Goal: Task Accomplishment & Management: Complete application form

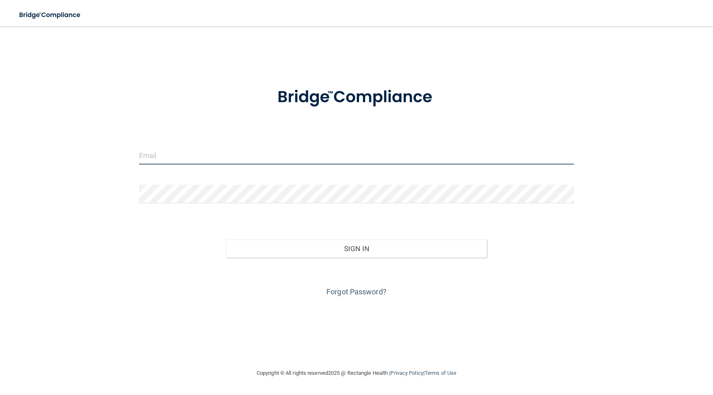
click at [199, 161] on input "email" at bounding box center [356, 155] width 435 height 19
type input "[PERSON_NAME][EMAIL_ADDRESS][PERSON_NAME][DOMAIN_NAME]"
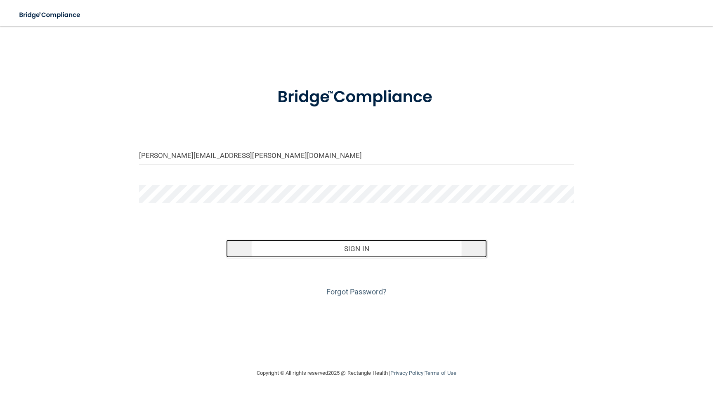
click at [318, 255] on button "Sign In" at bounding box center [356, 249] width 261 height 18
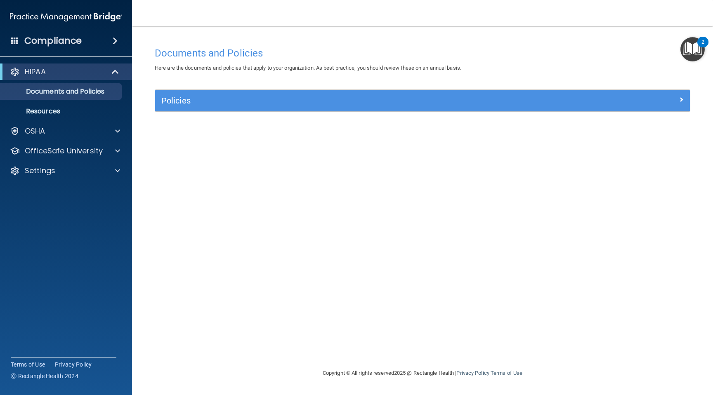
click at [689, 45] on img "Open Resource Center, 2 new notifications" at bounding box center [692, 49] width 24 height 24
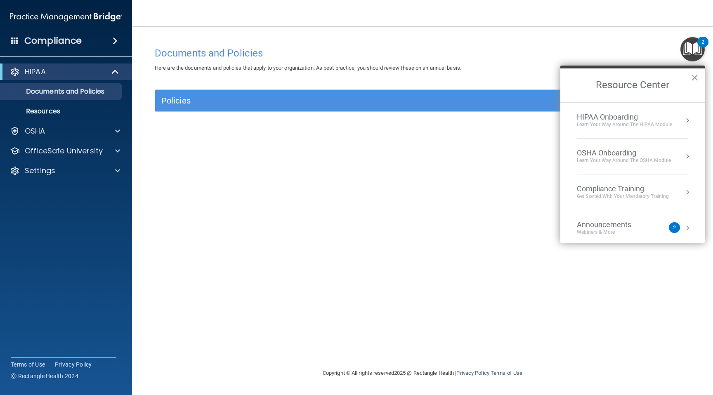
click at [477, 187] on div "Documents and Policies Here are the documents and policies that apply to your o…" at bounding box center [422, 205] width 548 height 325
click at [596, 187] on div "Compliance Training" at bounding box center [623, 188] width 92 height 9
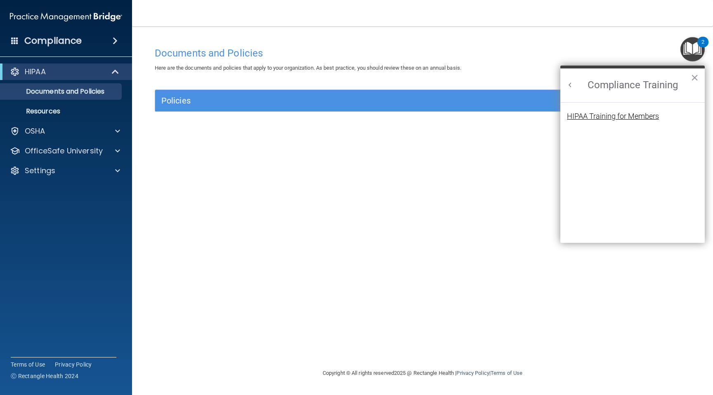
click at [592, 115] on div "HIPAA Training for Members" at bounding box center [613, 116] width 92 height 7
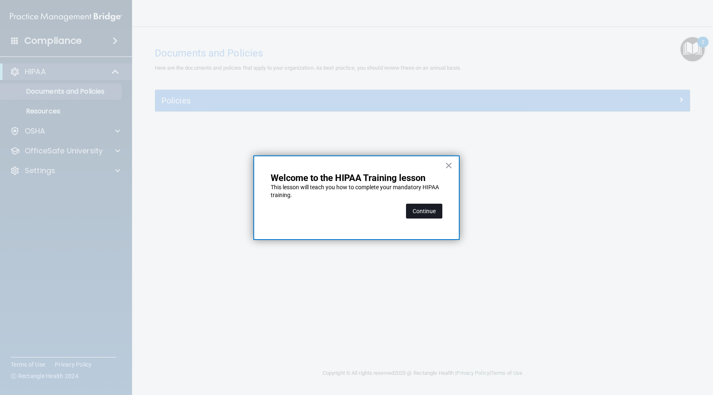
click at [416, 213] on button "Continue" at bounding box center [424, 211] width 36 height 15
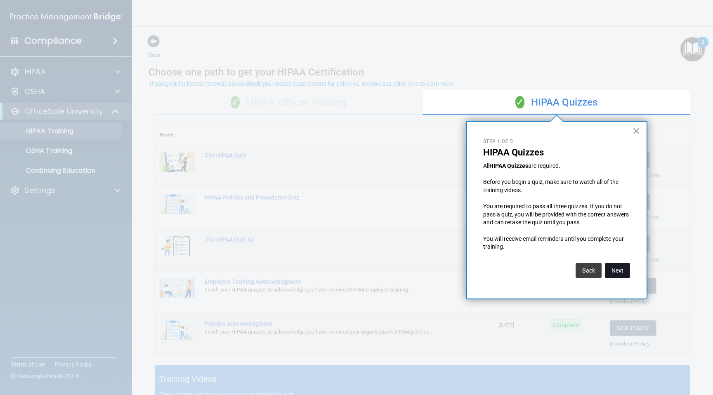
click at [613, 268] on button "Next" at bounding box center [617, 270] width 25 height 15
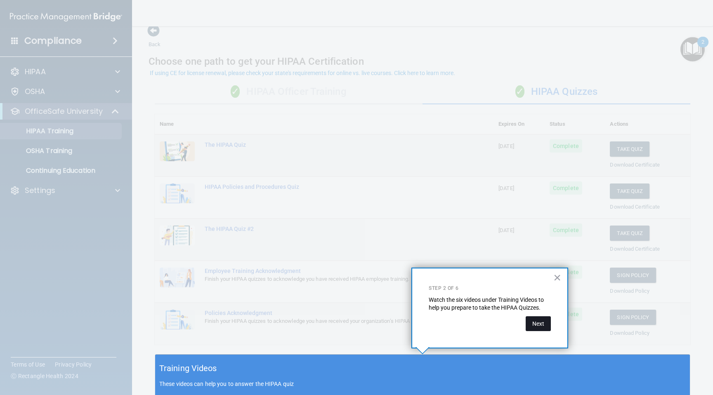
click at [537, 326] on button "Next" at bounding box center [537, 323] width 25 height 15
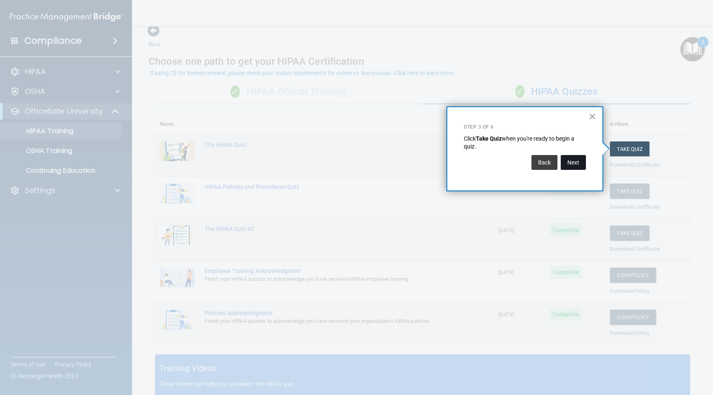
click at [581, 161] on button "Next" at bounding box center [572, 162] width 25 height 15
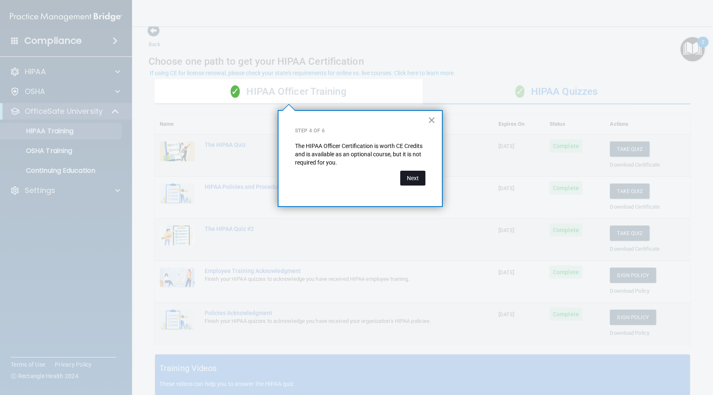
click at [420, 178] on button "Next" at bounding box center [412, 178] width 25 height 15
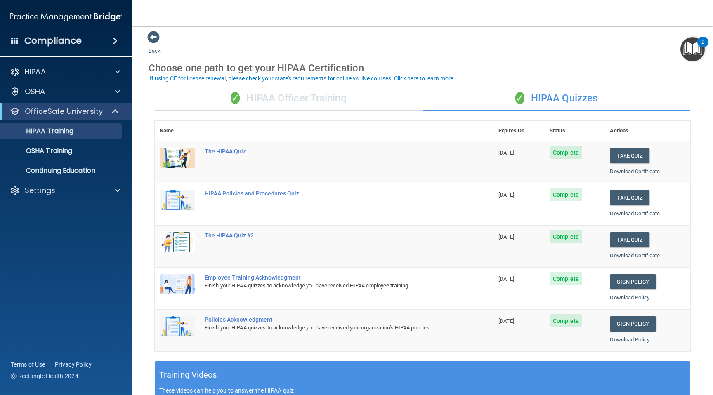
scroll to position [0, 0]
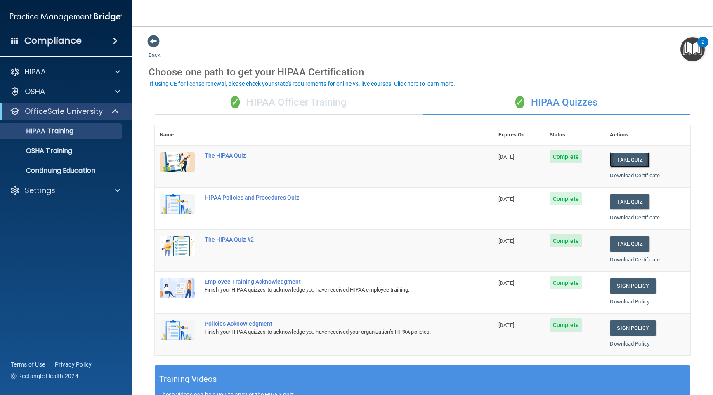
click at [624, 162] on button "Take Quiz" at bounding box center [629, 159] width 40 height 15
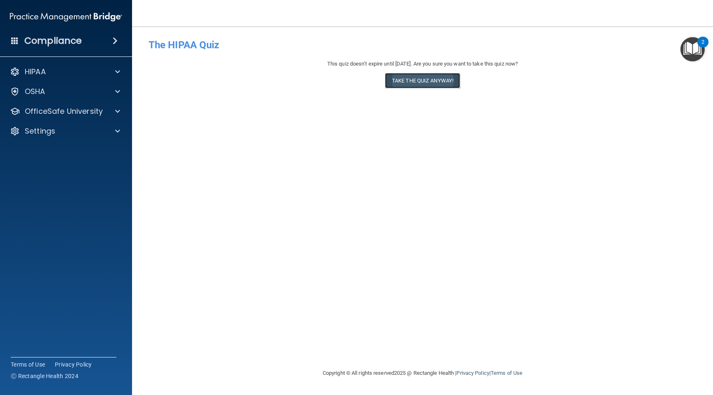
click at [409, 86] on button "Take the quiz anyway!" at bounding box center [422, 80] width 75 height 15
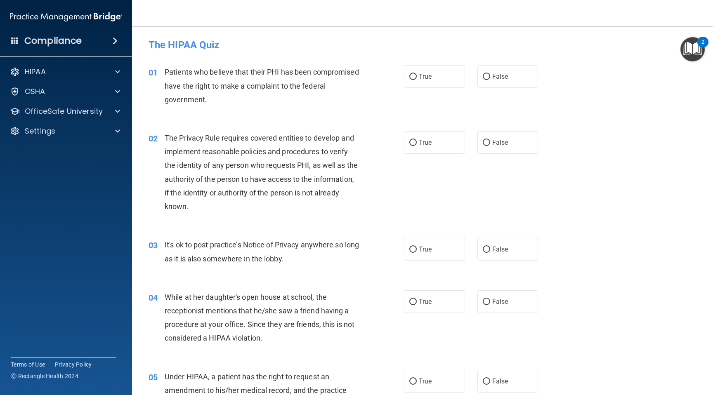
click at [409, 86] on label "True" at bounding box center [434, 76] width 61 height 23
click at [409, 80] on input "True" at bounding box center [412, 77] width 7 height 6
radio input "true"
click at [417, 134] on label "True" at bounding box center [434, 142] width 61 height 23
click at [417, 140] on input "True" at bounding box center [412, 143] width 7 height 6
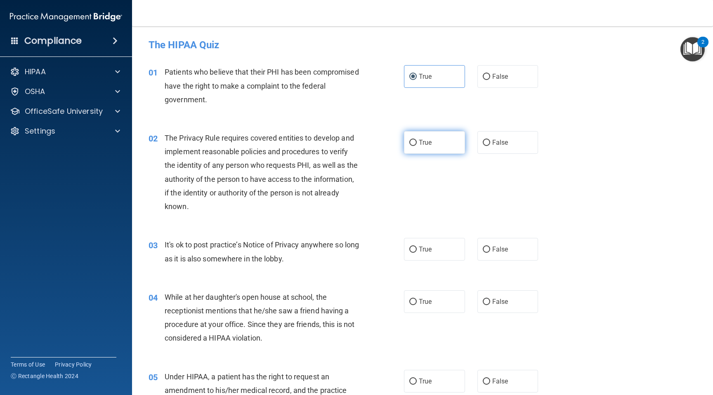
radio input "true"
click at [433, 238] on label "True" at bounding box center [434, 249] width 61 height 23
click at [417, 247] on input "True" at bounding box center [412, 250] width 7 height 6
radio input "true"
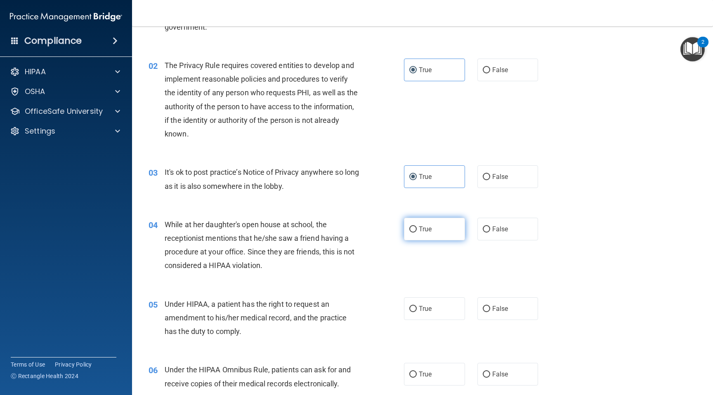
click at [424, 222] on label "True" at bounding box center [434, 229] width 61 height 23
click at [417, 226] on input "True" at bounding box center [412, 229] width 7 height 6
radio input "true"
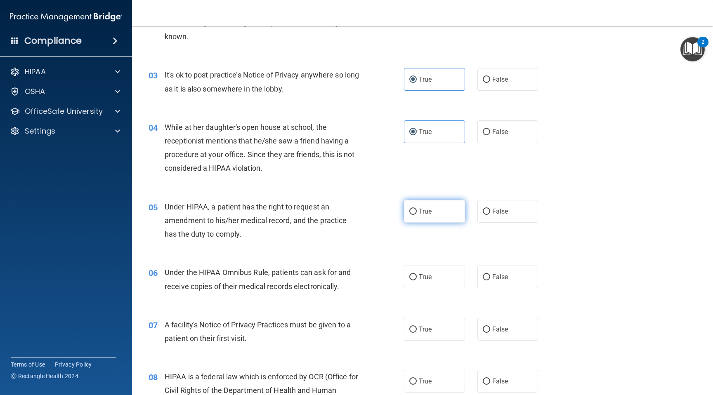
click at [421, 213] on span "True" at bounding box center [425, 211] width 13 height 8
click at [417, 213] on input "True" at bounding box center [412, 212] width 7 height 6
radio input "true"
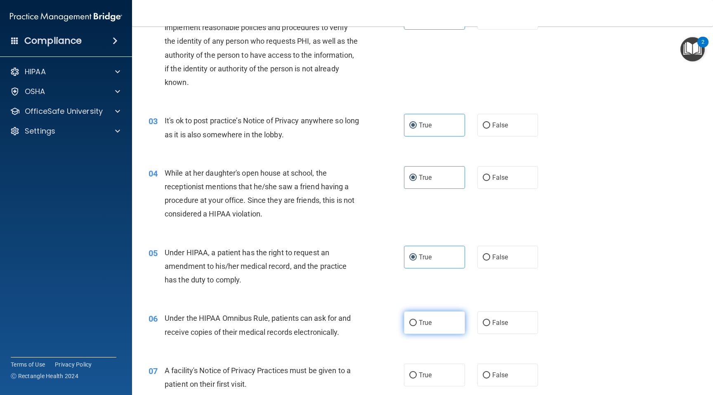
click at [431, 321] on span "True" at bounding box center [425, 323] width 13 height 8
click at [417, 321] on input "True" at bounding box center [412, 323] width 7 height 6
radio input "true"
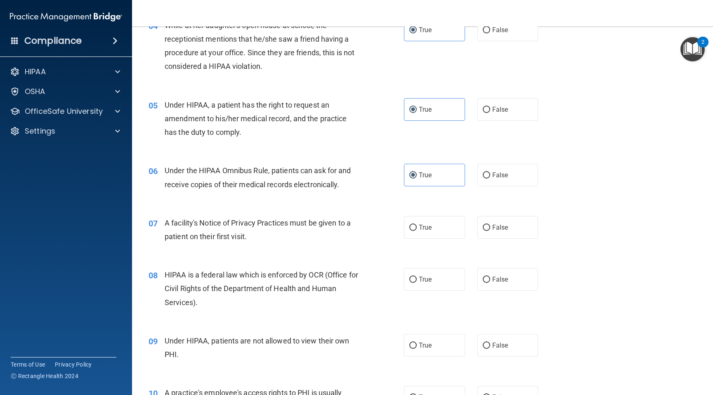
scroll to position [327, 0]
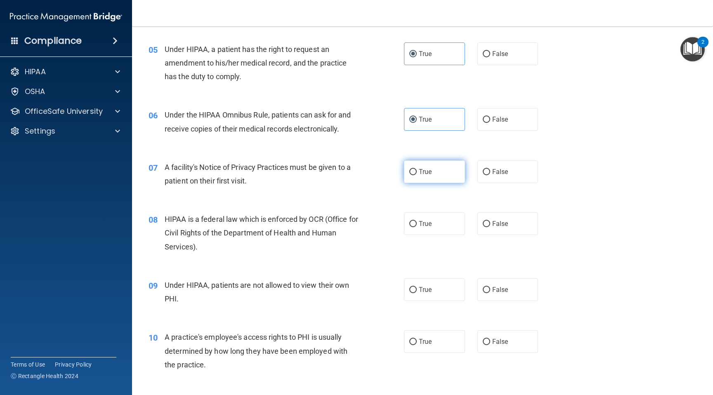
click at [417, 181] on label "True" at bounding box center [434, 171] width 61 height 23
click at [417, 175] on input "True" at bounding box center [412, 172] width 7 height 6
radio input "true"
click at [418, 240] on div "08 HIPAA is a federal law which is enforced by OCR (Office for Civil Rights of …" at bounding box center [422, 235] width 560 height 66
click at [417, 226] on label "True" at bounding box center [434, 223] width 61 height 23
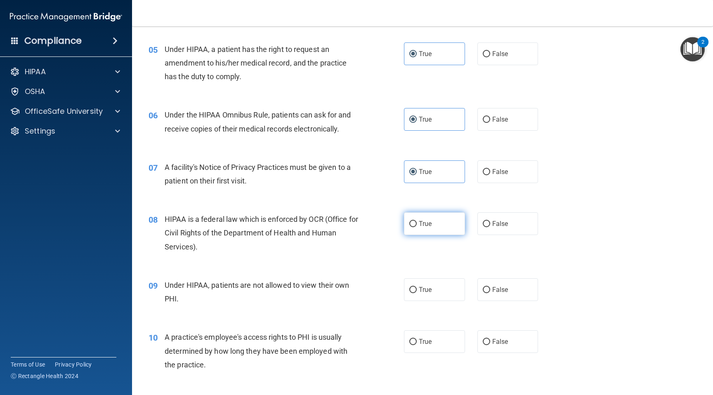
click at [417, 226] on input "True" at bounding box center [412, 224] width 7 height 6
radio input "true"
click at [418, 291] on label "True" at bounding box center [434, 289] width 61 height 23
click at [417, 291] on input "True" at bounding box center [412, 290] width 7 height 6
radio input "true"
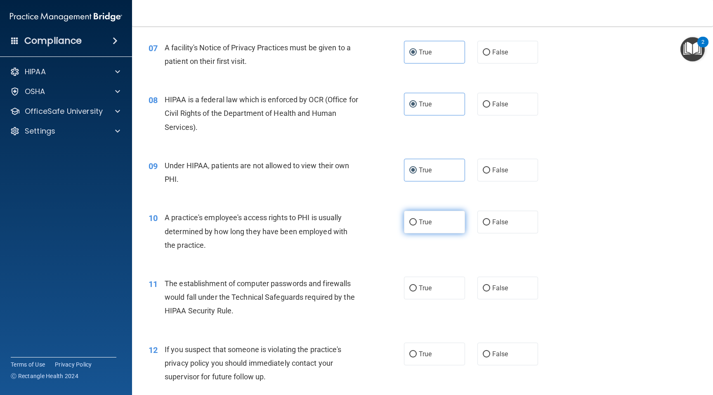
scroll to position [449, 0]
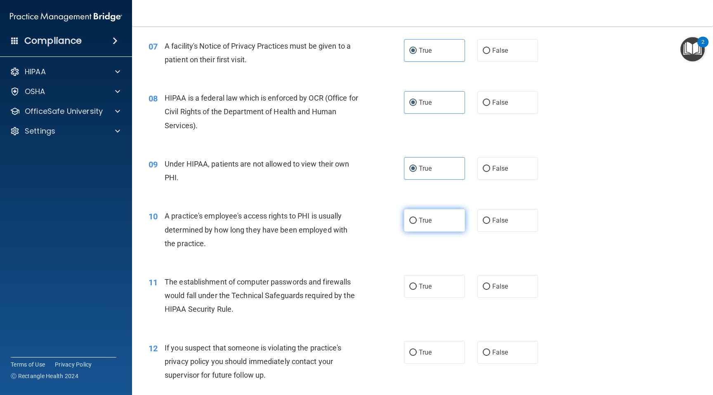
click at [426, 226] on label "True" at bounding box center [434, 220] width 61 height 23
click at [417, 224] on input "True" at bounding box center [412, 221] width 7 height 6
radio input "true"
click at [426, 272] on div "11 The establishment of computer passwords and firewalls would fall under the T…" at bounding box center [422, 298] width 560 height 66
click at [426, 289] on span "True" at bounding box center [425, 286] width 13 height 8
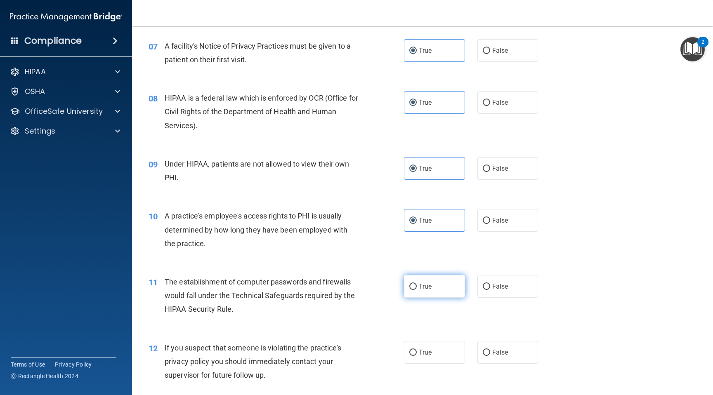
click at [417, 289] on input "True" at bounding box center [412, 287] width 7 height 6
radio input "true"
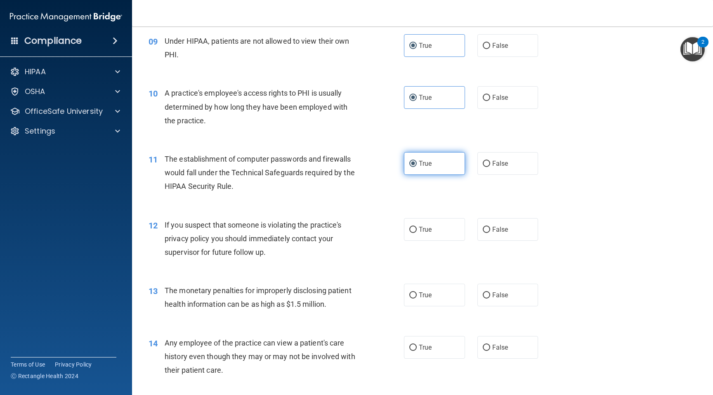
scroll to position [579, 0]
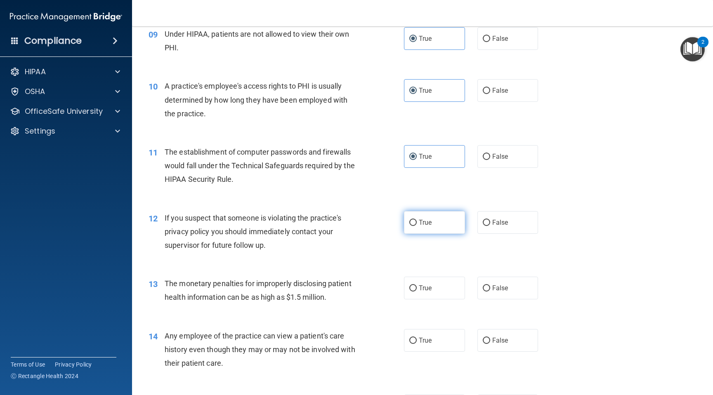
drag, startPoint x: 421, startPoint y: 221, endPoint x: 421, endPoint y: 230, distance: 8.7
click at [421, 221] on span "True" at bounding box center [425, 223] width 13 height 8
click at [417, 221] on input "True" at bounding box center [412, 223] width 7 height 6
radio input "true"
click at [421, 291] on span "True" at bounding box center [425, 288] width 13 height 8
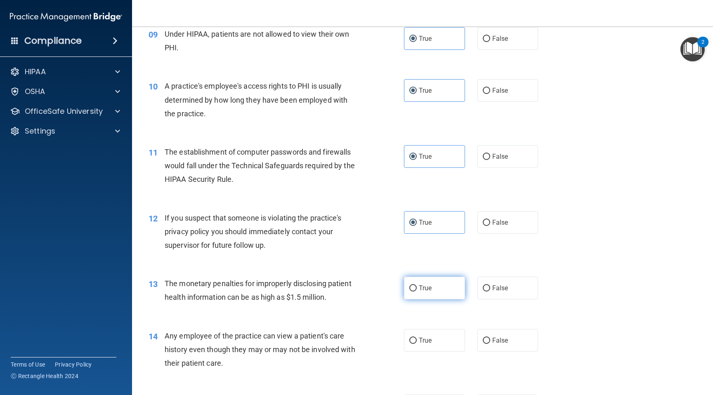
click at [417, 291] on input "True" at bounding box center [412, 288] width 7 height 6
radio input "true"
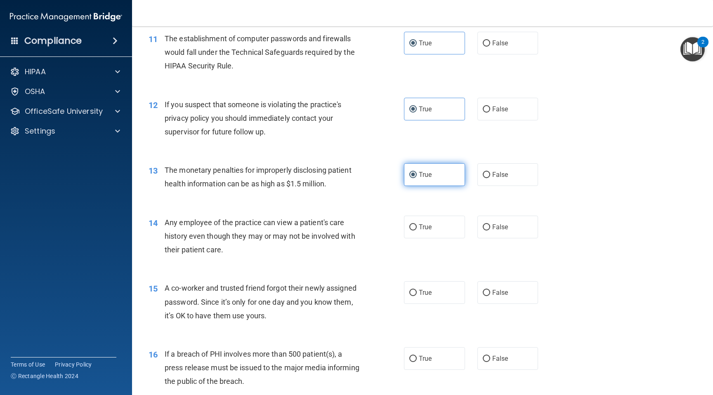
scroll to position [699, 0]
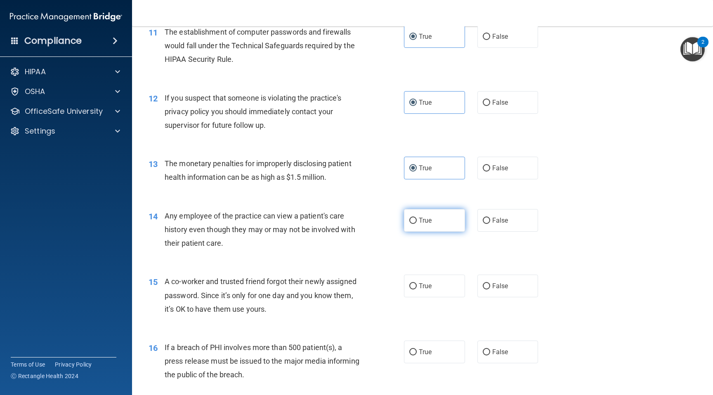
click at [424, 215] on label "True" at bounding box center [434, 220] width 61 height 23
click at [417, 218] on input "True" at bounding box center [412, 221] width 7 height 6
radio input "true"
click at [424, 298] on div "15 A co-worker and trusted friend forgot their newly assigned password. Since i…" at bounding box center [422, 297] width 560 height 66
click at [424, 288] on span "True" at bounding box center [425, 286] width 13 height 8
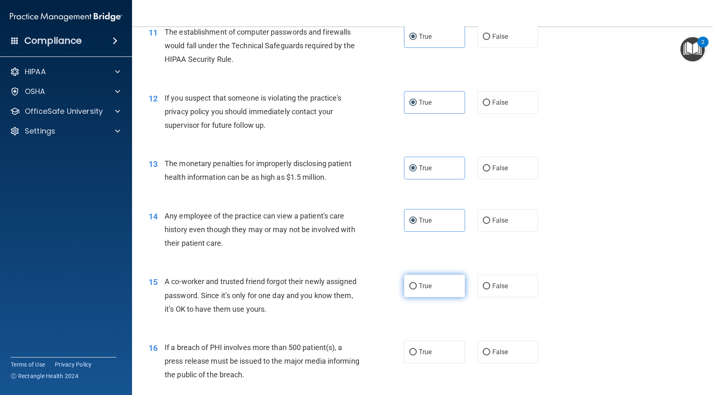
click at [417, 288] on input "True" at bounding box center [412, 286] width 7 height 6
radio input "true"
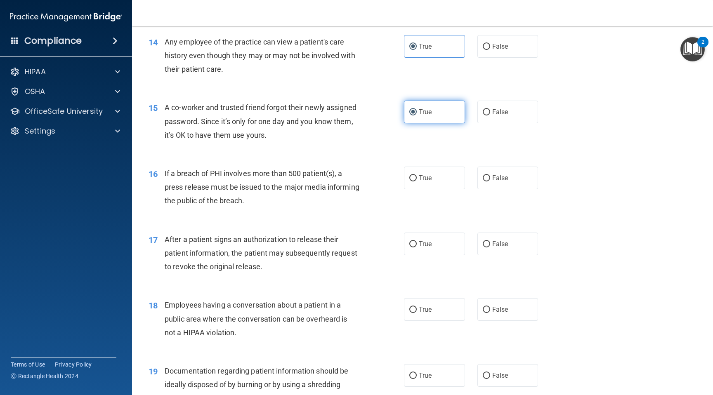
scroll to position [878, 0]
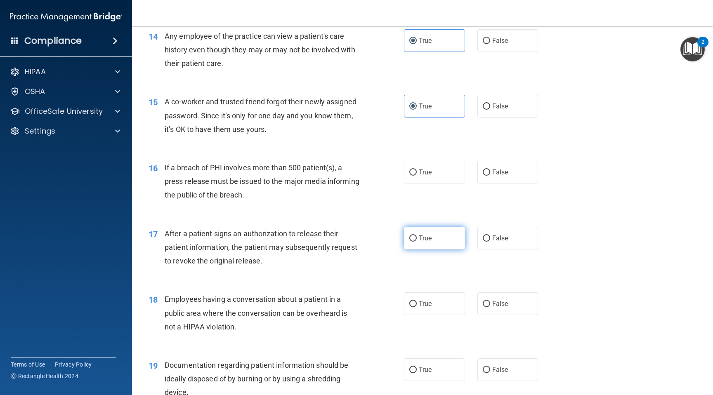
drag, startPoint x: 421, startPoint y: 181, endPoint x: 421, endPoint y: 243, distance: 62.3
click at [421, 181] on label "True" at bounding box center [434, 172] width 61 height 23
click at [417, 176] on input "True" at bounding box center [412, 172] width 7 height 6
radio input "true"
click at [421, 243] on label "True" at bounding box center [434, 238] width 61 height 23
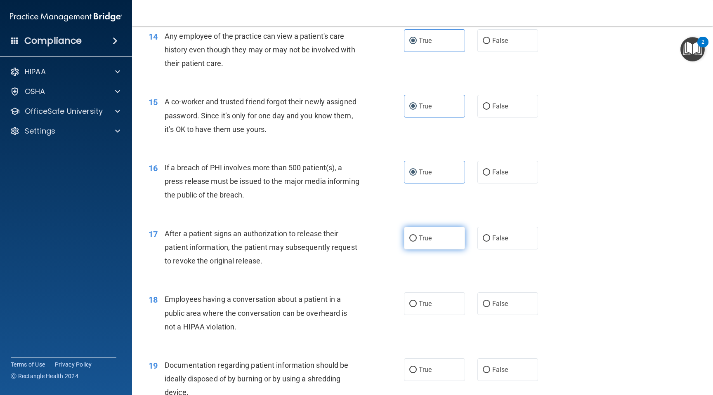
click at [417, 242] on input "True" at bounding box center [412, 238] width 7 height 6
radio input "true"
click at [421, 296] on label "True" at bounding box center [434, 303] width 61 height 23
click at [417, 301] on input "True" at bounding box center [412, 304] width 7 height 6
radio input "true"
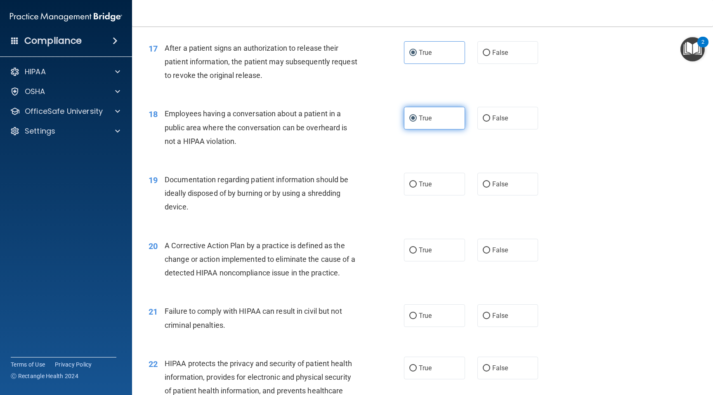
scroll to position [1081, 0]
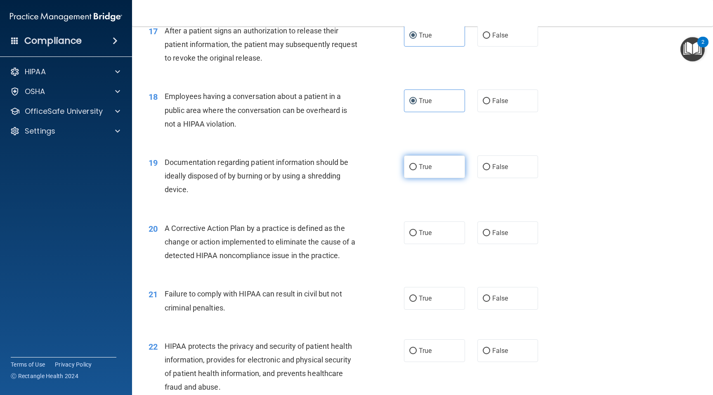
click at [425, 167] on span "True" at bounding box center [425, 167] width 13 height 8
click at [417, 167] on input "True" at bounding box center [412, 167] width 7 height 6
radio input "true"
click at [425, 235] on span "True" at bounding box center [425, 233] width 13 height 8
click at [417, 235] on input "True" at bounding box center [412, 233] width 7 height 6
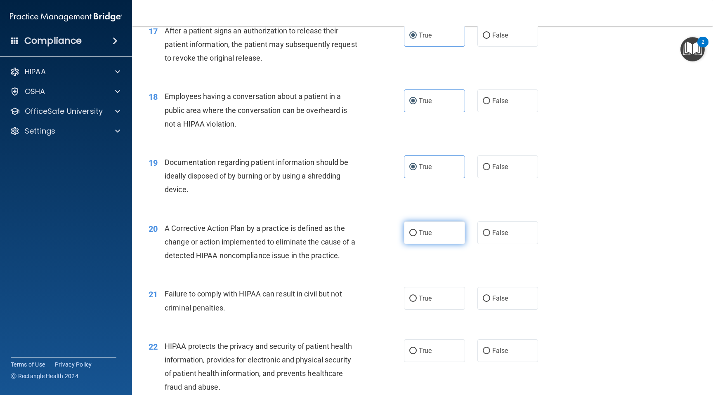
radio input "true"
click at [422, 296] on span "True" at bounding box center [425, 298] width 13 height 8
click at [417, 296] on input "True" at bounding box center [412, 299] width 7 height 6
radio input "true"
click at [427, 349] on span "True" at bounding box center [425, 351] width 13 height 8
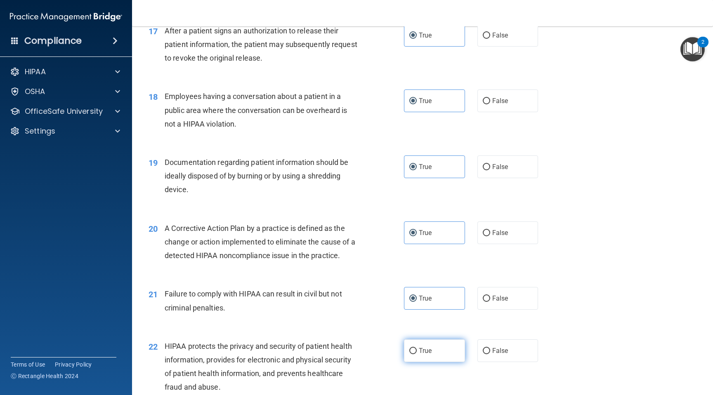
click at [417, 349] on input "True" at bounding box center [412, 351] width 7 height 6
radio input "true"
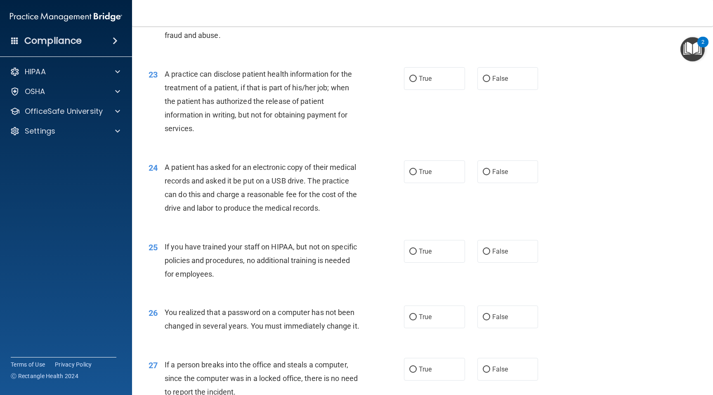
scroll to position [1424, 0]
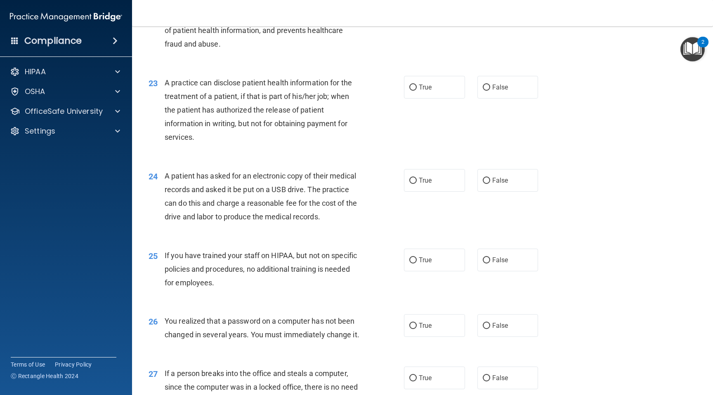
click at [423, 95] on label "True" at bounding box center [434, 87] width 61 height 23
click at [417, 91] on input "True" at bounding box center [412, 88] width 7 height 6
radio input "true"
click at [428, 186] on label "True" at bounding box center [434, 180] width 61 height 23
click at [417, 184] on input "True" at bounding box center [412, 181] width 7 height 6
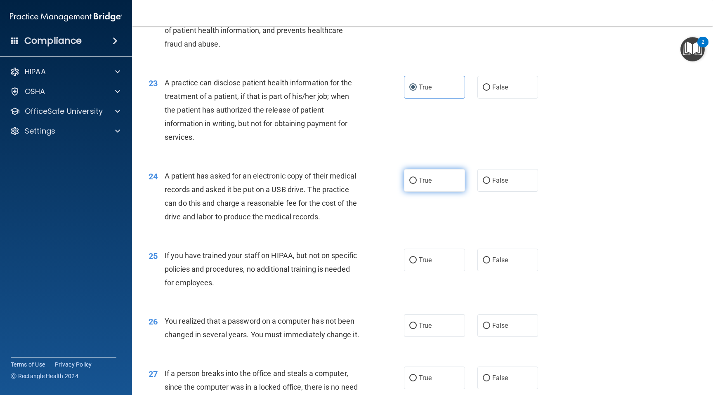
radio input "true"
click at [431, 257] on span "True" at bounding box center [425, 260] width 13 height 8
click at [417, 257] on input "True" at bounding box center [412, 260] width 7 height 6
radio input "true"
click at [433, 326] on label "True" at bounding box center [434, 325] width 61 height 23
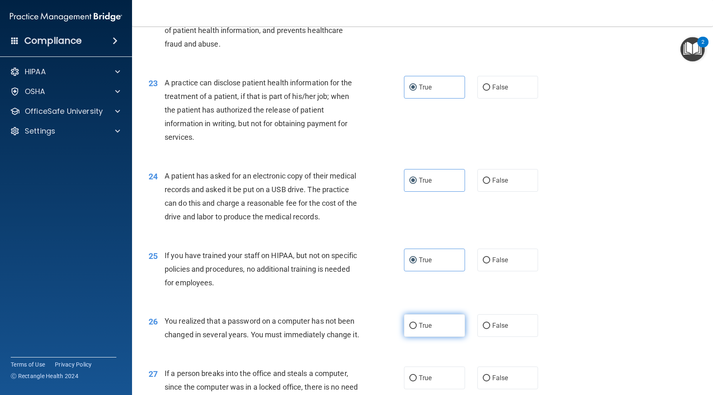
click at [417, 326] on input "True" at bounding box center [412, 326] width 7 height 6
radio input "true"
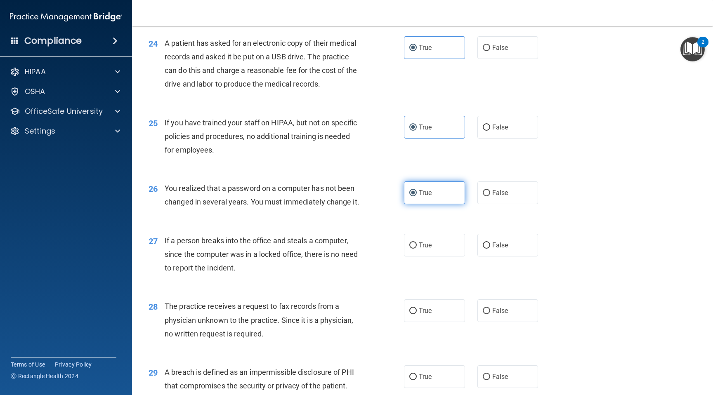
scroll to position [1575, 0]
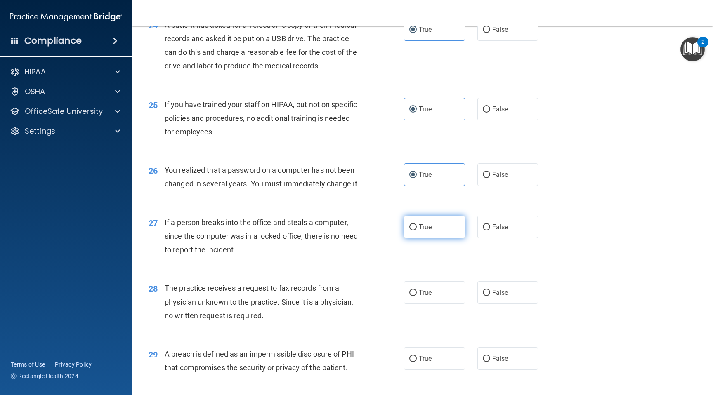
click at [420, 231] on span "True" at bounding box center [425, 227] width 13 height 8
click at [417, 231] on input "True" at bounding box center [412, 227] width 7 height 6
radio input "true"
click at [433, 304] on label "True" at bounding box center [434, 292] width 61 height 23
click at [417, 296] on input "True" at bounding box center [412, 293] width 7 height 6
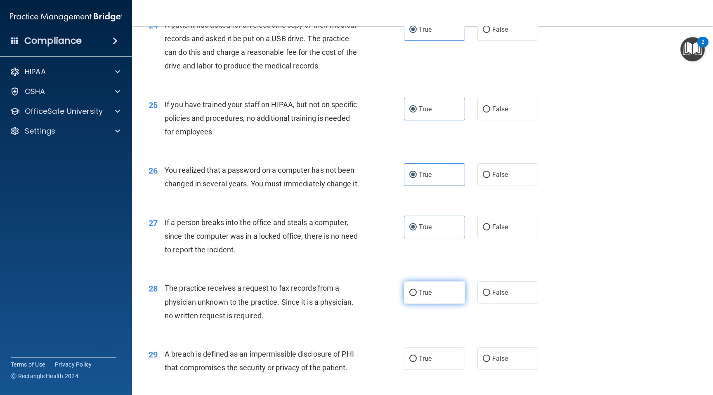
radio input "true"
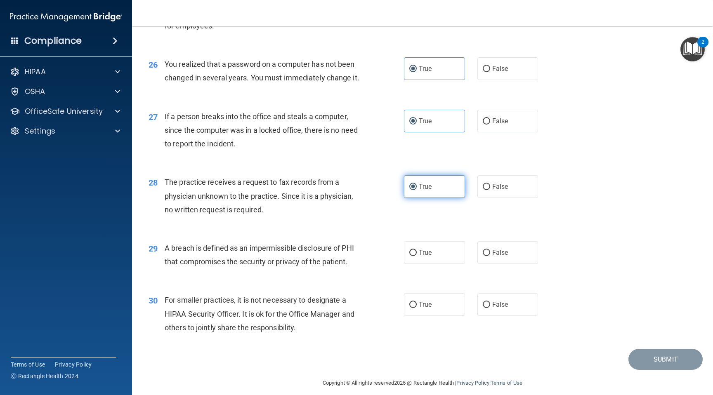
scroll to position [1697, 0]
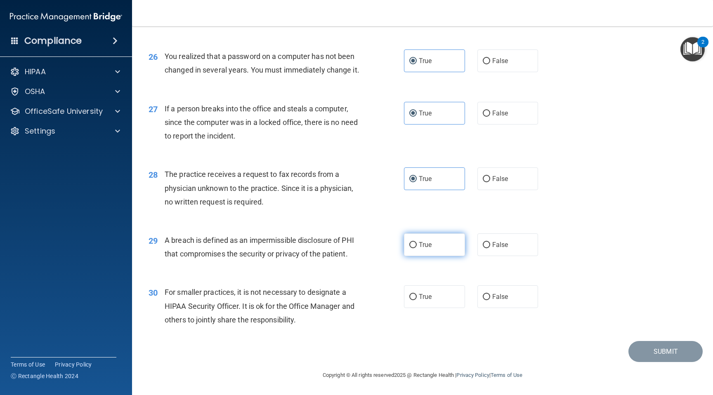
click at [427, 249] on span "True" at bounding box center [425, 245] width 13 height 8
click at [417, 248] on input "True" at bounding box center [412, 245] width 7 height 6
radio input "true"
click at [427, 299] on span "True" at bounding box center [425, 297] width 13 height 8
click at [417, 299] on input "True" at bounding box center [412, 297] width 7 height 6
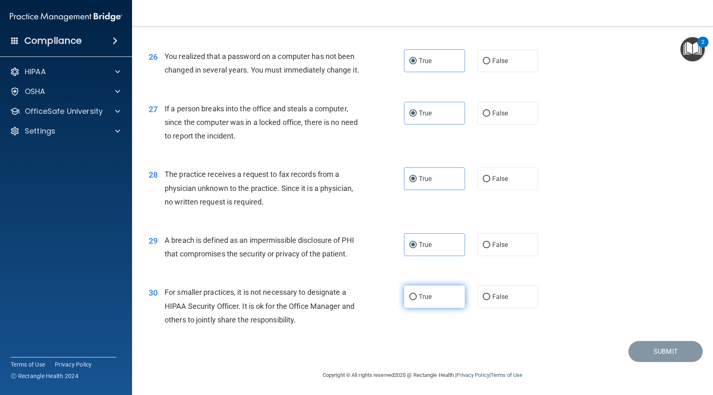
radio input "true"
click at [665, 351] on button "Submit" at bounding box center [665, 351] width 74 height 21
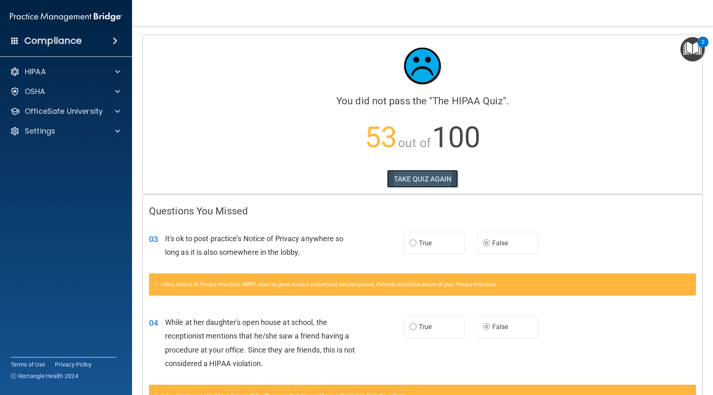
click at [417, 180] on button "TAKE QUIZ AGAIN" at bounding box center [422, 179] width 71 height 18
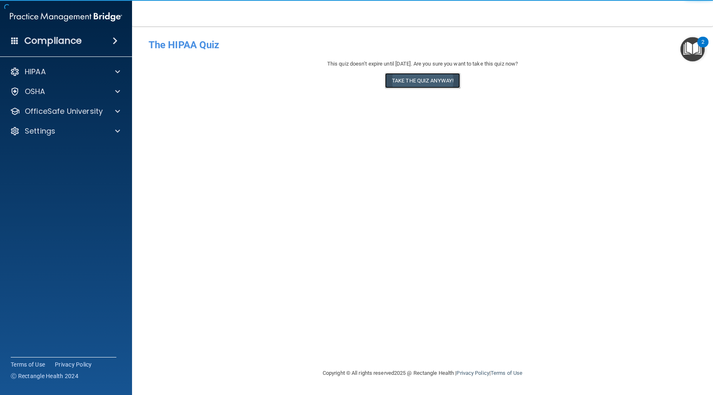
click at [402, 83] on button "Take the quiz anyway!" at bounding box center [422, 80] width 75 height 15
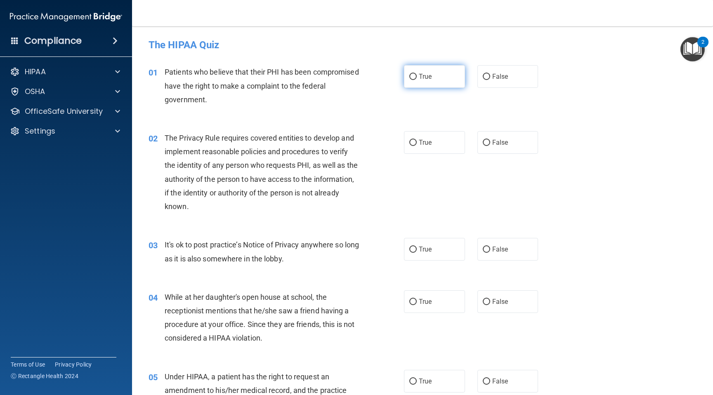
click at [407, 82] on label "True" at bounding box center [434, 76] width 61 height 23
click at [409, 80] on input "True" at bounding box center [412, 77] width 7 height 6
radio input "true"
click at [411, 154] on div "02 The Privacy Rule requires covered entities to develop and implement reasonab…" at bounding box center [276, 174] width 280 height 86
click at [411, 147] on label "True" at bounding box center [434, 142] width 61 height 23
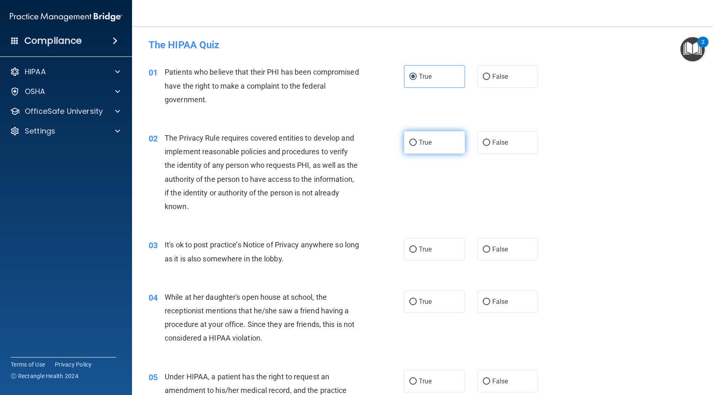
click at [411, 146] on input "True" at bounding box center [412, 143] width 7 height 6
radio input "true"
click at [489, 249] on label "False" at bounding box center [507, 249] width 61 height 23
click at [489, 249] on input "False" at bounding box center [485, 250] width 7 height 6
radio input "true"
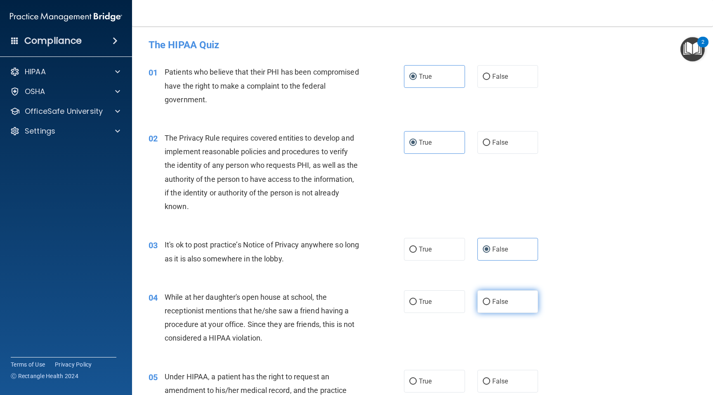
click at [488, 301] on input "False" at bounding box center [485, 302] width 7 height 6
radio input "true"
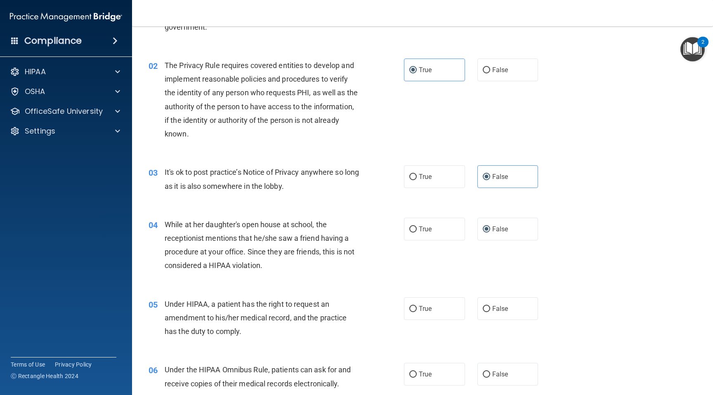
scroll to position [75, 0]
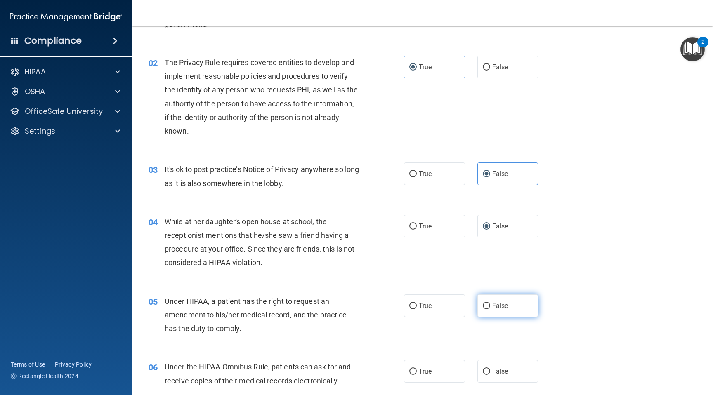
click at [489, 301] on label "False" at bounding box center [507, 305] width 61 height 23
click at [489, 303] on input "False" at bounding box center [485, 306] width 7 height 6
radio input "true"
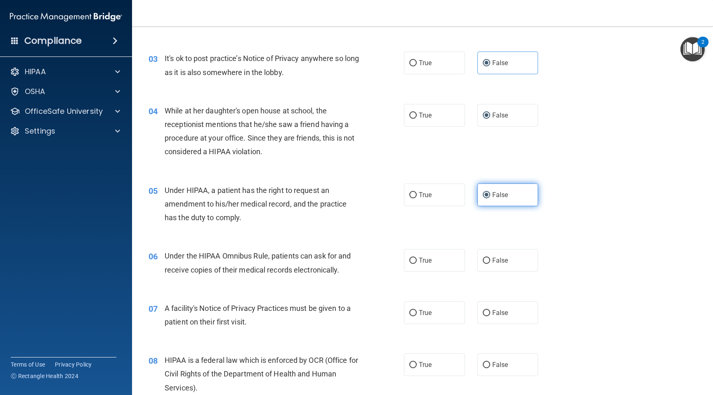
scroll to position [207, 0]
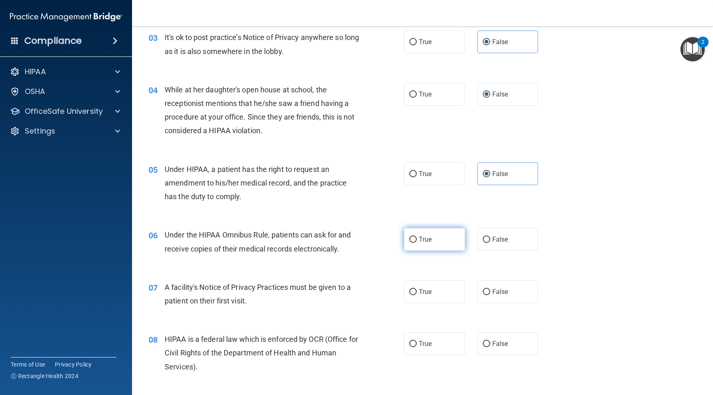
click at [405, 244] on label "True" at bounding box center [434, 239] width 61 height 23
click at [409, 243] on input "True" at bounding box center [412, 240] width 7 height 6
radio input "true"
click at [411, 289] on input "True" at bounding box center [412, 292] width 7 height 6
radio input "true"
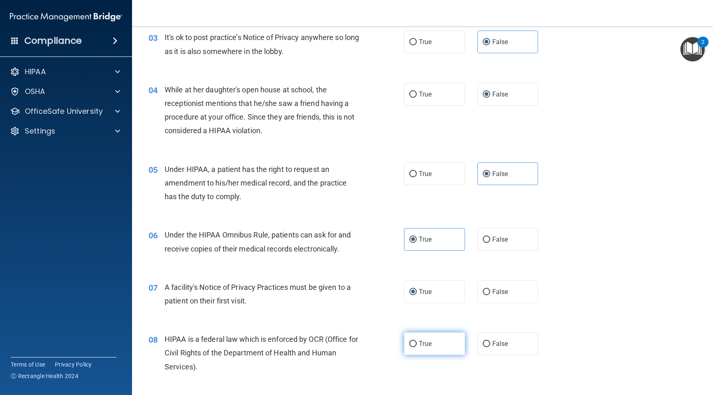
click at [417, 336] on label "True" at bounding box center [434, 343] width 61 height 23
click at [417, 341] on input "True" at bounding box center [412, 344] width 7 height 6
radio input "true"
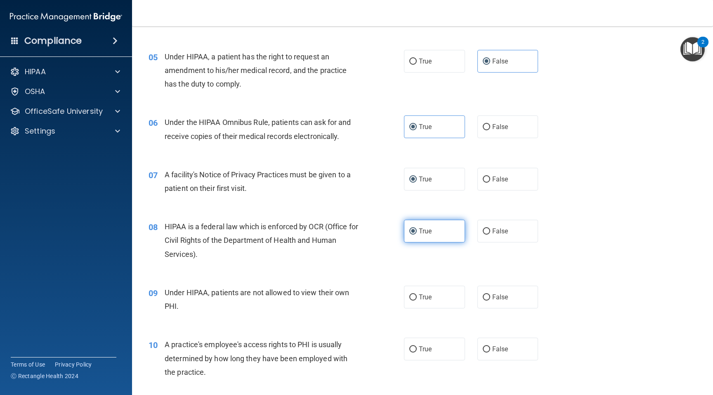
scroll to position [328, 0]
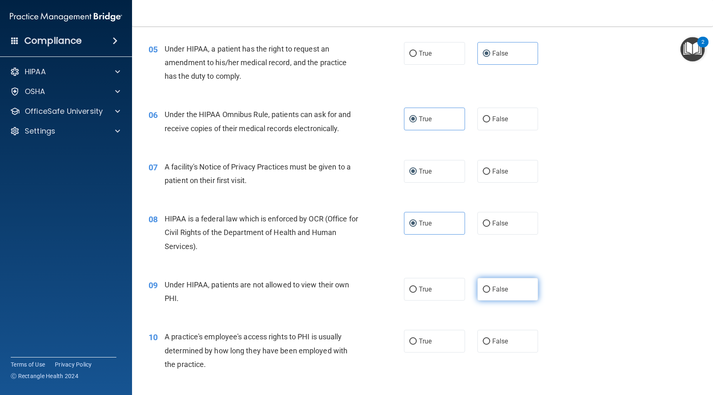
click at [494, 295] on label "False" at bounding box center [507, 289] width 61 height 23
click at [490, 293] on input "False" at bounding box center [485, 290] width 7 height 6
radio input "true"
click at [498, 345] on span "False" at bounding box center [500, 341] width 16 height 8
click at [490, 345] on input "False" at bounding box center [485, 342] width 7 height 6
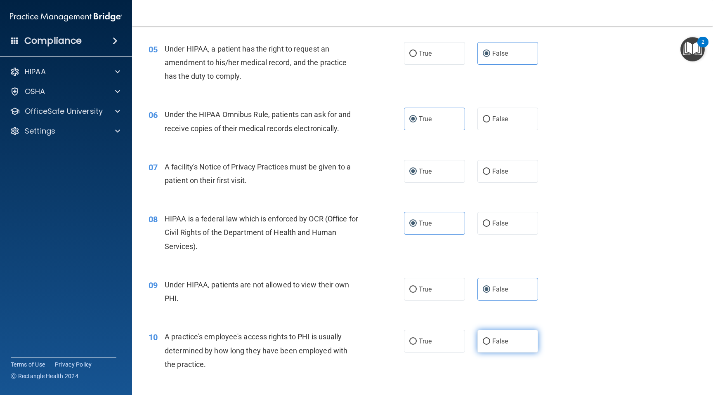
radio input "true"
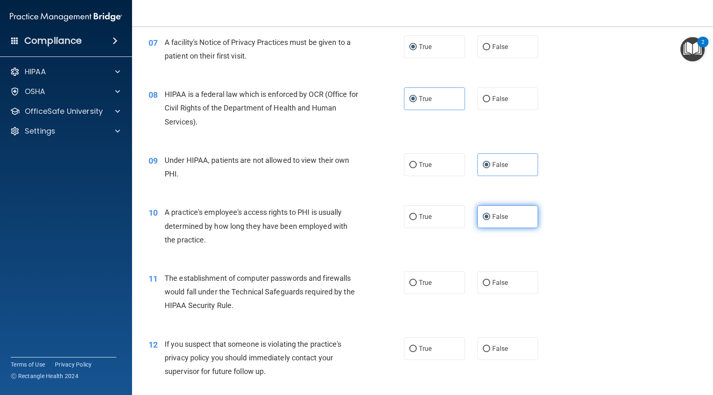
scroll to position [470, 0]
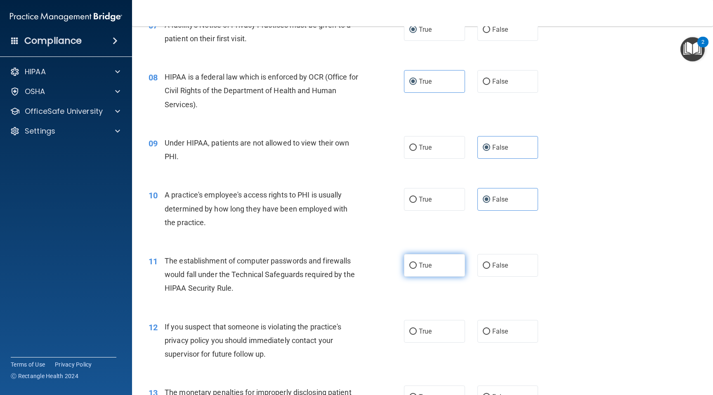
click at [420, 265] on span "True" at bounding box center [425, 265] width 13 height 8
click at [417, 265] on input "True" at bounding box center [412, 266] width 7 height 6
radio input "true"
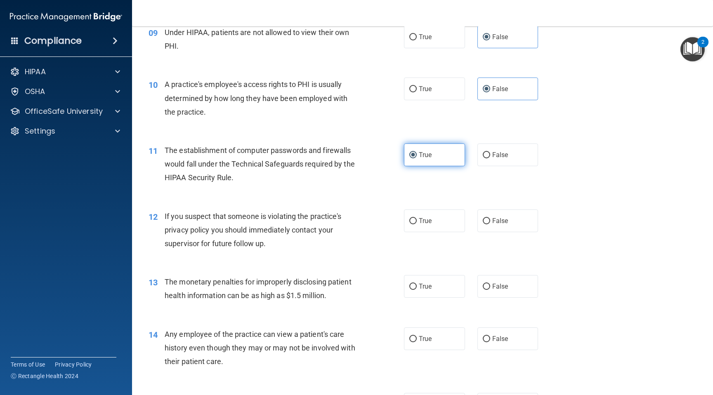
scroll to position [585, 0]
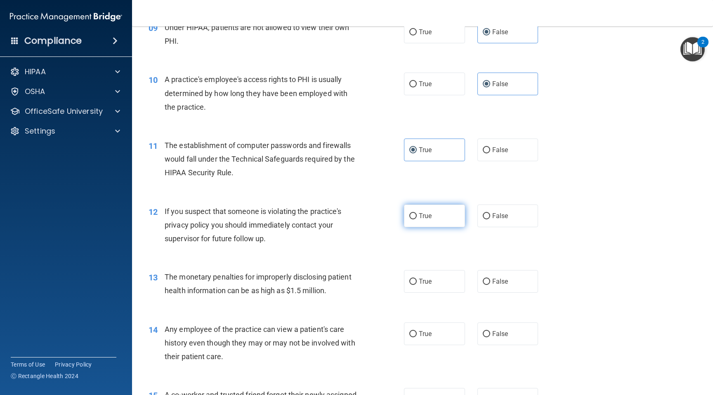
click at [407, 218] on label "True" at bounding box center [434, 216] width 61 height 23
click at [409, 218] on input "True" at bounding box center [412, 216] width 7 height 6
radio input "true"
click at [416, 279] on input "True" at bounding box center [412, 282] width 7 height 6
radio input "true"
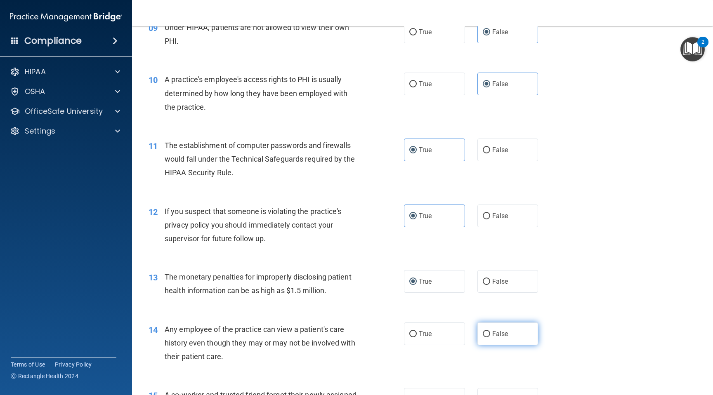
click at [497, 334] on span "False" at bounding box center [500, 334] width 16 height 8
click at [490, 334] on input "False" at bounding box center [485, 334] width 7 height 6
radio input "true"
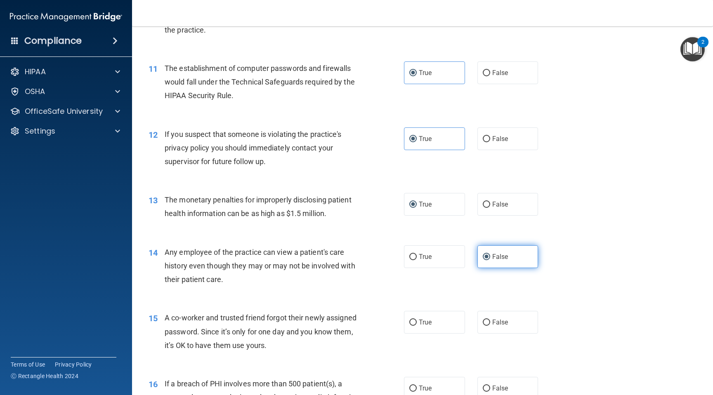
scroll to position [666, 0]
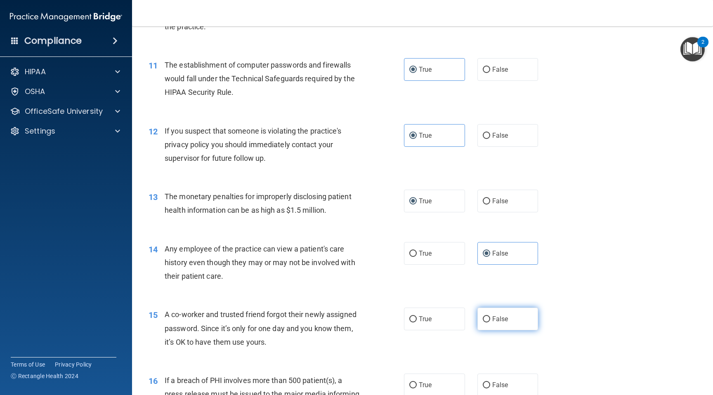
click at [497, 308] on label "False" at bounding box center [507, 319] width 61 height 23
click at [490, 316] on input "False" at bounding box center [485, 319] width 7 height 6
radio input "true"
click at [497, 314] on label "False" at bounding box center [507, 319] width 61 height 23
click at [490, 316] on input "False" at bounding box center [485, 319] width 7 height 6
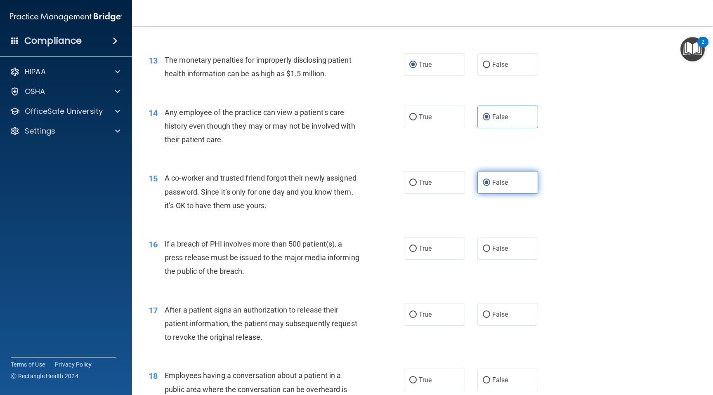
scroll to position [810, 0]
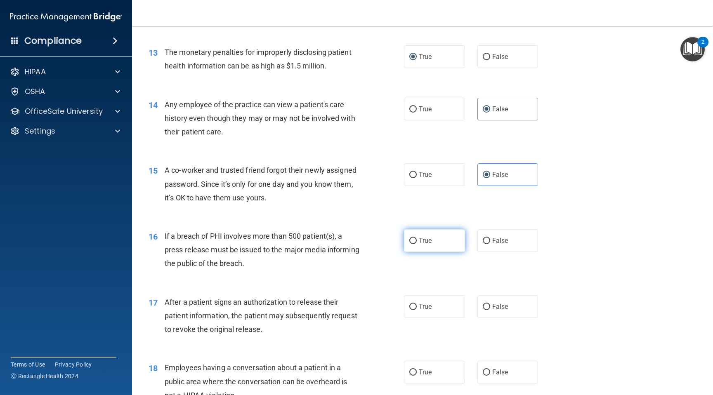
click at [429, 235] on label "True" at bounding box center [434, 240] width 61 height 23
click at [417, 238] on input "True" at bounding box center [412, 241] width 7 height 6
radio input "true"
click at [431, 308] on span "True" at bounding box center [425, 307] width 13 height 8
click at [417, 308] on input "True" at bounding box center [412, 307] width 7 height 6
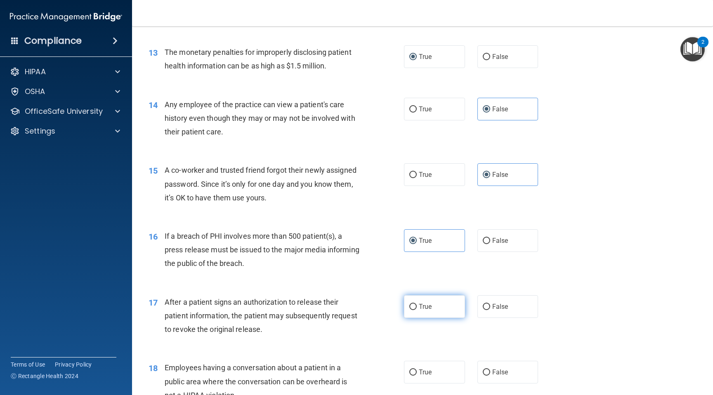
radio input "true"
click at [431, 366] on label "True" at bounding box center [434, 372] width 61 height 23
click at [417, 369] on input "True" at bounding box center [412, 372] width 7 height 6
radio input "true"
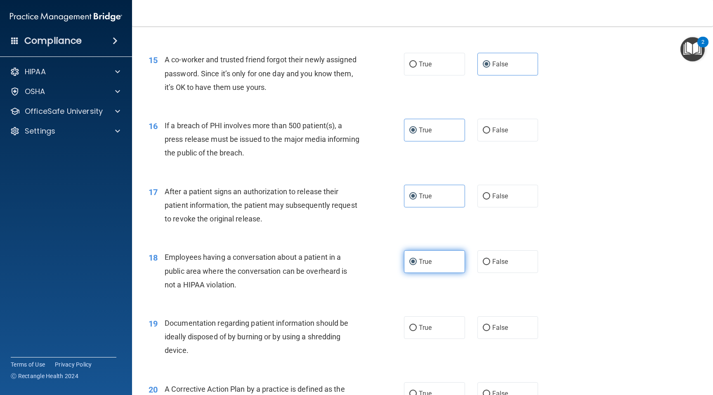
scroll to position [934, 0]
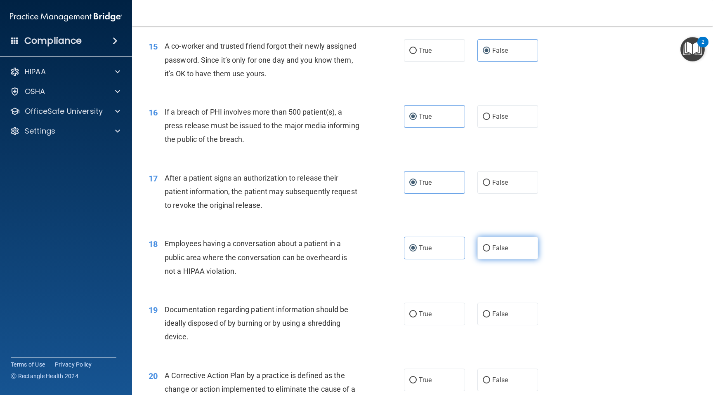
click at [482, 247] on label "False" at bounding box center [507, 248] width 61 height 23
click at [482, 247] on input "False" at bounding box center [485, 248] width 7 height 6
radio input "true"
radio input "false"
click at [413, 317] on input "True" at bounding box center [412, 314] width 7 height 6
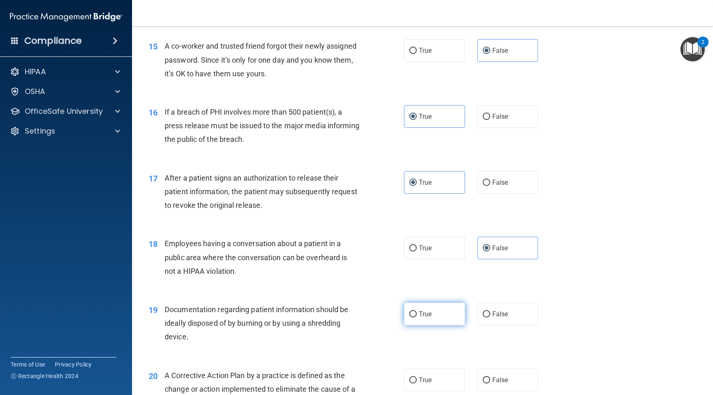
radio input "true"
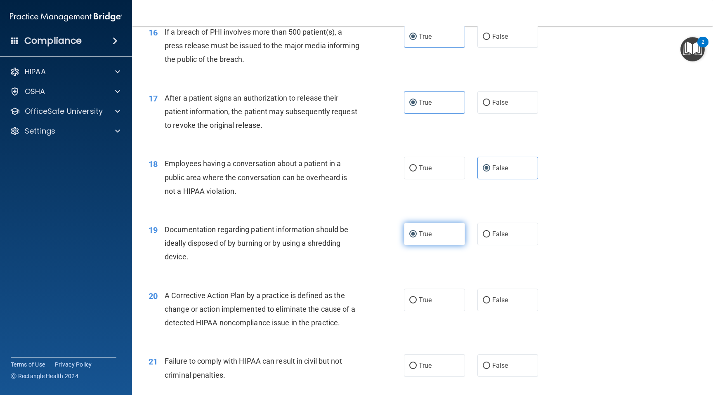
scroll to position [1019, 0]
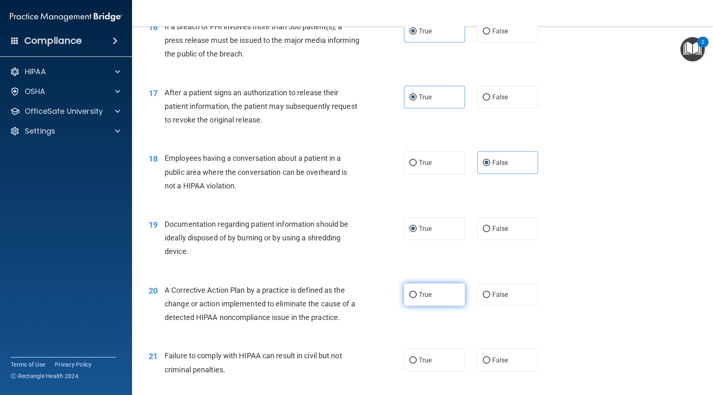
click at [419, 300] on label "True" at bounding box center [434, 294] width 61 height 23
click at [417, 298] on input "True" at bounding box center [412, 295] width 7 height 6
radio input "true"
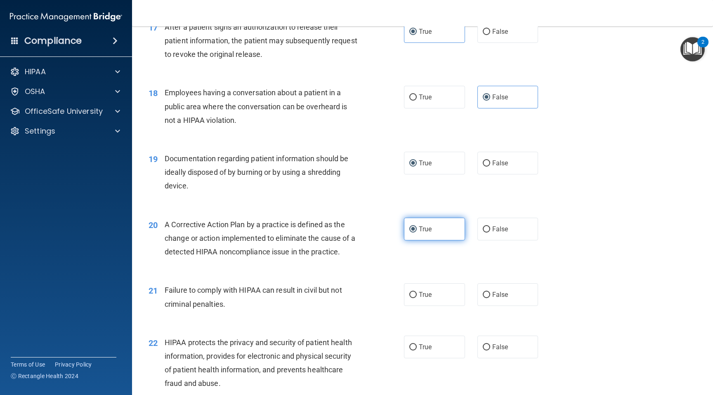
scroll to position [1090, 0]
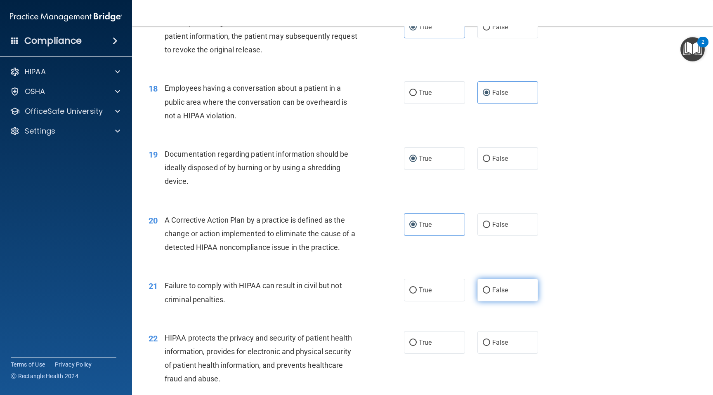
click at [488, 294] on label "False" at bounding box center [507, 290] width 61 height 23
click at [488, 294] on input "False" at bounding box center [485, 290] width 7 height 6
radio input "true"
click at [427, 346] on span "True" at bounding box center [425, 343] width 13 height 8
click at [417, 346] on input "True" at bounding box center [412, 343] width 7 height 6
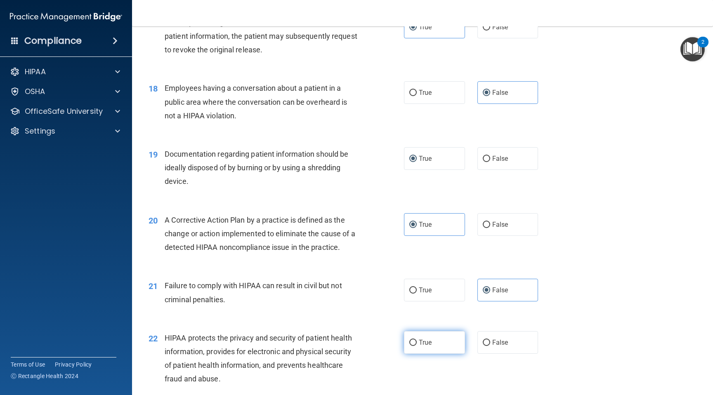
radio input "true"
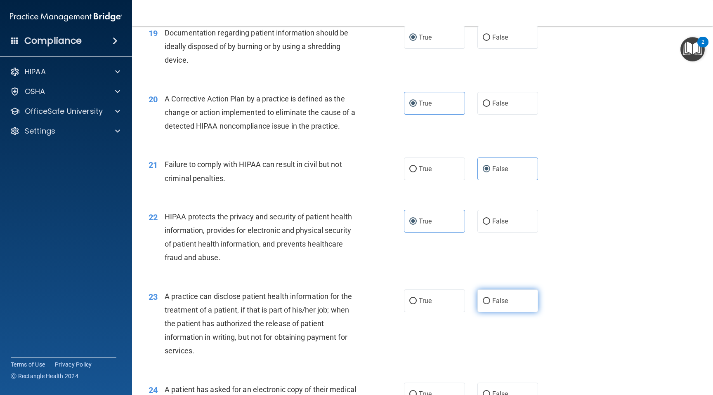
click at [495, 301] on span "False" at bounding box center [500, 301] width 16 height 8
click at [490, 301] on input "False" at bounding box center [485, 301] width 7 height 6
radio input "true"
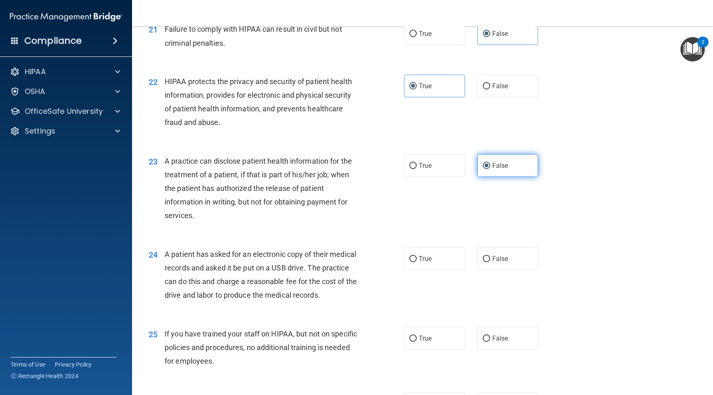
scroll to position [1355, 0]
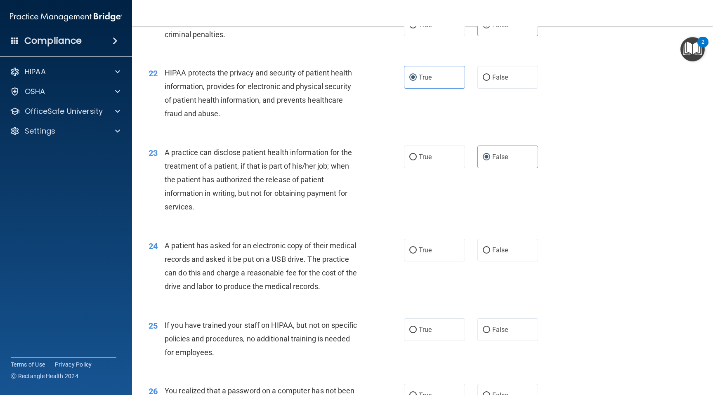
drag, startPoint x: 415, startPoint y: 254, endPoint x: 417, endPoint y: 262, distance: 8.2
click at [415, 254] on label "True" at bounding box center [434, 250] width 61 height 23
click at [415, 254] on input "True" at bounding box center [412, 250] width 7 height 6
radio input "true"
click at [489, 326] on label "False" at bounding box center [507, 329] width 61 height 23
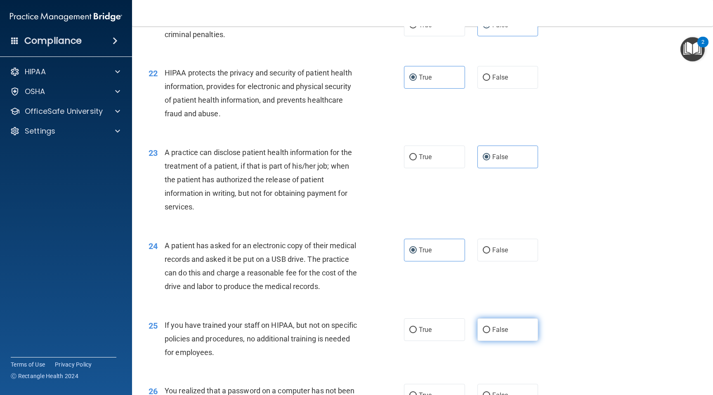
click at [489, 327] on input "False" at bounding box center [485, 330] width 7 height 6
radio input "true"
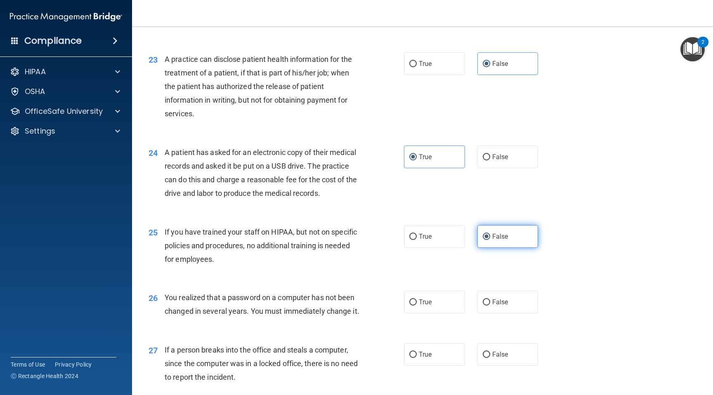
scroll to position [1462, 0]
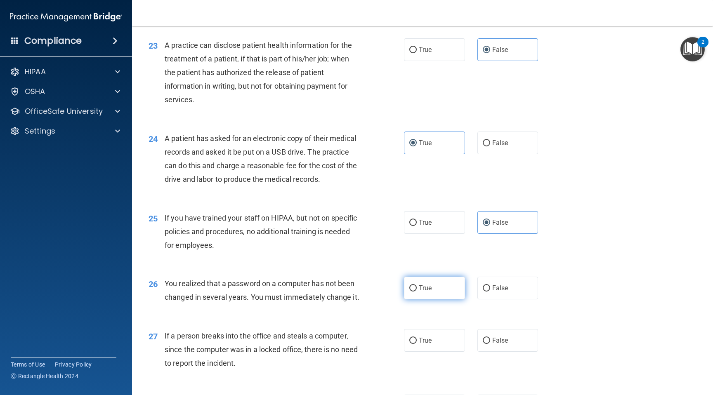
click at [419, 289] on span "True" at bounding box center [425, 288] width 13 height 8
click at [417, 289] on input "True" at bounding box center [412, 288] width 7 height 6
radio input "true"
click at [486, 344] on input "False" at bounding box center [485, 341] width 7 height 6
radio input "true"
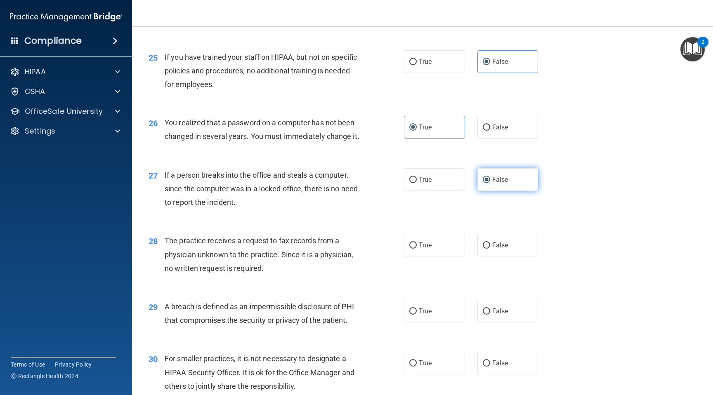
scroll to position [1624, 0]
click at [482, 256] on label "False" at bounding box center [507, 244] width 61 height 23
click at [482, 248] on input "False" at bounding box center [485, 245] width 7 height 6
radio input "true"
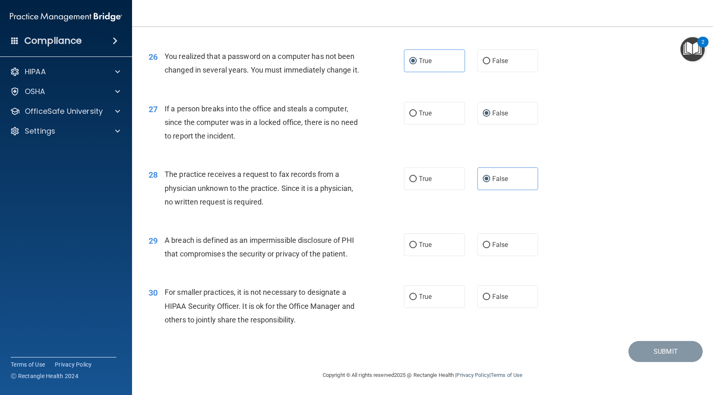
scroll to position [1703, 0]
click at [421, 242] on span "True" at bounding box center [425, 245] width 13 height 8
click at [417, 242] on input "True" at bounding box center [412, 245] width 7 height 6
radio input "true"
click at [498, 301] on span "False" at bounding box center [500, 297] width 16 height 8
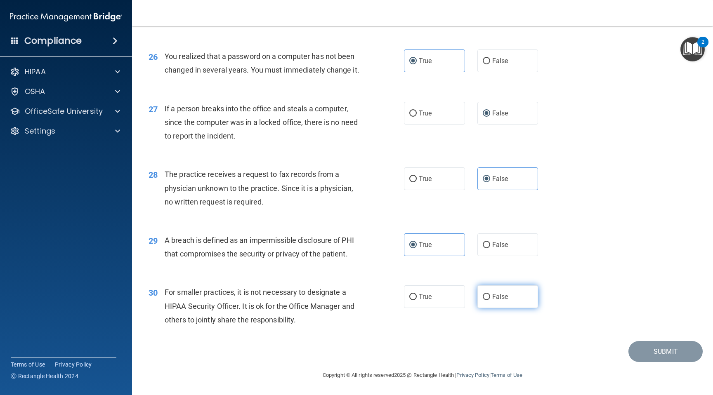
click at [490, 300] on input "False" at bounding box center [485, 297] width 7 height 6
radio input "true"
click at [647, 348] on button "Submit" at bounding box center [665, 351] width 74 height 21
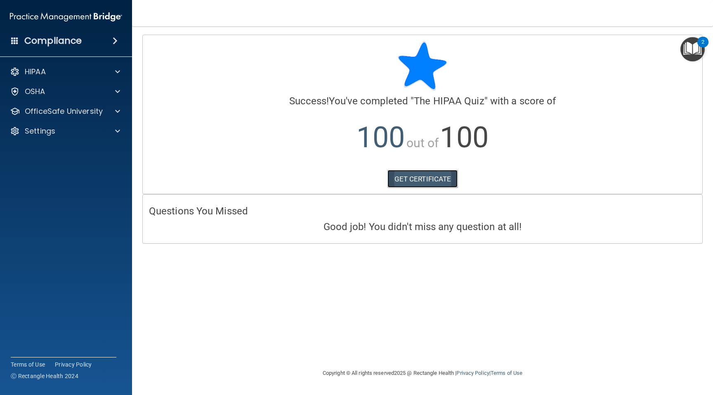
click at [417, 181] on link "GET CERTIFICATE" at bounding box center [422, 179] width 71 height 18
click at [46, 73] on p "HIPAA" at bounding box center [35, 72] width 21 height 10
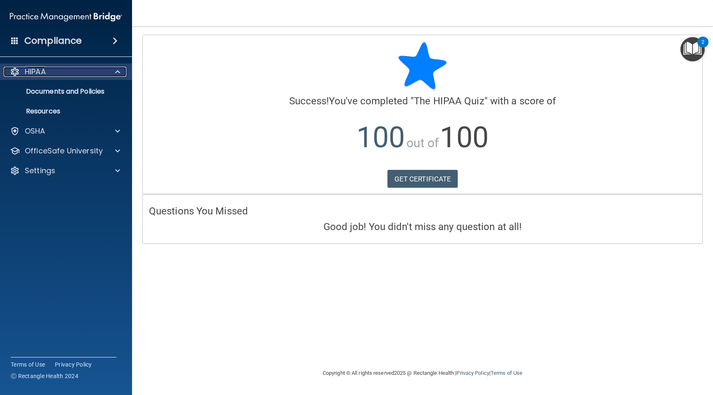
click at [46, 73] on p "HIPAA" at bounding box center [35, 72] width 21 height 10
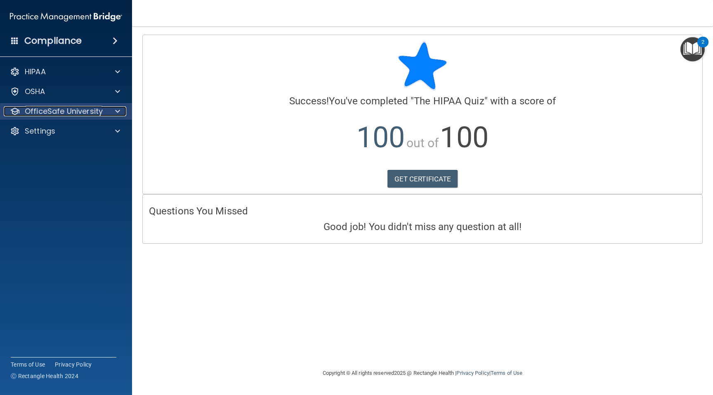
click at [50, 114] on p "OfficeSafe University" at bounding box center [64, 111] width 78 height 10
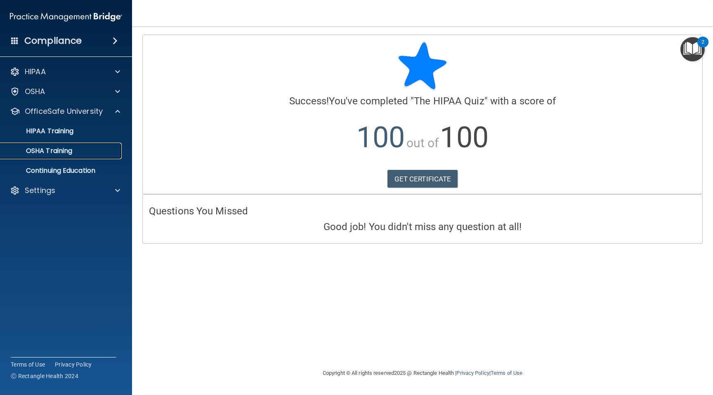
click at [51, 152] on p "OSHA Training" at bounding box center [38, 151] width 67 height 8
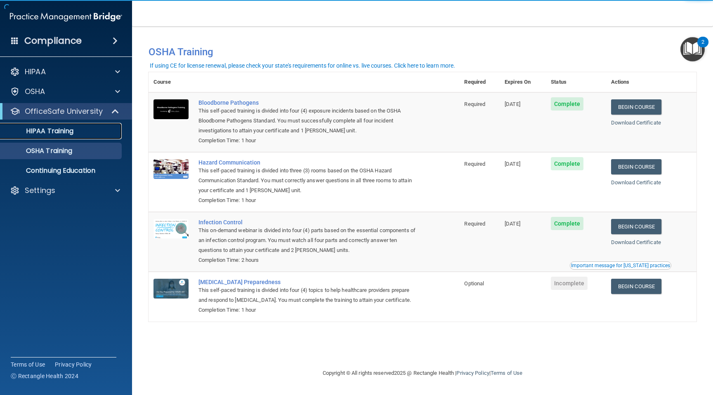
click at [36, 135] on p "HIPAA Training" at bounding box center [39, 131] width 68 height 8
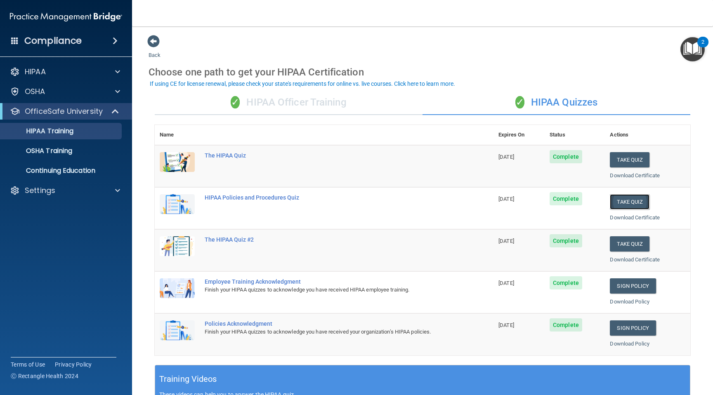
click at [625, 202] on button "Take Quiz" at bounding box center [629, 201] width 40 height 15
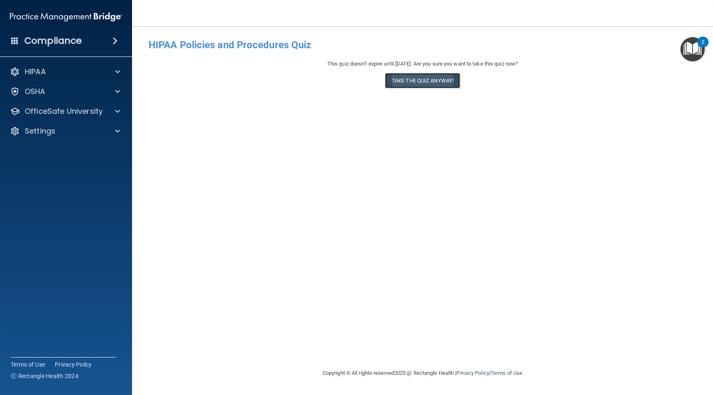
click at [421, 75] on button "Take the quiz anyway!" at bounding box center [422, 80] width 75 height 15
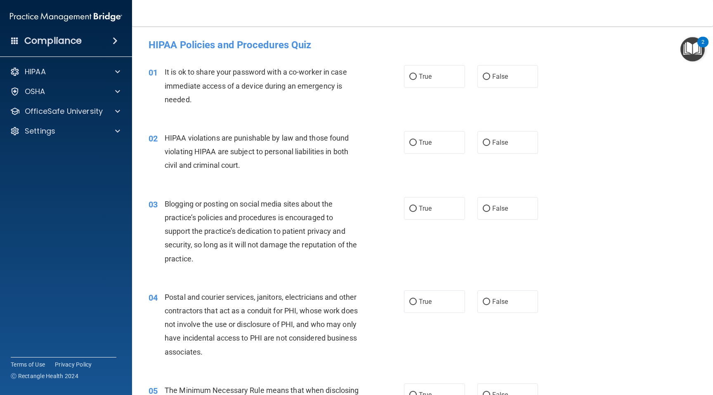
click at [421, 75] on span "True" at bounding box center [425, 77] width 13 height 8
click at [417, 75] on input "True" at bounding box center [412, 77] width 7 height 6
radio input "true"
click at [419, 145] on span "True" at bounding box center [425, 143] width 13 height 8
click at [417, 145] on input "True" at bounding box center [412, 143] width 7 height 6
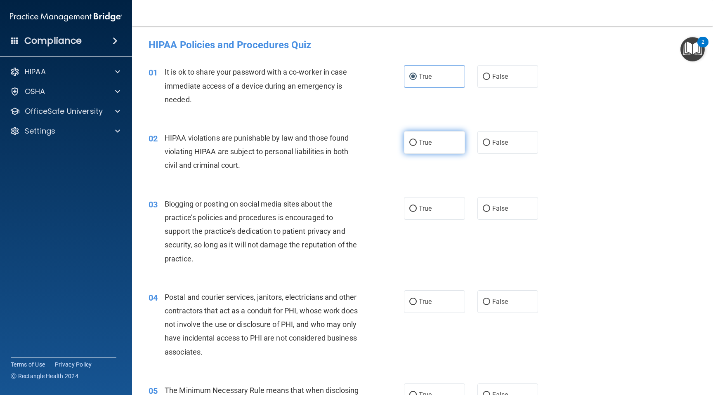
radio input "true"
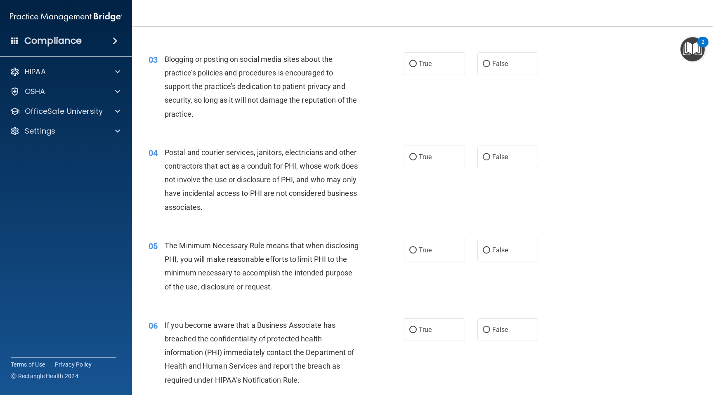
scroll to position [148, 0]
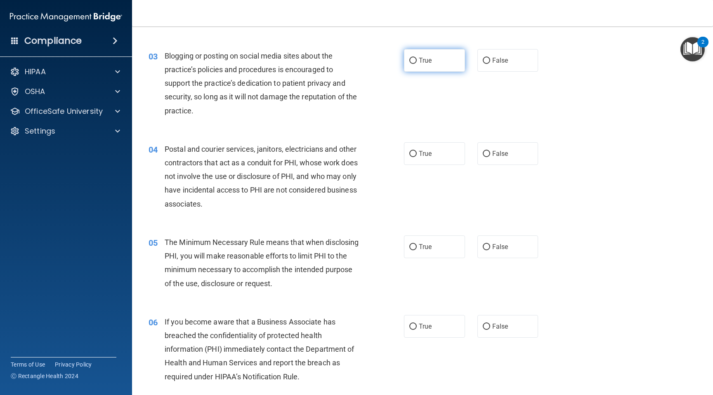
click at [432, 69] on label "True" at bounding box center [434, 60] width 61 height 23
click at [417, 64] on input "True" at bounding box center [412, 61] width 7 height 6
radio input "true"
click at [433, 164] on label "True" at bounding box center [434, 153] width 61 height 23
click at [417, 157] on input "True" at bounding box center [412, 154] width 7 height 6
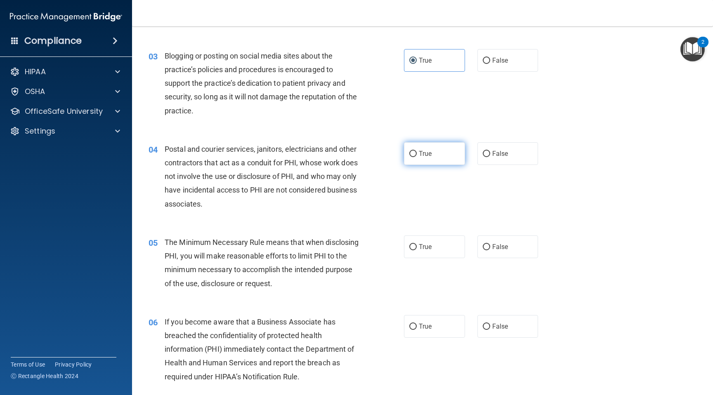
radio input "true"
click at [428, 246] on span "True" at bounding box center [425, 247] width 13 height 8
click at [417, 246] on input "True" at bounding box center [412, 247] width 7 height 6
radio input "true"
click at [428, 324] on span "True" at bounding box center [425, 326] width 13 height 8
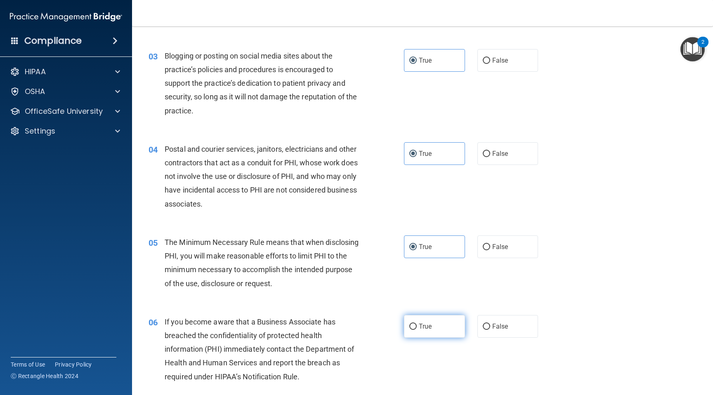
click at [417, 324] on input "True" at bounding box center [412, 327] width 7 height 6
radio input "true"
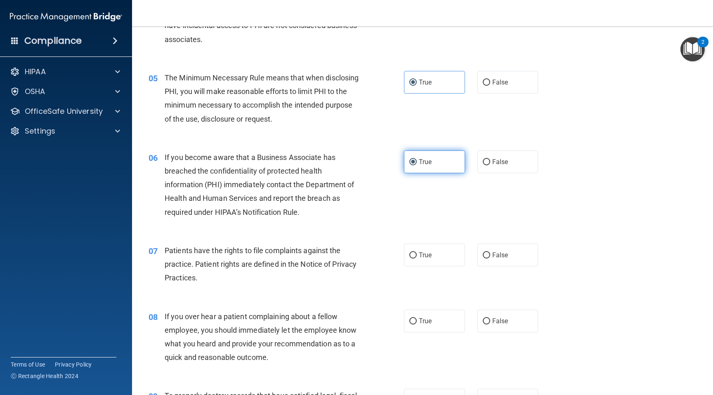
scroll to position [324, 0]
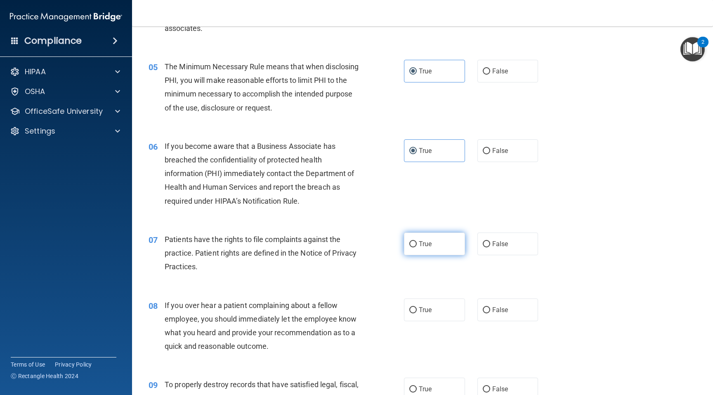
click at [426, 235] on label "True" at bounding box center [434, 244] width 61 height 23
click at [417, 241] on input "True" at bounding box center [412, 244] width 7 height 6
radio input "true"
click at [431, 313] on span "True" at bounding box center [425, 310] width 13 height 8
click at [417, 313] on input "True" at bounding box center [412, 310] width 7 height 6
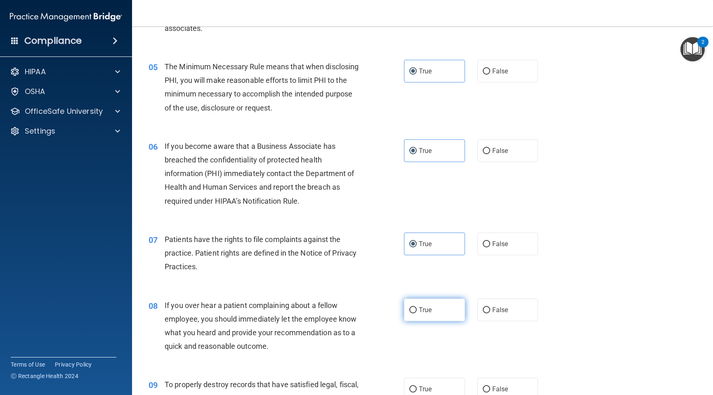
radio input "true"
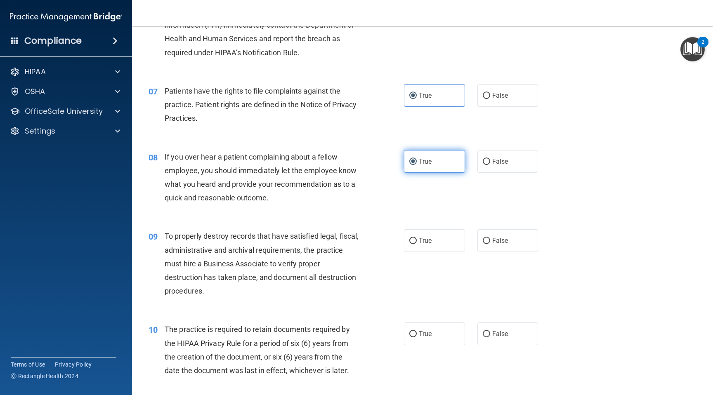
scroll to position [484, 0]
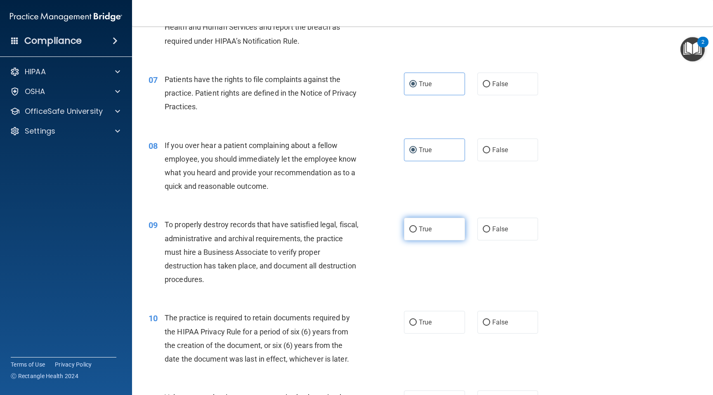
click at [439, 226] on label "True" at bounding box center [434, 229] width 61 height 23
click at [417, 226] on input "True" at bounding box center [412, 229] width 7 height 6
radio input "true"
click at [444, 346] on div "10 The practice is required to retain documents required by the HIPAA Privacy R…" at bounding box center [422, 341] width 560 height 80
click at [438, 327] on label "True" at bounding box center [434, 322] width 61 height 23
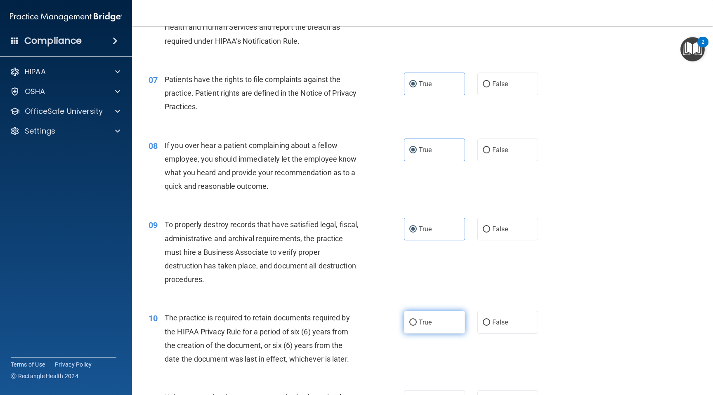
click at [417, 326] on input "True" at bounding box center [412, 323] width 7 height 6
radio input "true"
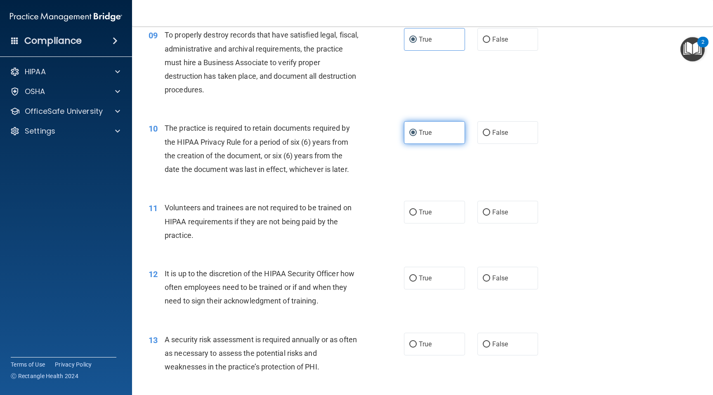
scroll to position [694, 0]
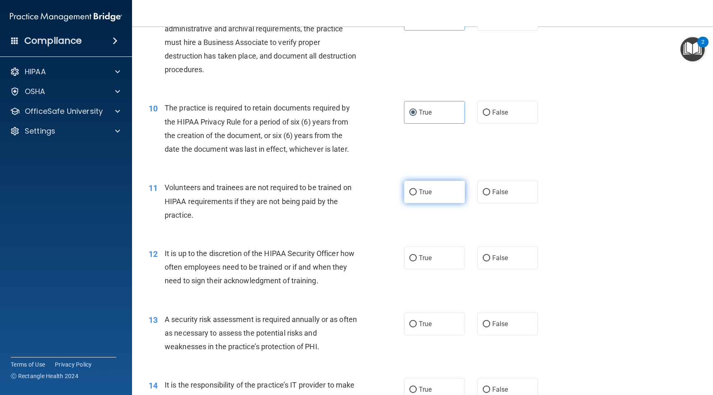
click at [436, 194] on label "True" at bounding box center [434, 192] width 61 height 23
click at [417, 194] on input "True" at bounding box center [412, 192] width 7 height 6
radio input "true"
click at [436, 266] on label "True" at bounding box center [434, 258] width 61 height 23
click at [417, 261] on input "True" at bounding box center [412, 258] width 7 height 6
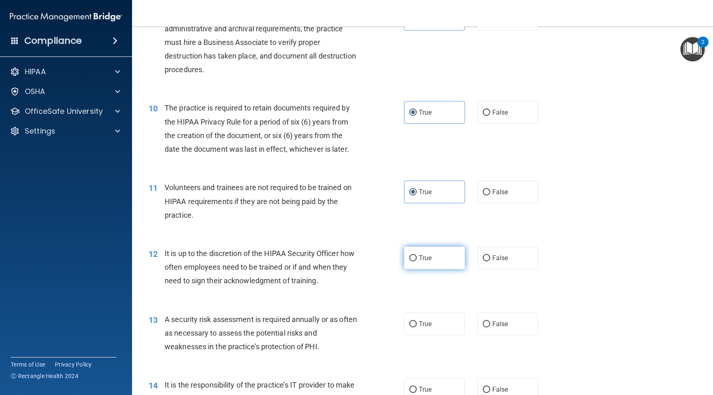
radio input "true"
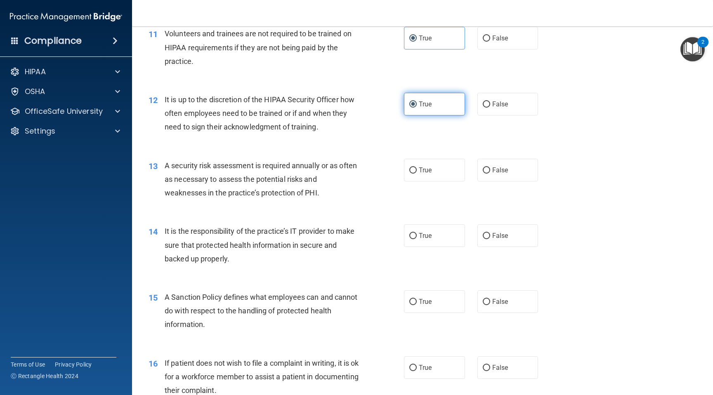
scroll to position [865, 0]
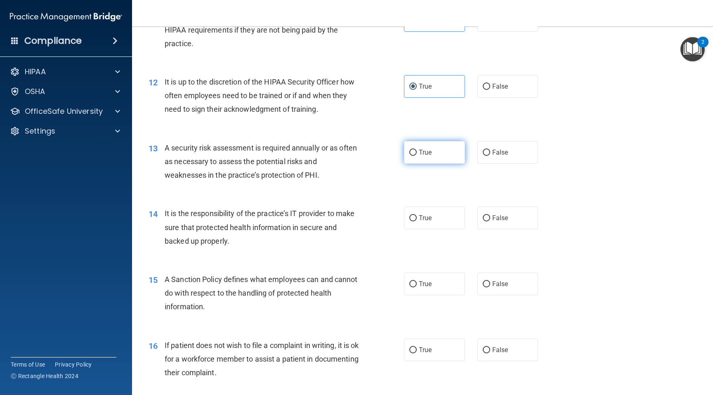
click at [432, 157] on label "True" at bounding box center [434, 152] width 61 height 23
click at [417, 156] on input "True" at bounding box center [412, 153] width 7 height 6
radio input "true"
click at [432, 221] on label "True" at bounding box center [434, 218] width 61 height 23
click at [417, 221] on input "True" at bounding box center [412, 218] width 7 height 6
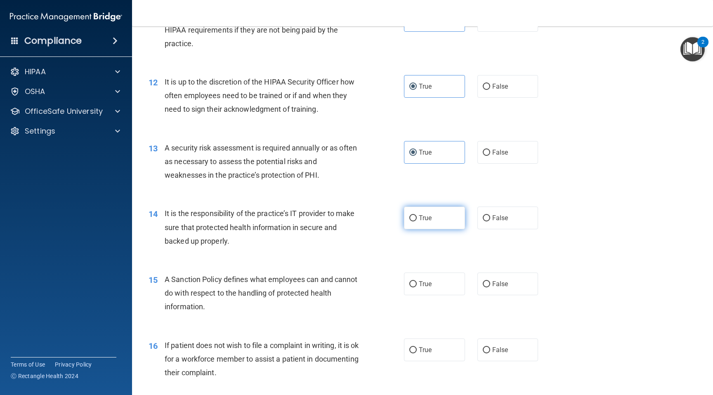
radio input "true"
click at [431, 276] on label "True" at bounding box center [434, 284] width 61 height 23
click at [417, 281] on input "True" at bounding box center [412, 284] width 7 height 6
radio input "true"
click at [433, 337] on div "16 If patient does not wish to file a complaint in writing, it is ok for a work…" at bounding box center [422, 361] width 560 height 66
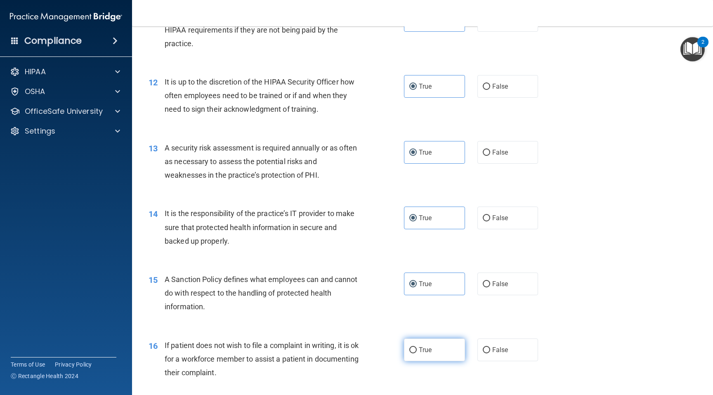
click at [433, 351] on label "True" at bounding box center [434, 350] width 61 height 23
click at [417, 351] on input "True" at bounding box center [412, 350] width 7 height 6
radio input "true"
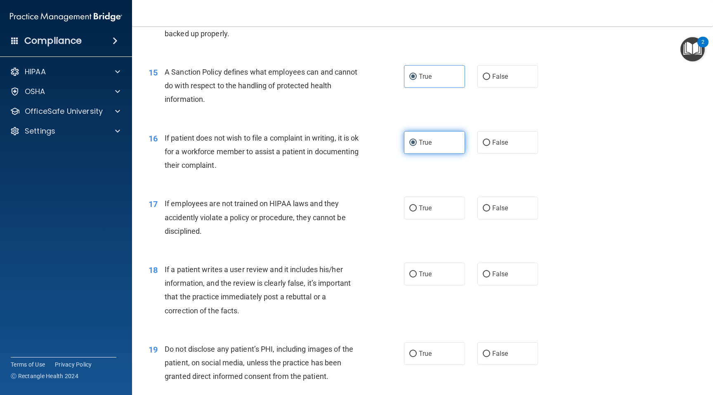
scroll to position [1076, 0]
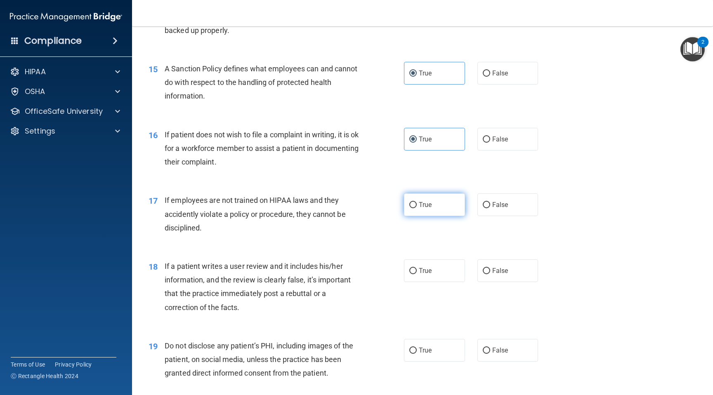
click at [429, 204] on span "True" at bounding box center [425, 205] width 13 height 8
click at [417, 204] on input "True" at bounding box center [412, 205] width 7 height 6
radio input "true"
click at [429, 270] on span "True" at bounding box center [425, 271] width 13 height 8
click at [417, 270] on input "True" at bounding box center [412, 271] width 7 height 6
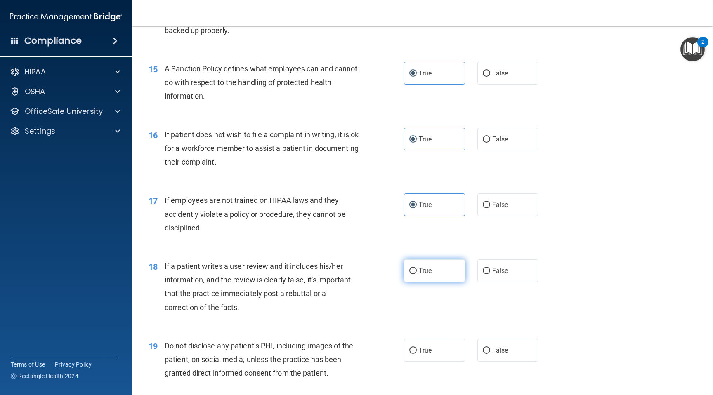
radio input "true"
click at [434, 351] on label "True" at bounding box center [434, 350] width 61 height 23
click at [417, 351] on input "True" at bounding box center [412, 351] width 7 height 6
radio input "true"
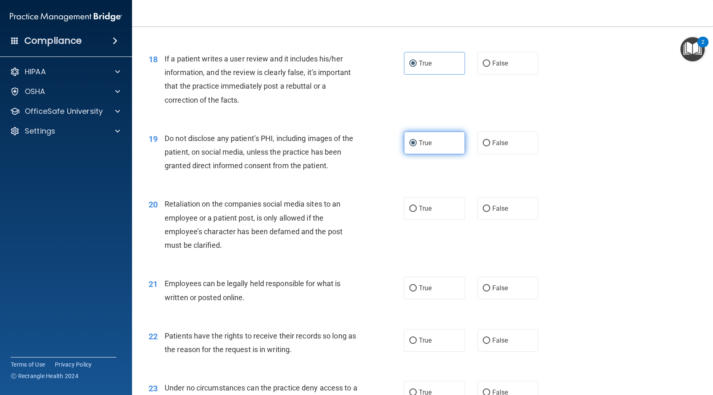
scroll to position [1311, 0]
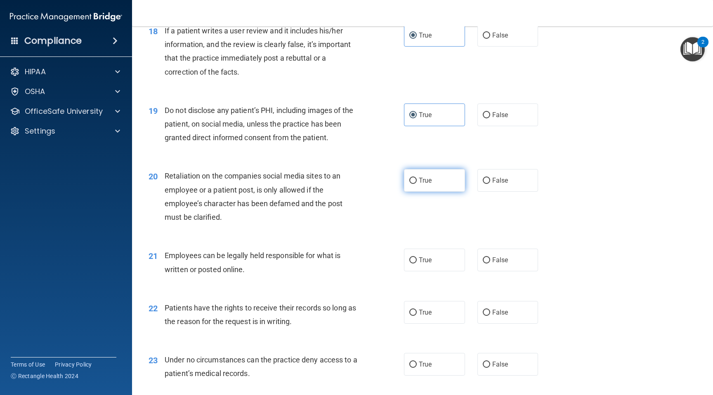
click at [435, 181] on label "True" at bounding box center [434, 180] width 61 height 23
click at [417, 181] on input "True" at bounding box center [412, 181] width 7 height 6
radio input "true"
click at [435, 268] on label "True" at bounding box center [434, 260] width 61 height 23
click at [417, 264] on input "True" at bounding box center [412, 260] width 7 height 6
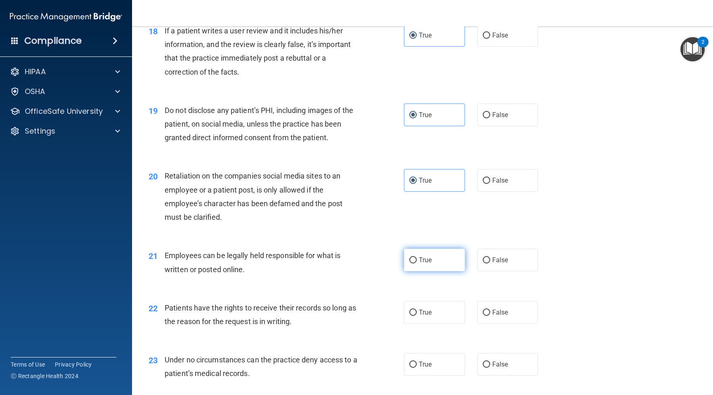
radio input "true"
click at [439, 314] on label "True" at bounding box center [434, 312] width 61 height 23
click at [417, 314] on input "True" at bounding box center [412, 313] width 7 height 6
radio input "true"
click at [437, 372] on label "True" at bounding box center [434, 364] width 61 height 23
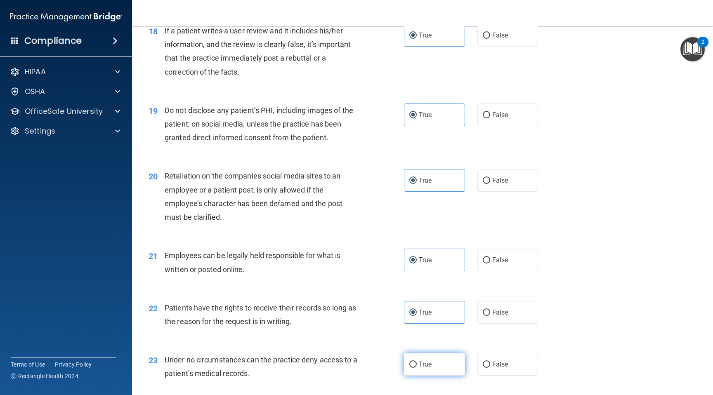
click at [417, 368] on input "True" at bounding box center [412, 365] width 7 height 6
radio input "true"
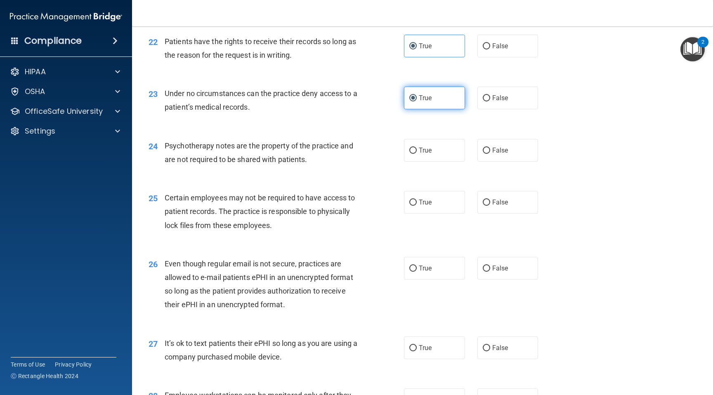
scroll to position [1598, 0]
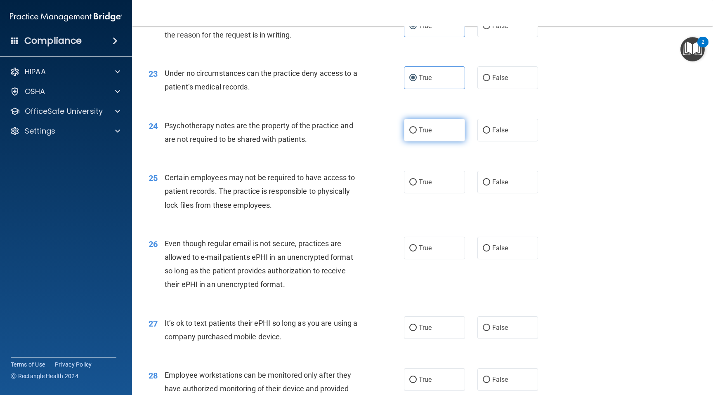
click at [423, 133] on span "True" at bounding box center [425, 130] width 13 height 8
click at [417, 133] on input "True" at bounding box center [412, 130] width 7 height 6
radio input "true"
click at [433, 196] on div "25 Certain employees may not be required to have access to patient records. The…" at bounding box center [422, 193] width 560 height 66
click at [431, 185] on span "True" at bounding box center [425, 182] width 13 height 8
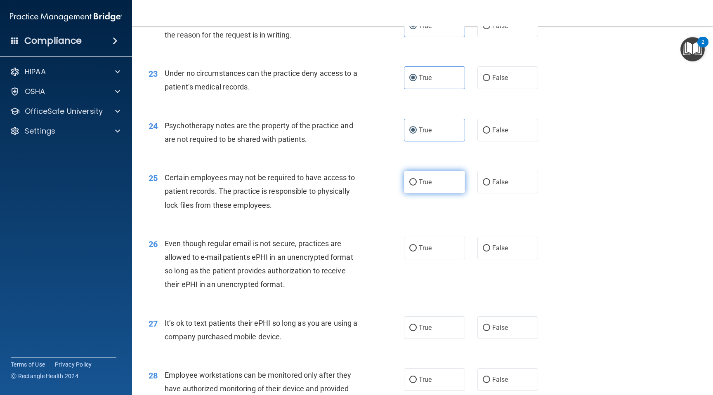
click at [417, 185] on input "True" at bounding box center [412, 182] width 7 height 6
radio input "true"
click at [433, 233] on div "26 Even though regular email is not secure, practices are allowed to e-mail pat…" at bounding box center [422, 266] width 560 height 80
click at [433, 253] on label "True" at bounding box center [434, 248] width 61 height 23
click at [417, 252] on input "True" at bounding box center [412, 248] width 7 height 6
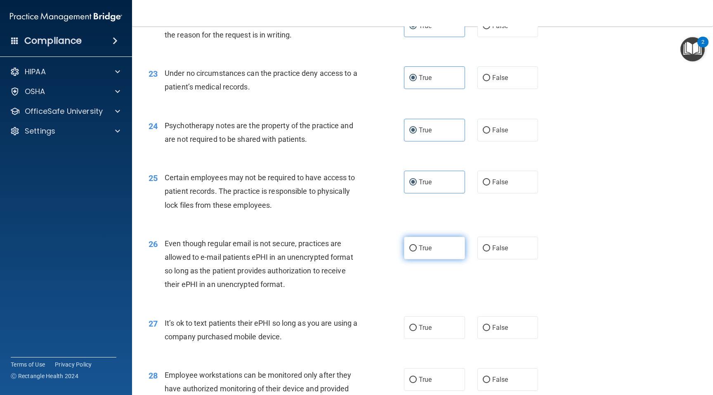
radio input "true"
click at [429, 321] on label "True" at bounding box center [434, 327] width 61 height 23
click at [417, 325] on input "True" at bounding box center [412, 328] width 7 height 6
radio input "true"
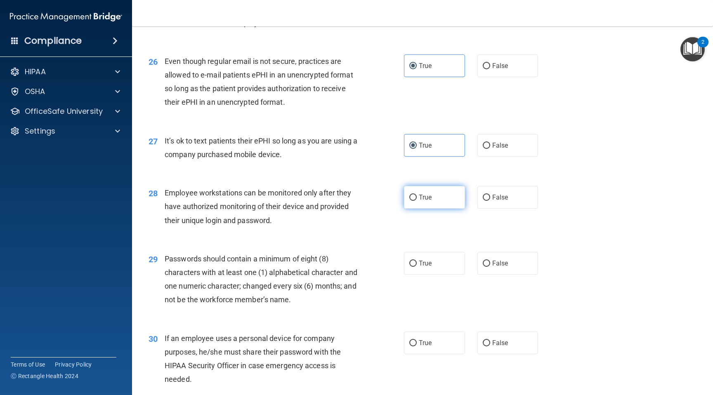
scroll to position [1784, 0]
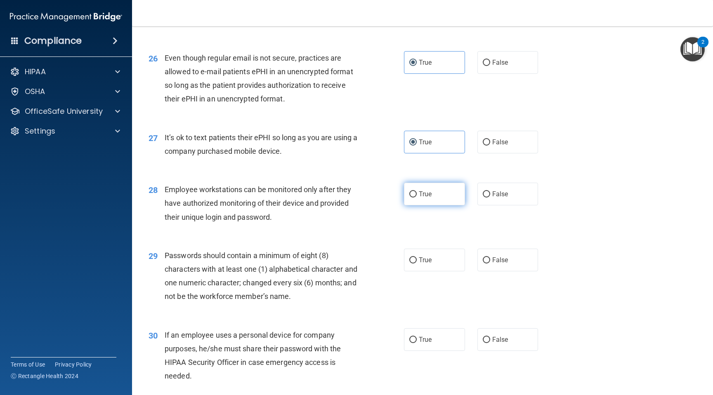
click at [444, 200] on label "True" at bounding box center [434, 194] width 61 height 23
click at [417, 198] on input "True" at bounding box center [412, 194] width 7 height 6
radio input "true"
click at [444, 268] on label "True" at bounding box center [434, 260] width 61 height 23
click at [417, 264] on input "True" at bounding box center [412, 260] width 7 height 6
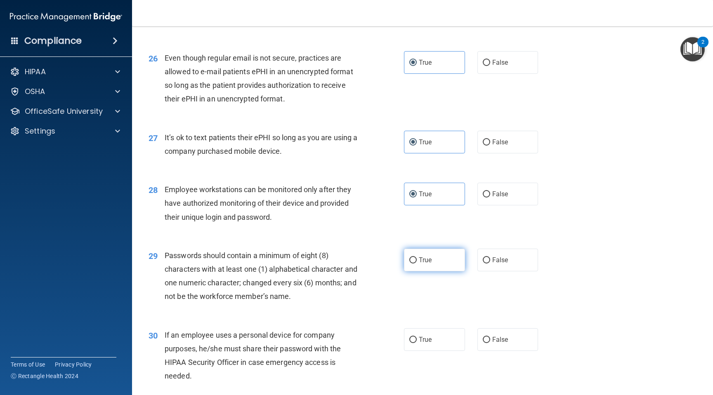
radio input "true"
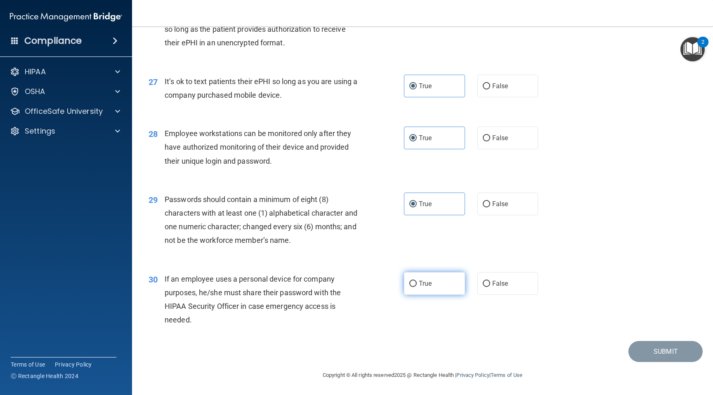
click at [439, 287] on label "True" at bounding box center [434, 283] width 61 height 23
click at [417, 287] on input "True" at bounding box center [412, 284] width 7 height 6
radio input "true"
click at [684, 358] on button "Submit" at bounding box center [665, 351] width 74 height 21
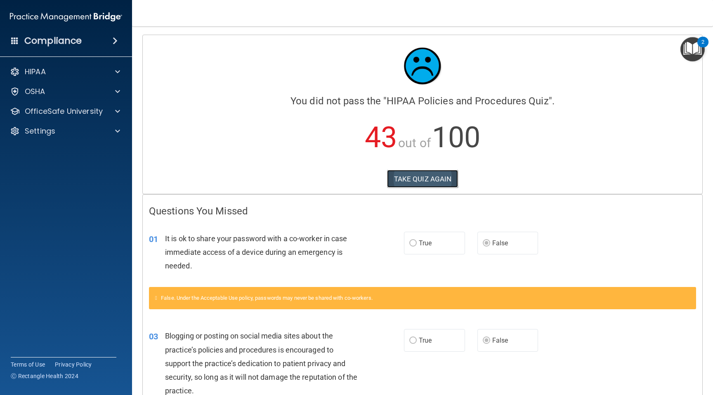
click at [419, 180] on button "TAKE QUIZ AGAIN" at bounding box center [422, 179] width 71 height 18
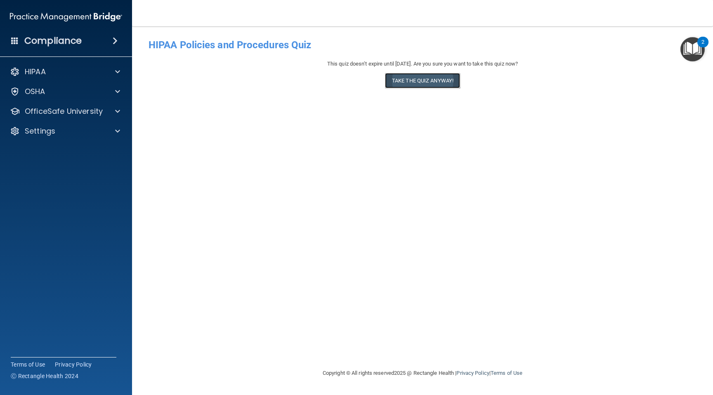
click at [411, 82] on button "Take the quiz anyway!" at bounding box center [422, 80] width 75 height 15
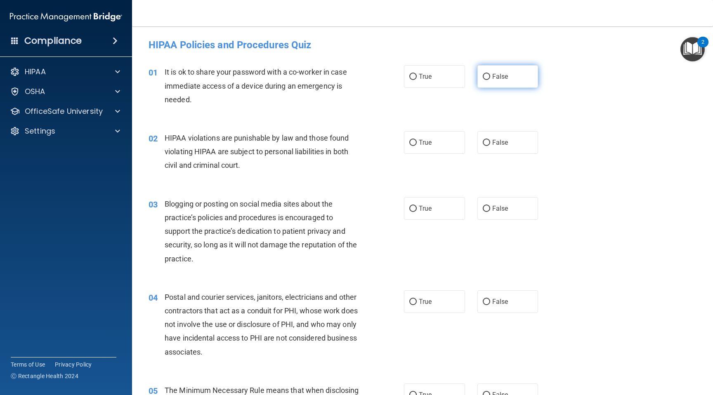
click at [478, 80] on label "False" at bounding box center [507, 76] width 61 height 23
click at [482, 80] on input "False" at bounding box center [485, 77] width 7 height 6
radio input "true"
click at [442, 127] on div "02 HIPAA violations are punishable by law and those found violating HIPAA are s…" at bounding box center [422, 154] width 560 height 66
click at [442, 144] on label "True" at bounding box center [434, 142] width 61 height 23
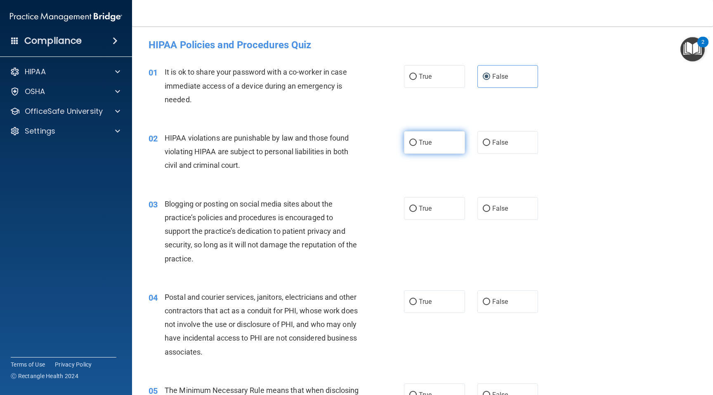
click at [417, 144] on input "True" at bounding box center [412, 143] width 7 height 6
radio input "true"
click at [492, 211] on span "False" at bounding box center [500, 209] width 16 height 8
click at [490, 211] on input "False" at bounding box center [485, 209] width 7 height 6
radio input "true"
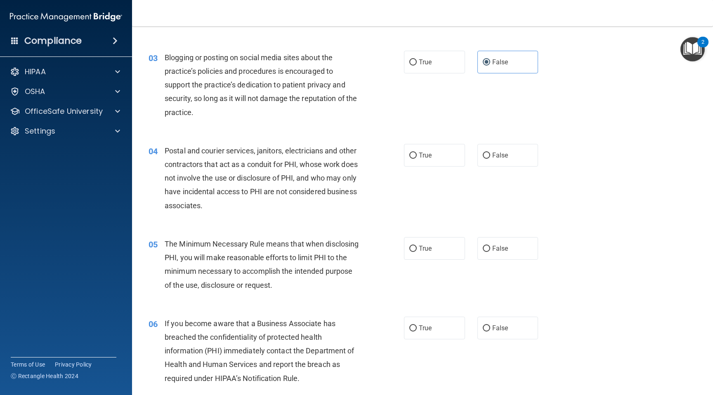
scroll to position [163, 0]
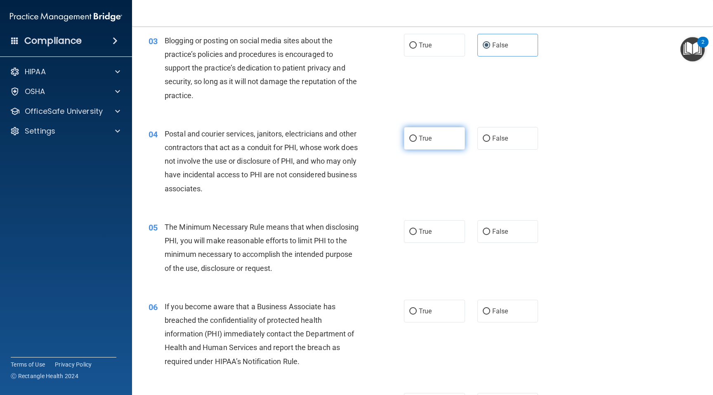
click at [434, 139] on label "True" at bounding box center [434, 138] width 61 height 23
click at [417, 139] on input "True" at bounding box center [412, 139] width 7 height 6
radio input "true"
click at [431, 240] on label "True" at bounding box center [434, 231] width 61 height 23
click at [417, 235] on input "True" at bounding box center [412, 232] width 7 height 6
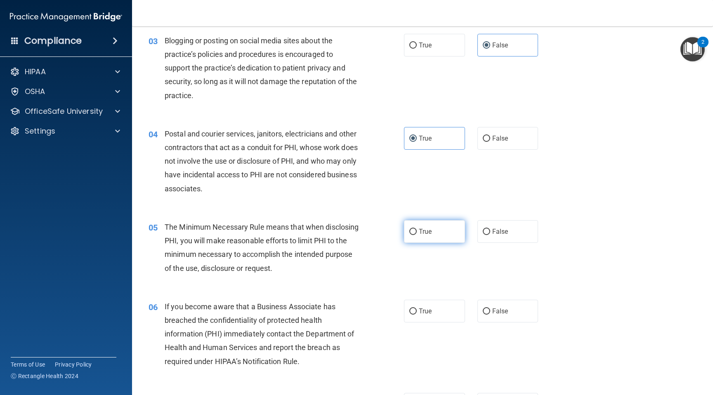
radio input "true"
click at [500, 305] on label "False" at bounding box center [507, 311] width 61 height 23
click at [490, 308] on input "False" at bounding box center [485, 311] width 7 height 6
radio input "true"
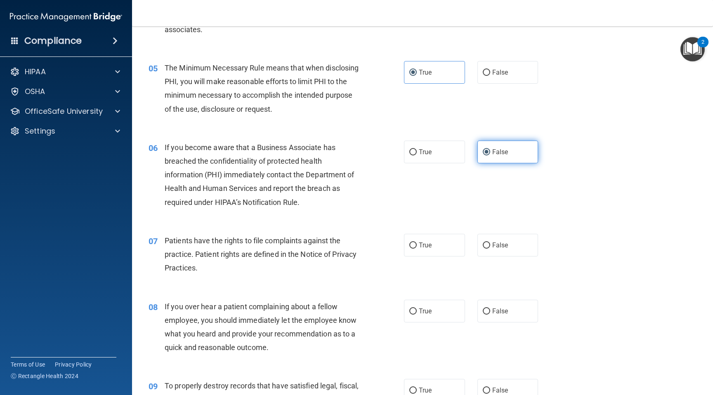
scroll to position [360, 0]
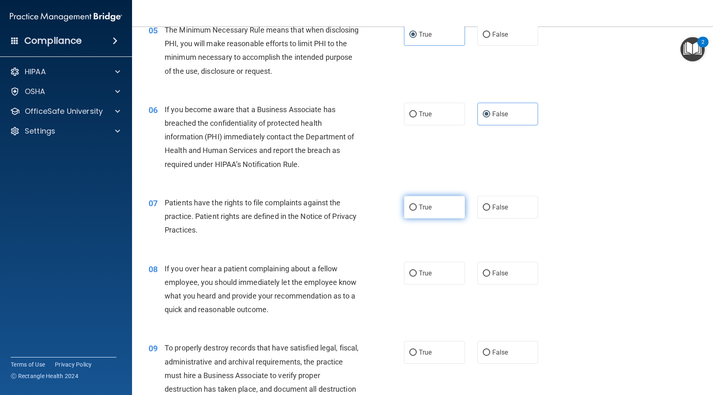
click at [428, 209] on span "True" at bounding box center [425, 207] width 13 height 8
click at [417, 209] on input "True" at bounding box center [412, 208] width 7 height 6
radio input "true"
click at [498, 286] on div "08 If you over hear a patient complaining about a fellow employee, you should i…" at bounding box center [422, 292] width 560 height 80
click at [495, 271] on span "False" at bounding box center [500, 273] width 16 height 8
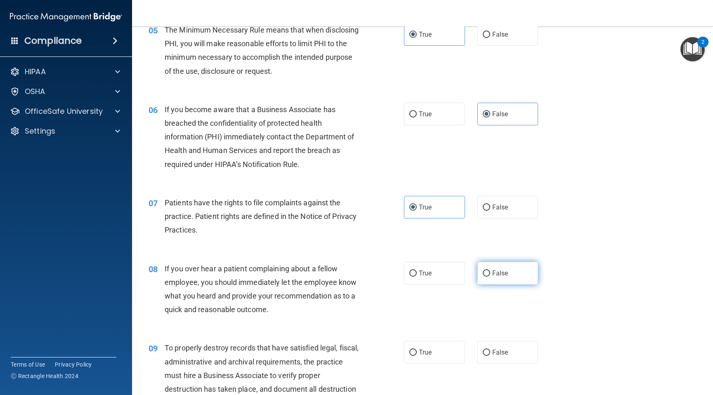
click at [490, 271] on input "False" at bounding box center [485, 274] width 7 height 6
radio input "true"
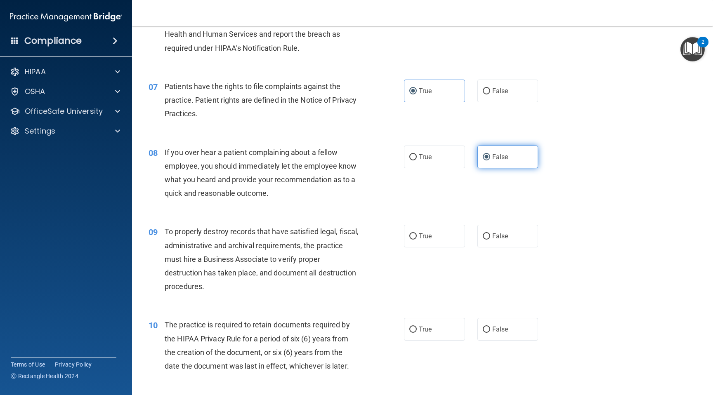
scroll to position [488, 0]
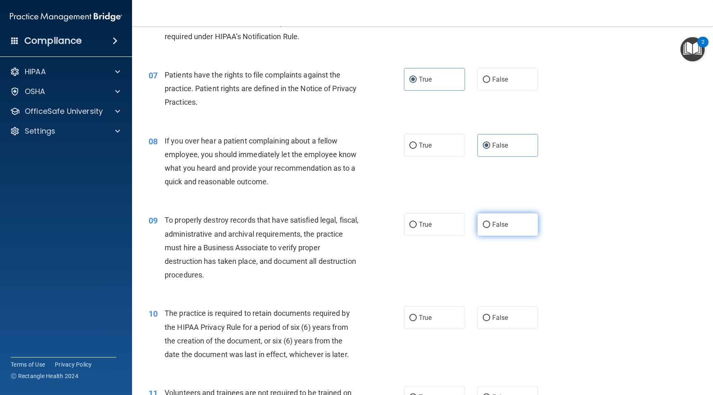
click at [485, 234] on label "False" at bounding box center [507, 224] width 61 height 23
click at [485, 228] on input "False" at bounding box center [485, 225] width 7 height 6
radio input "true"
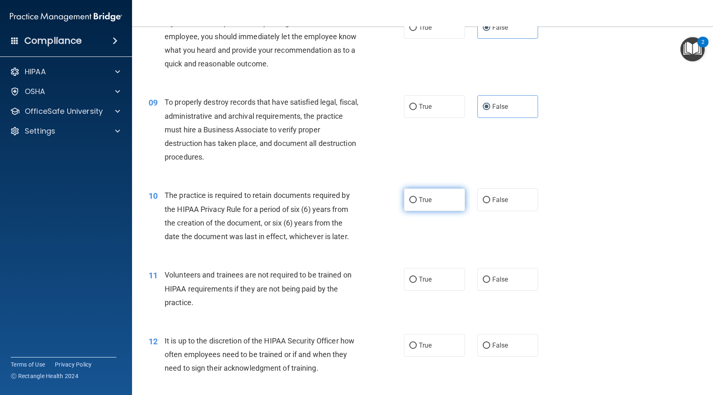
scroll to position [609, 0]
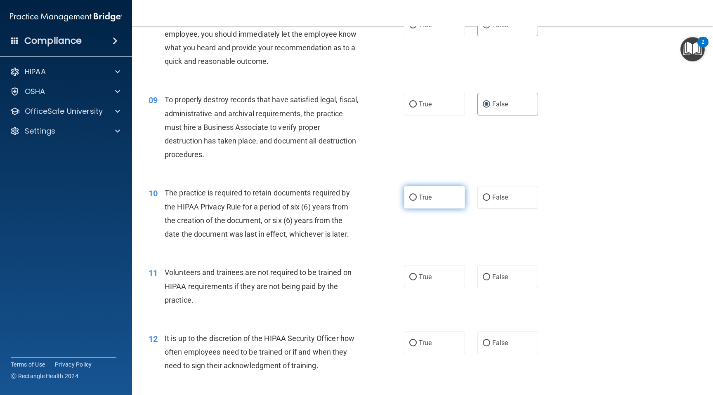
click at [435, 189] on label "True" at bounding box center [434, 197] width 61 height 23
click at [417, 195] on input "True" at bounding box center [412, 198] width 7 height 6
radio input "true"
click at [492, 282] on label "False" at bounding box center [507, 277] width 61 height 23
click at [490, 280] on input "False" at bounding box center [485, 277] width 7 height 6
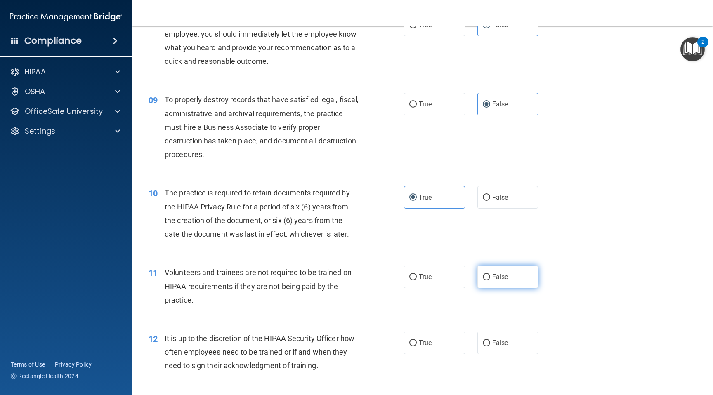
radio input "true"
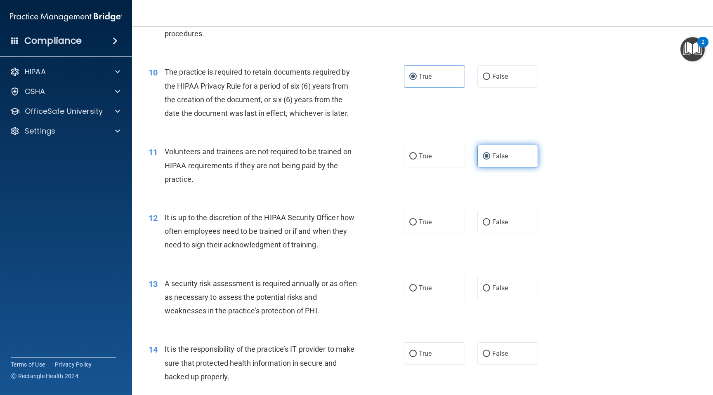
scroll to position [731, 0]
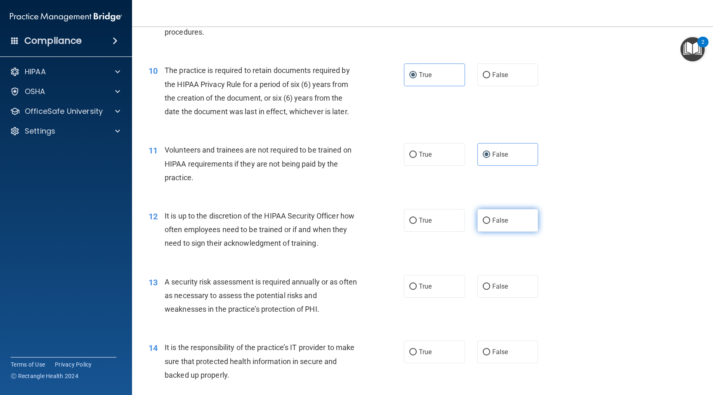
click at [490, 214] on label "False" at bounding box center [507, 220] width 61 height 23
click at [490, 218] on input "False" at bounding box center [485, 221] width 7 height 6
radio input "true"
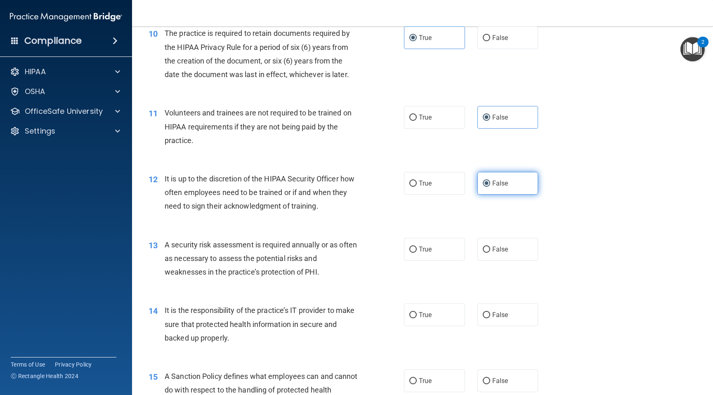
scroll to position [786, 0]
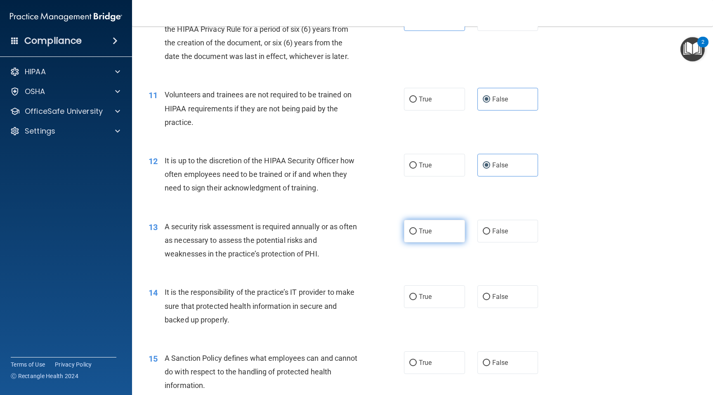
click at [438, 225] on label "True" at bounding box center [434, 231] width 61 height 23
click at [417, 228] on input "True" at bounding box center [412, 231] width 7 height 6
radio input "true"
click at [499, 301] on label "False" at bounding box center [507, 296] width 61 height 23
click at [490, 300] on input "False" at bounding box center [485, 297] width 7 height 6
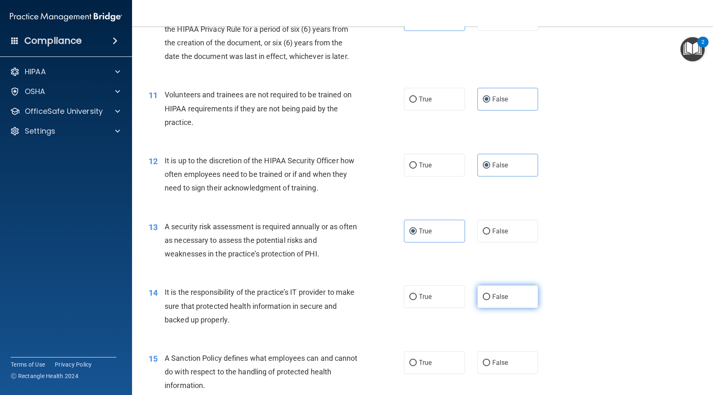
radio input "true"
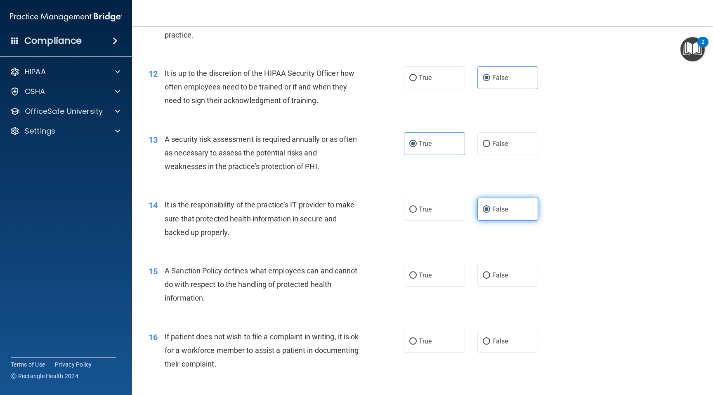
scroll to position [883, 0]
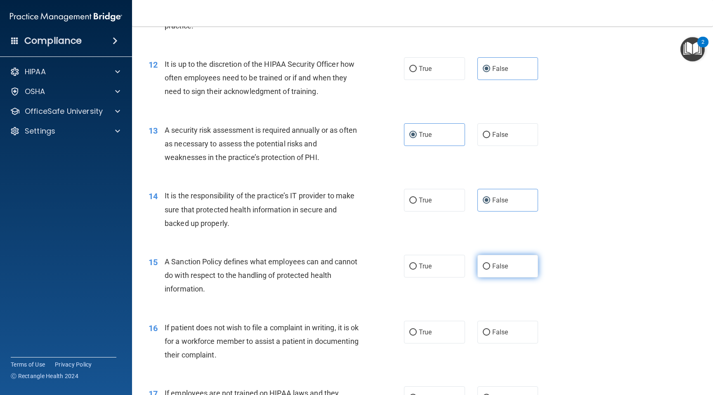
click at [486, 265] on input "False" at bounding box center [485, 267] width 7 height 6
radio input "true"
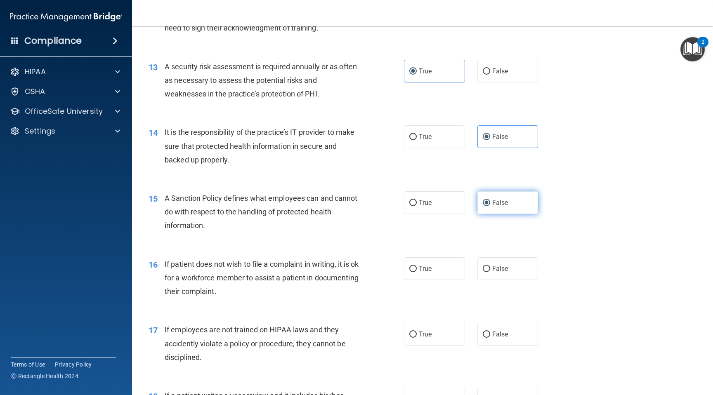
scroll to position [960, 0]
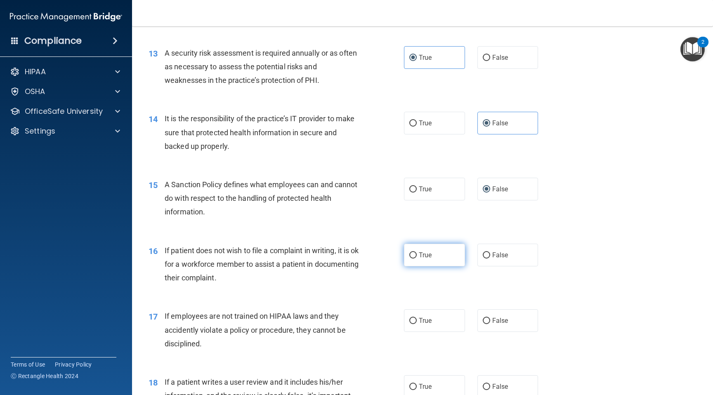
click at [445, 244] on label "True" at bounding box center [434, 255] width 61 height 23
click at [417, 252] on input "True" at bounding box center [412, 255] width 7 height 6
radio input "true"
click at [486, 310] on label "False" at bounding box center [507, 320] width 61 height 23
click at [486, 318] on input "False" at bounding box center [485, 321] width 7 height 6
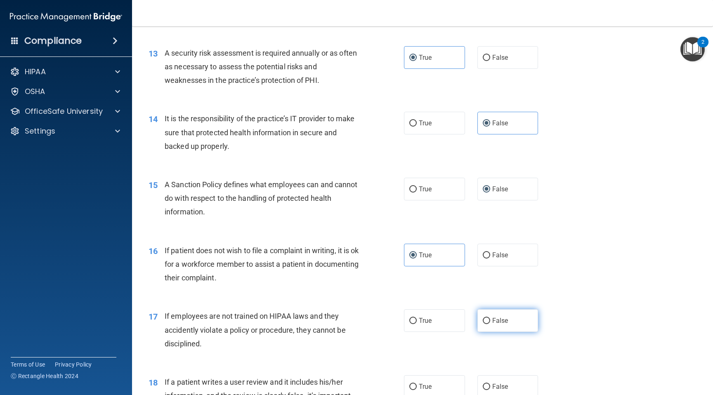
radio input "true"
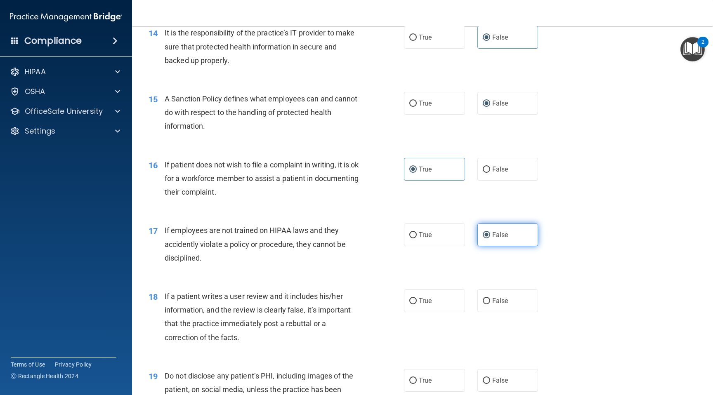
scroll to position [1050, 0]
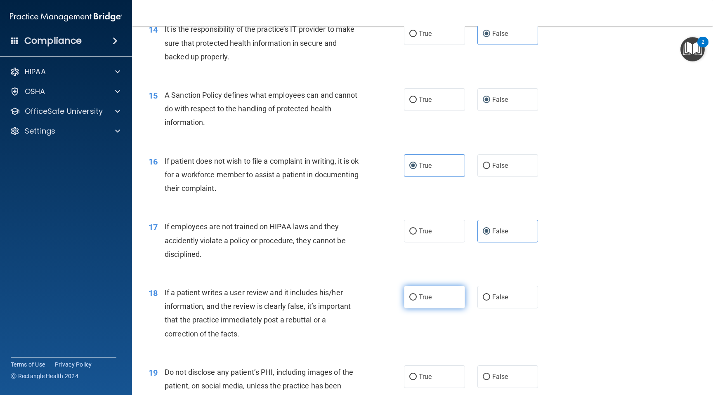
click at [446, 295] on label "True" at bounding box center [434, 297] width 61 height 23
click at [417, 295] on input "True" at bounding box center [412, 297] width 7 height 6
radio input "true"
click at [498, 301] on span "False" at bounding box center [500, 297] width 16 height 8
click at [490, 301] on input "False" at bounding box center [485, 297] width 7 height 6
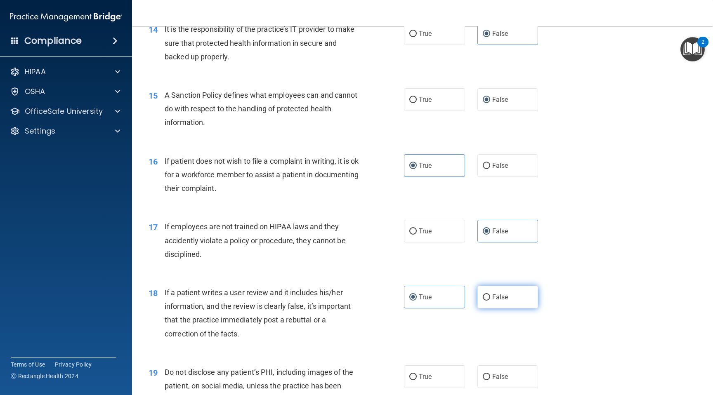
radio input "true"
radio input "false"
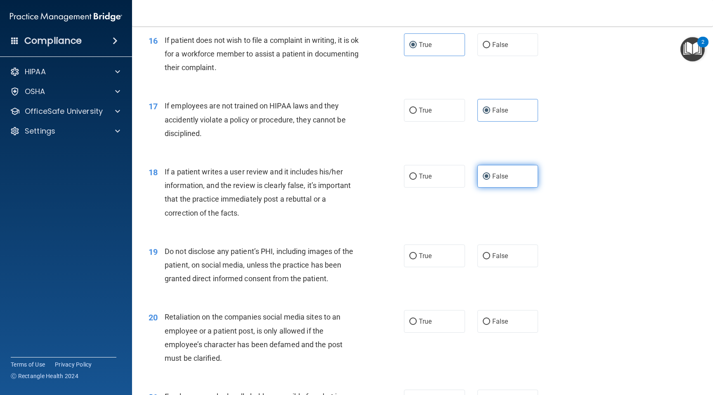
scroll to position [1172, 0]
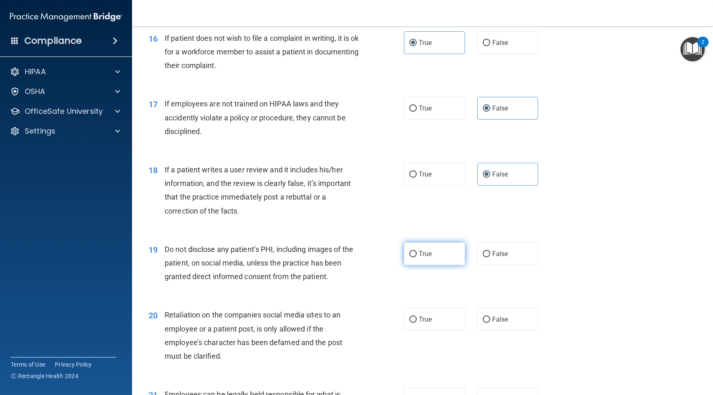
click at [438, 247] on label "True" at bounding box center [434, 253] width 61 height 23
click at [417, 251] on input "True" at bounding box center [412, 254] width 7 height 6
radio input "true"
click at [495, 328] on label "False" at bounding box center [507, 319] width 61 height 23
click at [490, 323] on input "False" at bounding box center [485, 320] width 7 height 6
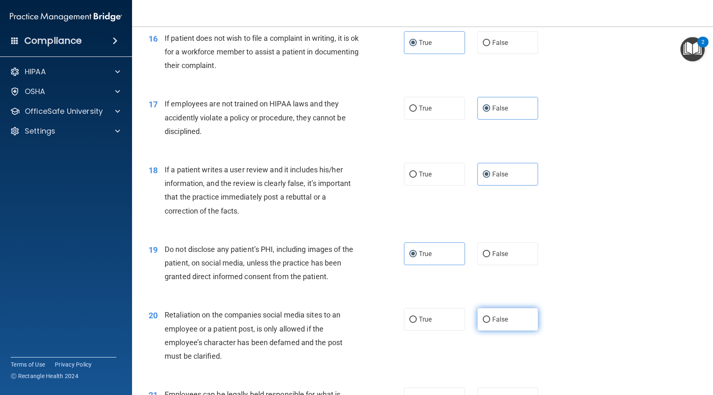
radio input "true"
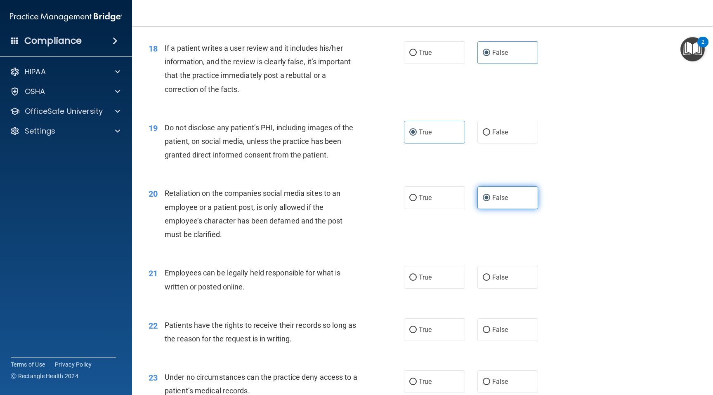
scroll to position [1294, 0]
click at [429, 271] on label "True" at bounding box center [434, 277] width 61 height 23
click at [417, 275] on input "True" at bounding box center [412, 278] width 7 height 6
radio input "true"
click at [491, 327] on label "False" at bounding box center [507, 330] width 61 height 23
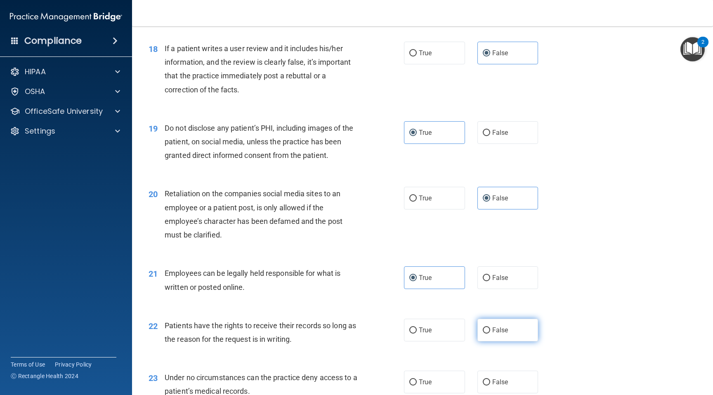
click at [490, 327] on input "False" at bounding box center [485, 330] width 7 height 6
radio input "true"
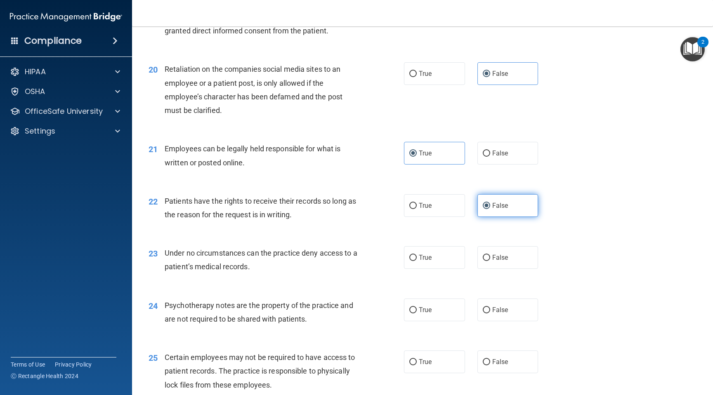
scroll to position [1419, 0]
click at [493, 259] on span "False" at bounding box center [500, 257] width 16 height 8
click at [490, 259] on input "False" at bounding box center [485, 257] width 7 height 6
radio input "true"
click at [438, 301] on label "True" at bounding box center [434, 309] width 61 height 23
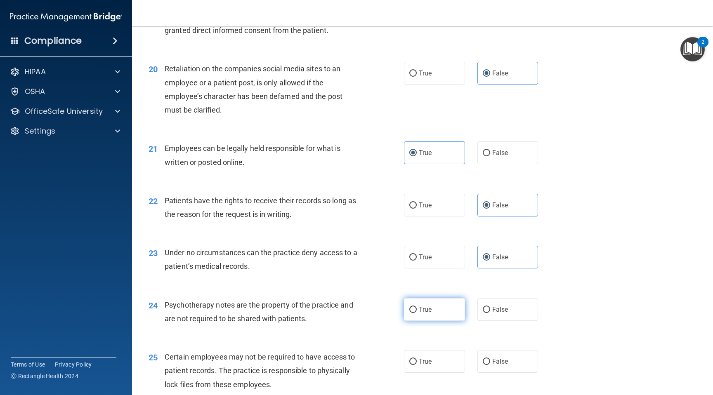
click at [417, 307] on input "True" at bounding box center [412, 310] width 7 height 6
radio input "true"
click at [439, 356] on label "True" at bounding box center [434, 361] width 61 height 23
click at [417, 359] on input "True" at bounding box center [412, 362] width 7 height 6
radio input "true"
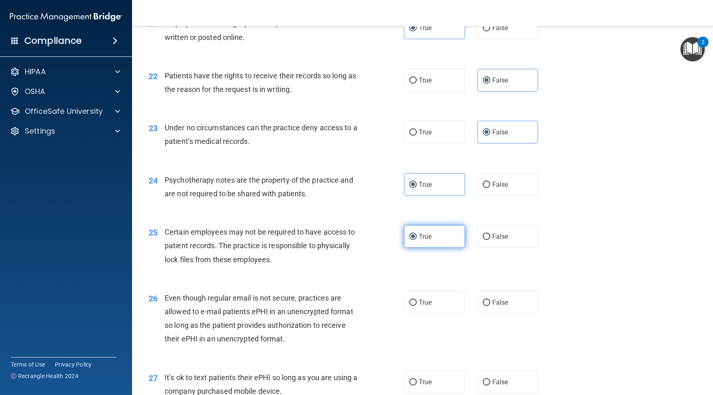
scroll to position [1543, 0]
click at [429, 304] on span "True" at bounding box center [425, 303] width 13 height 8
click at [417, 304] on input "True" at bounding box center [412, 304] width 7 height 6
radio input "true"
click at [497, 382] on span "False" at bounding box center [500, 383] width 16 height 8
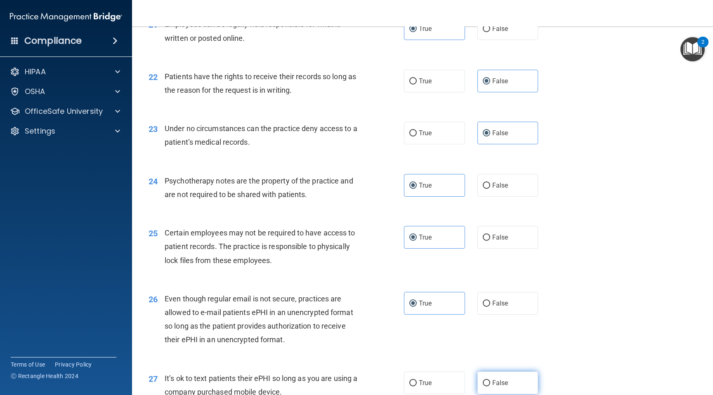
click at [490, 382] on input "False" at bounding box center [485, 383] width 7 height 6
radio input "true"
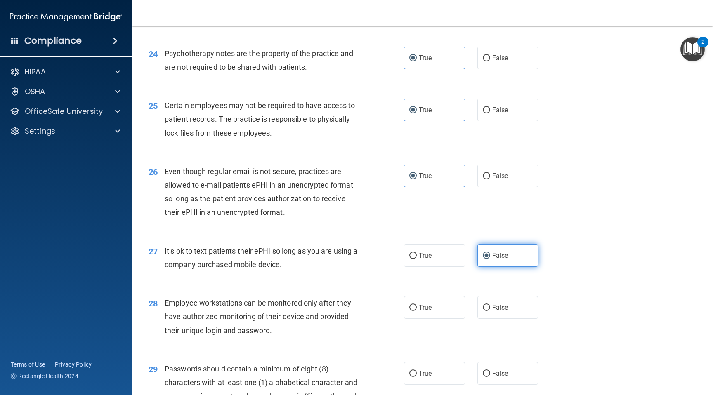
scroll to position [1690, 0]
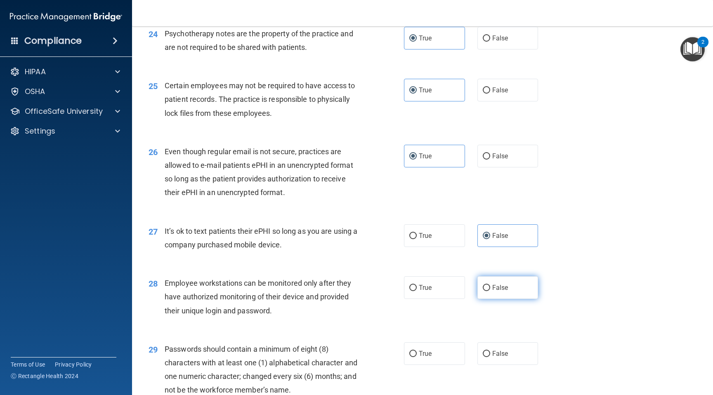
click at [493, 287] on span "False" at bounding box center [500, 288] width 16 height 8
click at [490, 287] on input "False" at bounding box center [485, 288] width 7 height 6
radio input "true"
click at [438, 346] on label "True" at bounding box center [434, 353] width 61 height 23
click at [417, 351] on input "True" at bounding box center [412, 354] width 7 height 6
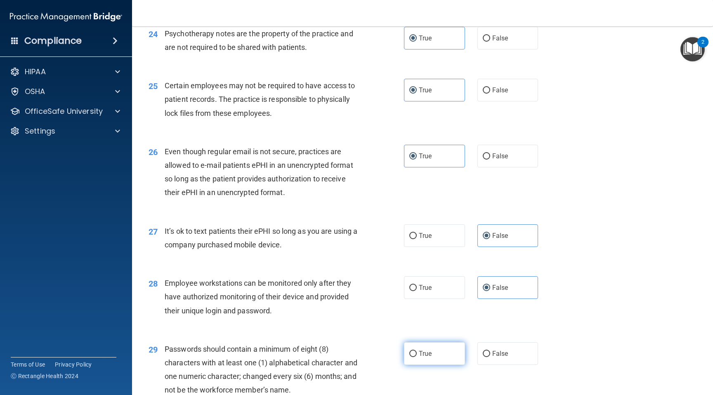
radio input "true"
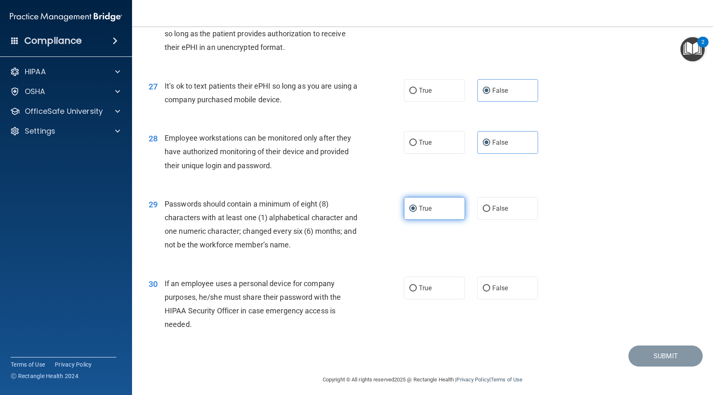
scroll to position [1840, 0]
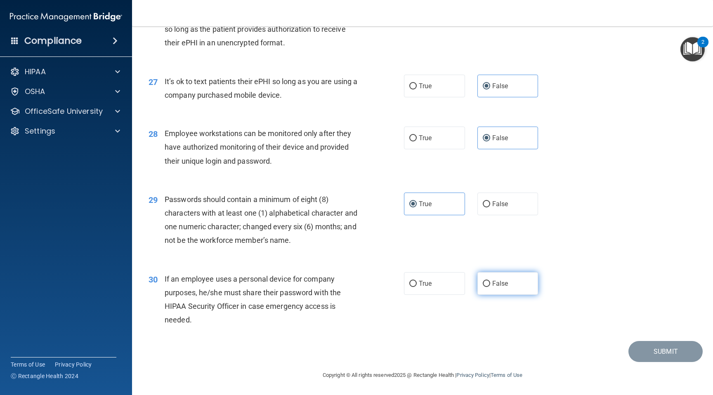
click at [495, 288] on label "False" at bounding box center [507, 283] width 61 height 23
click at [490, 287] on input "False" at bounding box center [485, 284] width 7 height 6
radio input "true"
click at [661, 351] on button "Submit" at bounding box center [665, 351] width 74 height 21
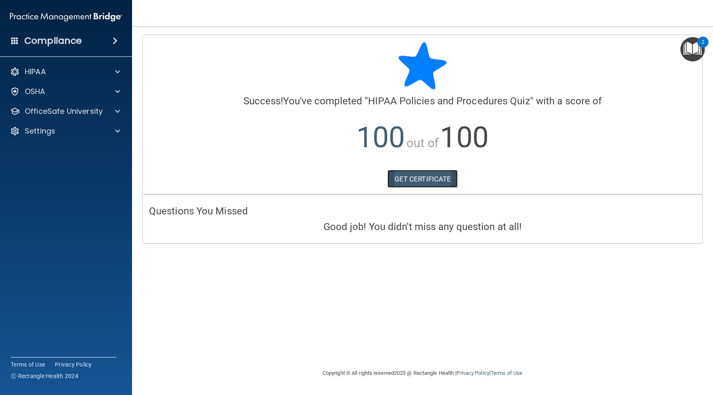
click at [427, 186] on link "GET CERTIFICATE" at bounding box center [422, 179] width 71 height 18
click at [63, 72] on div "HIPAA" at bounding box center [55, 72] width 102 height 10
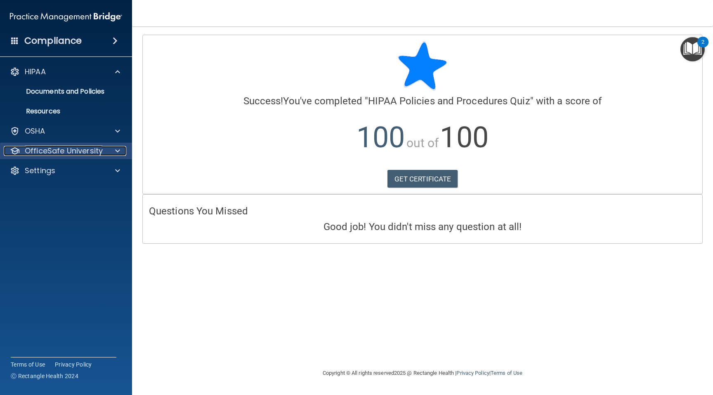
click at [58, 148] on p "OfficeSafe University" at bounding box center [64, 151] width 78 height 10
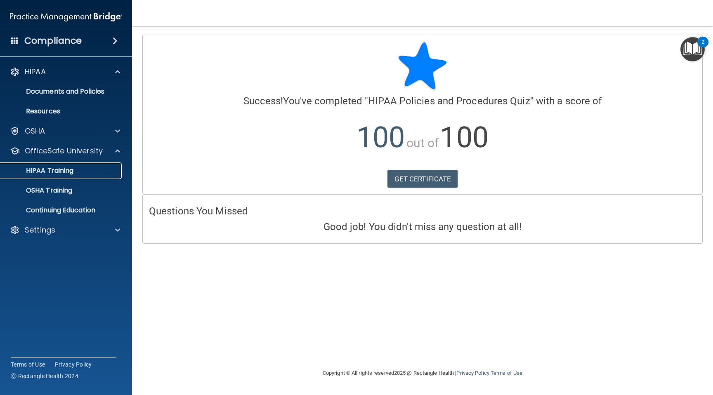
click at [64, 172] on p "HIPAA Training" at bounding box center [39, 171] width 68 height 8
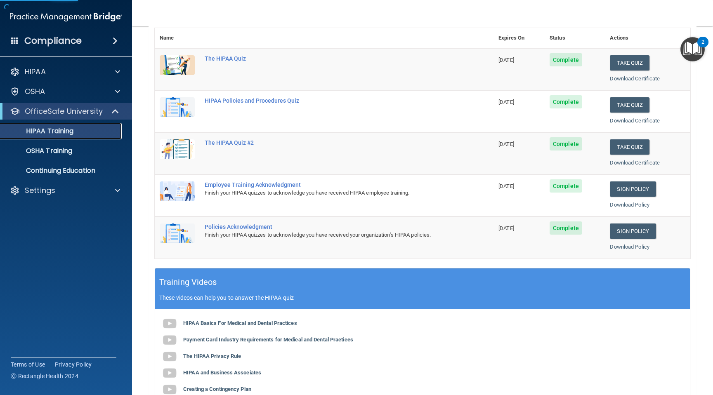
scroll to position [102, 0]
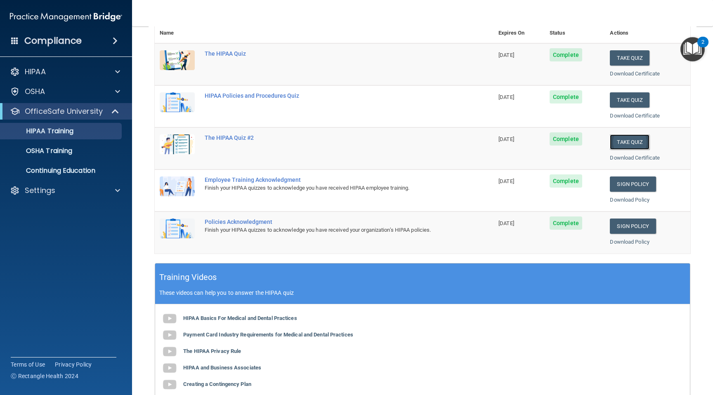
click at [624, 141] on button "Take Quiz" at bounding box center [629, 141] width 40 height 15
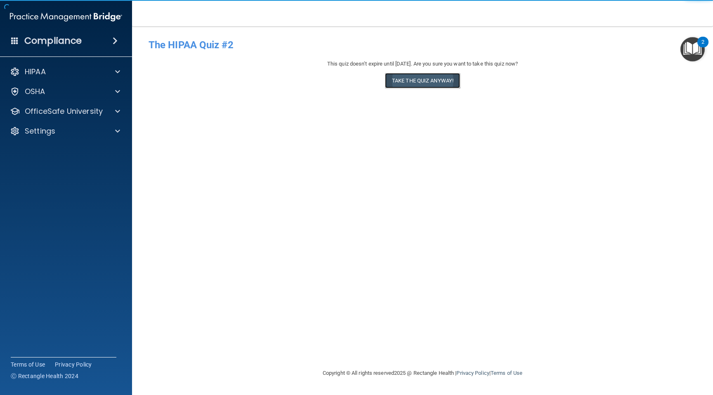
click at [412, 80] on button "Take the quiz anyway!" at bounding box center [422, 80] width 75 height 15
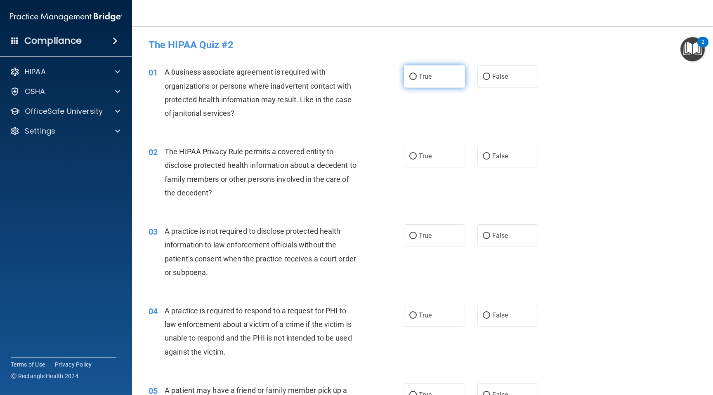
click at [411, 81] on label "True" at bounding box center [434, 76] width 61 height 23
click at [411, 80] on input "True" at bounding box center [412, 77] width 7 height 6
radio input "true"
click at [419, 141] on div "02 The HIPAA Privacy Rule permits a covered entity to disclose protected health…" at bounding box center [422, 174] width 560 height 80
click at [419, 160] on span "True" at bounding box center [425, 156] width 13 height 8
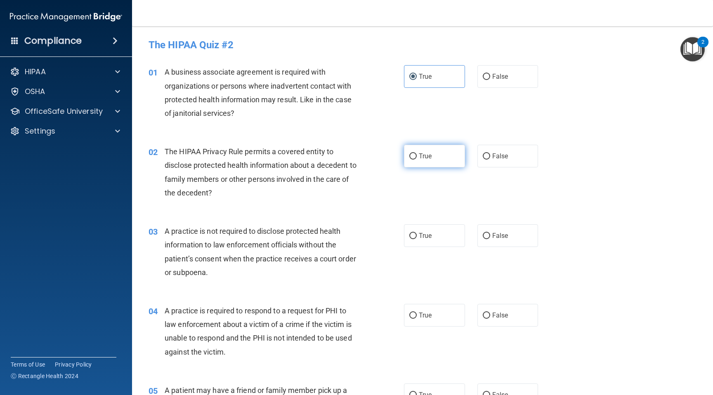
click at [417, 160] on input "True" at bounding box center [412, 156] width 7 height 6
radio input "true"
click at [428, 228] on label "True" at bounding box center [434, 235] width 61 height 23
click at [417, 233] on input "True" at bounding box center [412, 236] width 7 height 6
radio input "true"
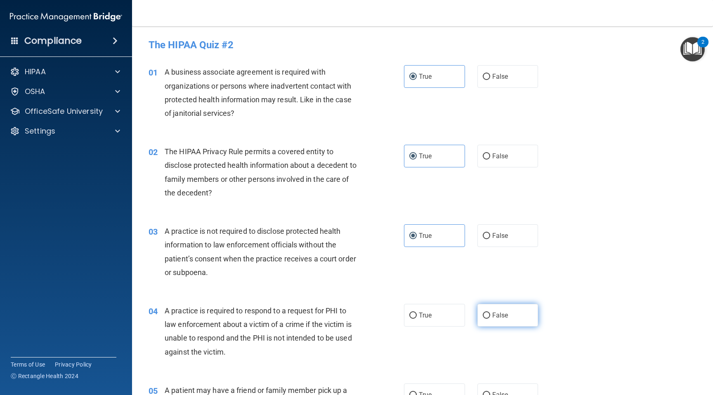
click at [497, 311] on label "False" at bounding box center [507, 315] width 61 height 23
click at [490, 313] on input "False" at bounding box center [485, 316] width 7 height 6
radio input "true"
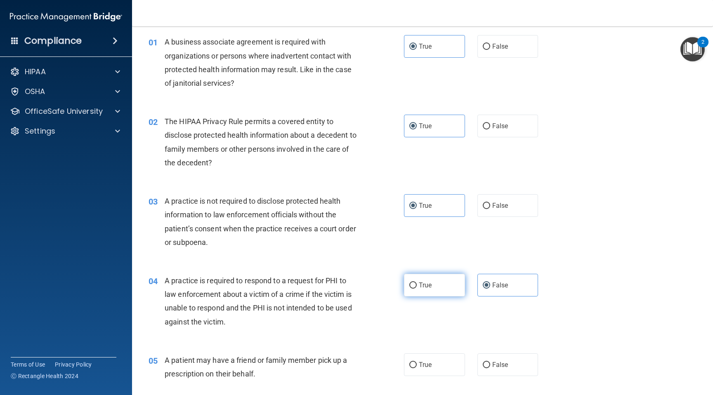
click at [430, 275] on label "True" at bounding box center [434, 285] width 61 height 23
click at [417, 282] on input "True" at bounding box center [412, 285] width 7 height 6
radio input "true"
radio input "false"
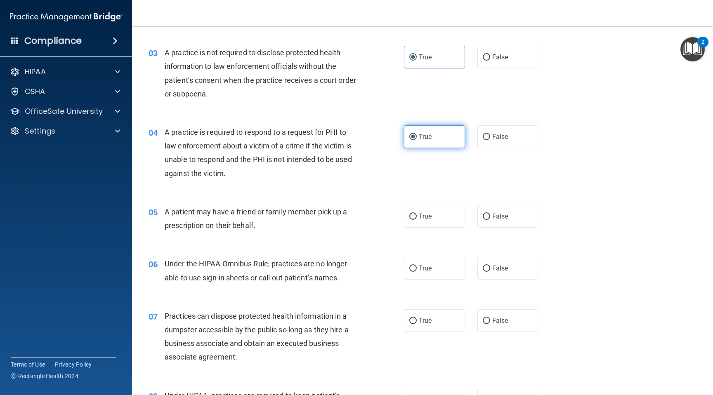
scroll to position [188, 0]
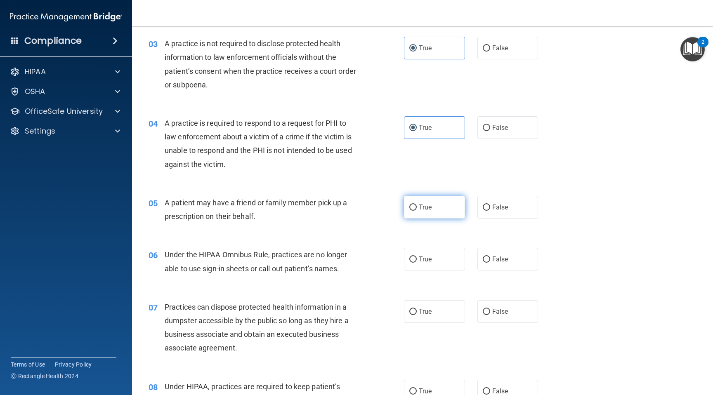
click at [427, 198] on label "True" at bounding box center [434, 207] width 61 height 23
click at [417, 205] on input "True" at bounding box center [412, 208] width 7 height 6
radio input "true"
click at [437, 263] on label "True" at bounding box center [434, 259] width 61 height 23
click at [417, 263] on input "True" at bounding box center [412, 259] width 7 height 6
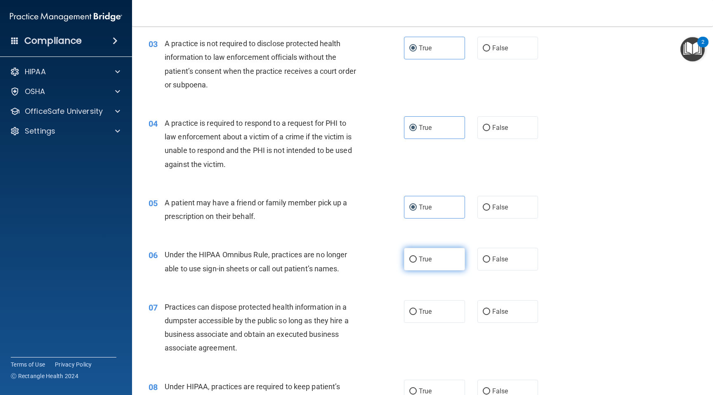
radio input "true"
click at [442, 315] on label "True" at bounding box center [434, 311] width 61 height 23
click at [417, 315] on input "True" at bounding box center [412, 312] width 7 height 6
radio input "true"
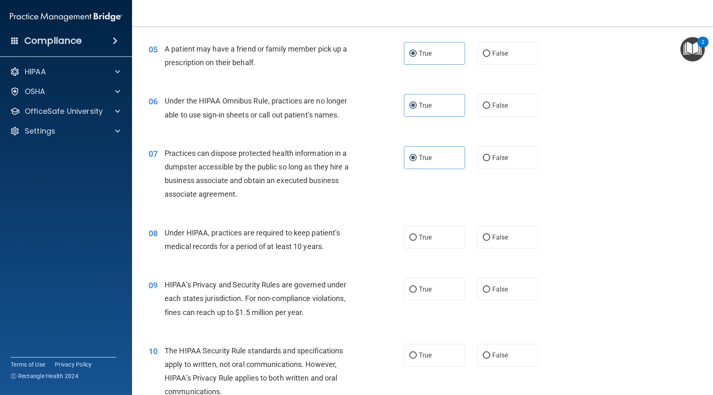
scroll to position [347, 0]
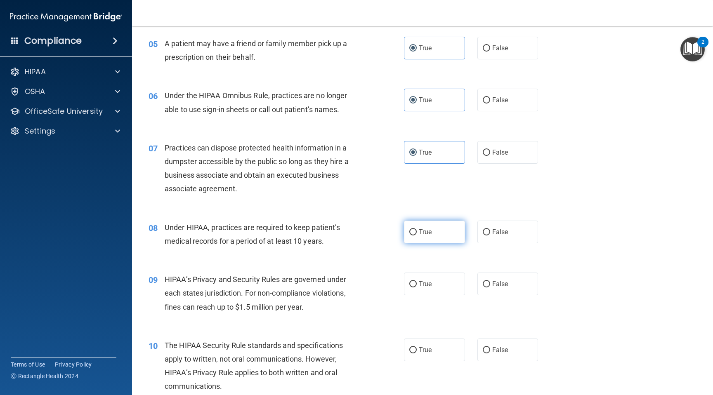
click at [433, 227] on label "True" at bounding box center [434, 232] width 61 height 23
click at [417, 229] on input "True" at bounding box center [412, 232] width 7 height 6
radio input "true"
click at [433, 287] on label "True" at bounding box center [434, 284] width 61 height 23
click at [417, 287] on input "True" at bounding box center [412, 284] width 7 height 6
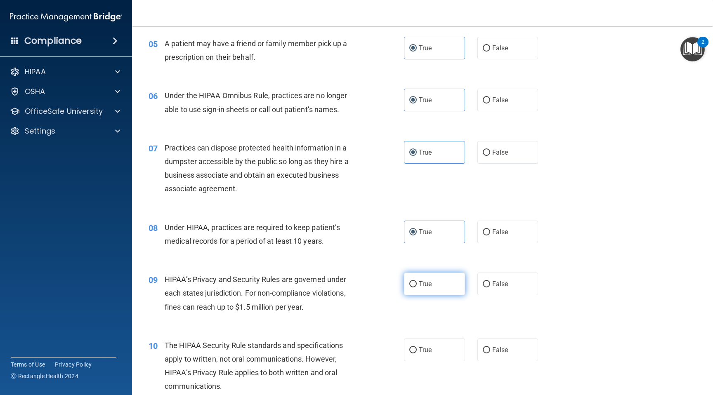
radio input "true"
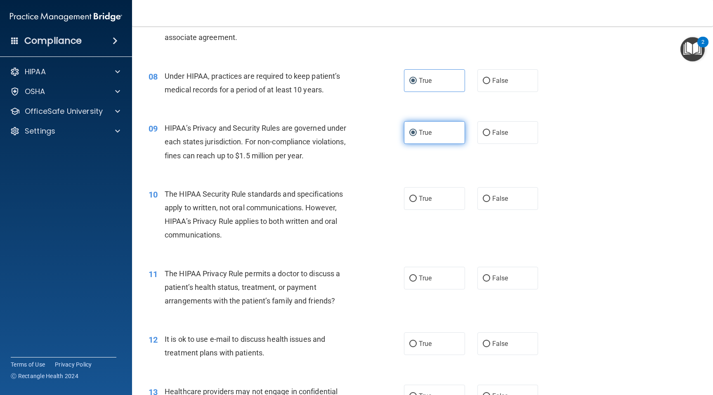
scroll to position [511, 0]
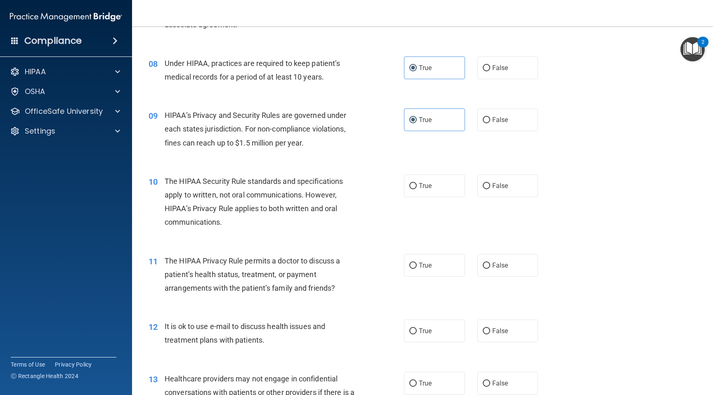
drag, startPoint x: 431, startPoint y: 193, endPoint x: 431, endPoint y: 225, distance: 31.8
click at [431, 193] on label "True" at bounding box center [434, 185] width 61 height 23
click at [417, 189] on input "True" at bounding box center [412, 186] width 7 height 6
radio input "true"
click at [431, 248] on div "11 The HIPAA Privacy Rule permits a doctor to discuss a patient’s health status…" at bounding box center [422, 277] width 560 height 66
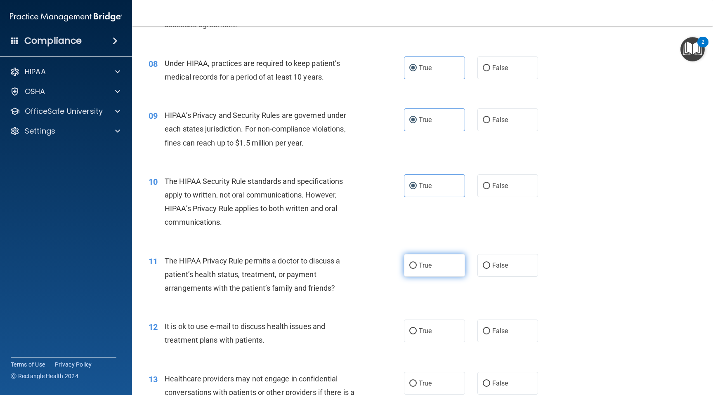
click at [431, 264] on span "True" at bounding box center [425, 265] width 13 height 8
click at [417, 264] on input "True" at bounding box center [412, 266] width 7 height 6
radio input "true"
click at [442, 345] on div "12 It is ok to use e-mail to discuss health issues and treatment plans with pat…" at bounding box center [422, 335] width 560 height 52
click at [438, 331] on label "True" at bounding box center [434, 331] width 61 height 23
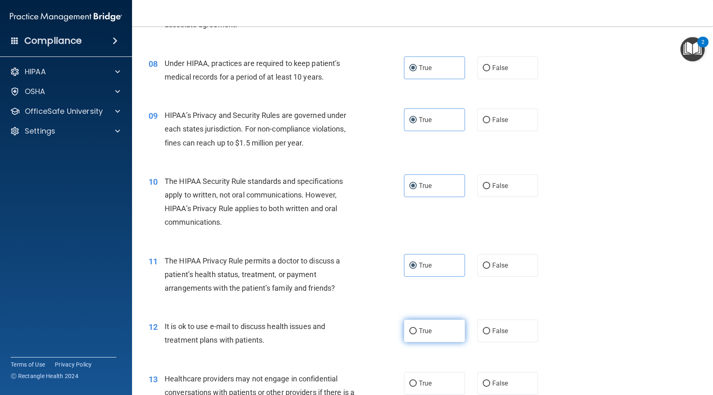
click at [417, 331] on input "True" at bounding box center [412, 331] width 7 height 6
radio input "true"
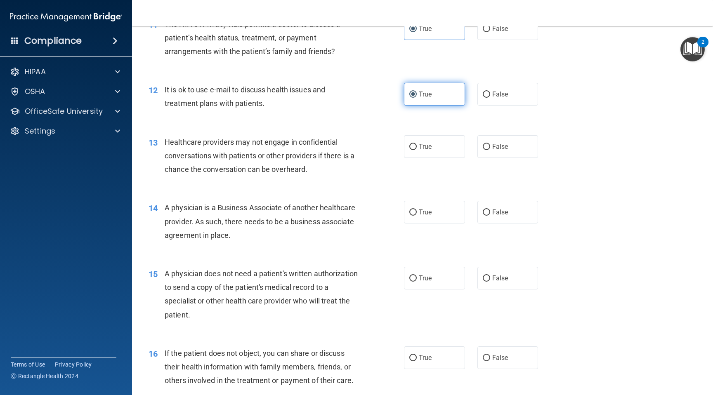
scroll to position [756, 0]
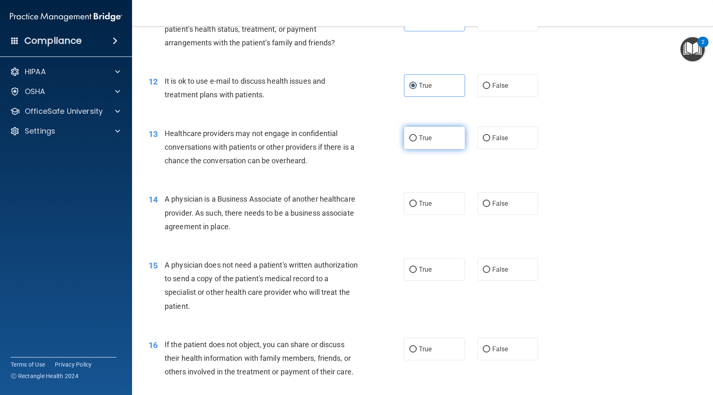
click at [419, 147] on label "True" at bounding box center [434, 138] width 61 height 23
click at [417, 141] on input "True" at bounding box center [412, 138] width 7 height 6
radio input "true"
click at [423, 195] on label "True" at bounding box center [434, 203] width 61 height 23
click at [417, 201] on input "True" at bounding box center [412, 204] width 7 height 6
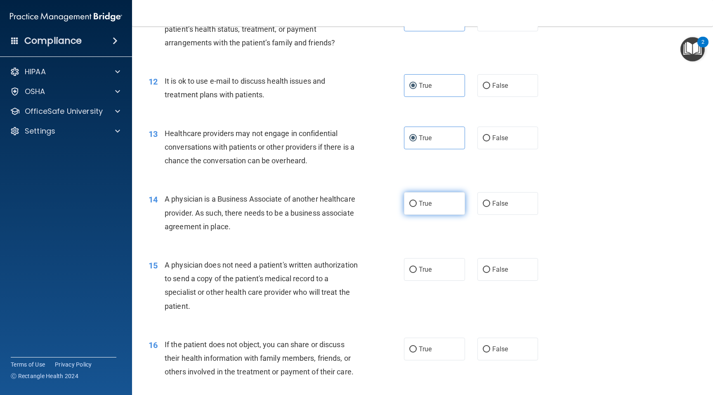
radio input "true"
click at [426, 256] on div "15 A physician does not need a patient's written authorization to send a copy o…" at bounding box center [422, 288] width 560 height 80
drag, startPoint x: 429, startPoint y: 267, endPoint x: 429, endPoint y: 295, distance: 28.0
click at [429, 269] on span "True" at bounding box center [425, 270] width 13 height 8
click at [417, 269] on input "True" at bounding box center [412, 270] width 7 height 6
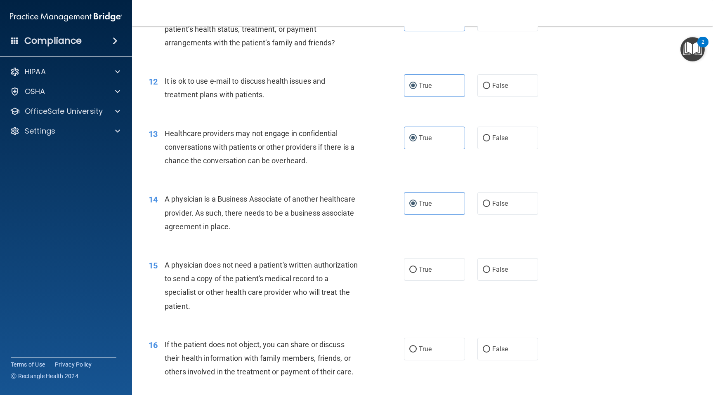
radio input "true"
click at [431, 338] on label "True" at bounding box center [434, 349] width 61 height 23
click at [417, 346] on input "True" at bounding box center [412, 349] width 7 height 6
radio input "true"
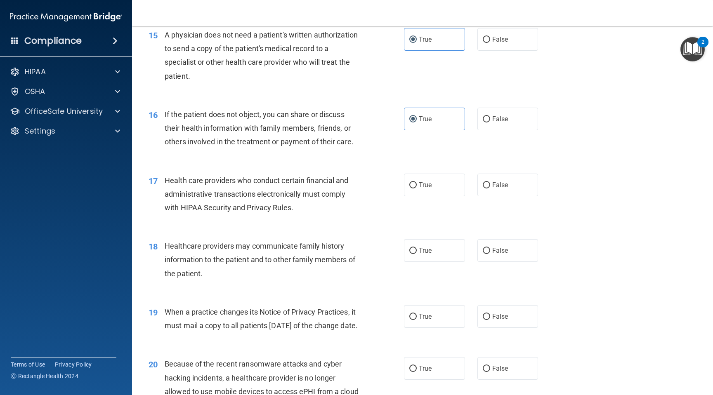
scroll to position [987, 0]
click at [431, 190] on label "True" at bounding box center [434, 184] width 61 height 23
click at [417, 188] on input "True" at bounding box center [412, 184] width 7 height 6
radio input "true"
click at [435, 244] on label "True" at bounding box center [434, 249] width 61 height 23
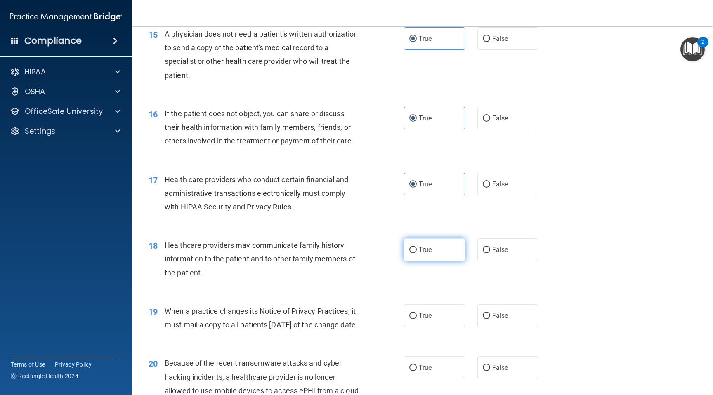
click at [417, 247] on input "True" at bounding box center [412, 250] width 7 height 6
radio input "true"
click at [432, 304] on div "True False" at bounding box center [477, 315] width 146 height 23
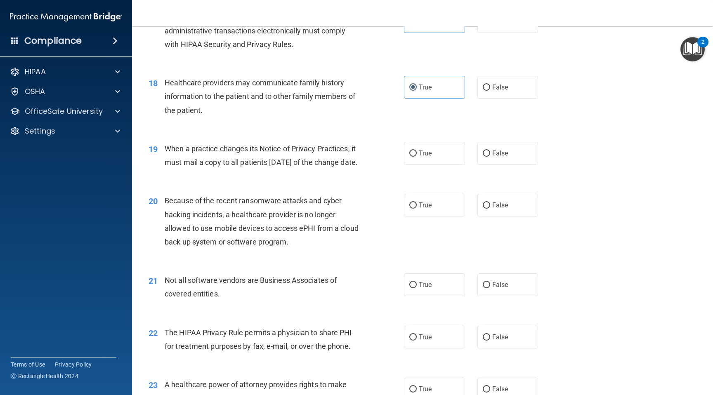
scroll to position [1167, 0]
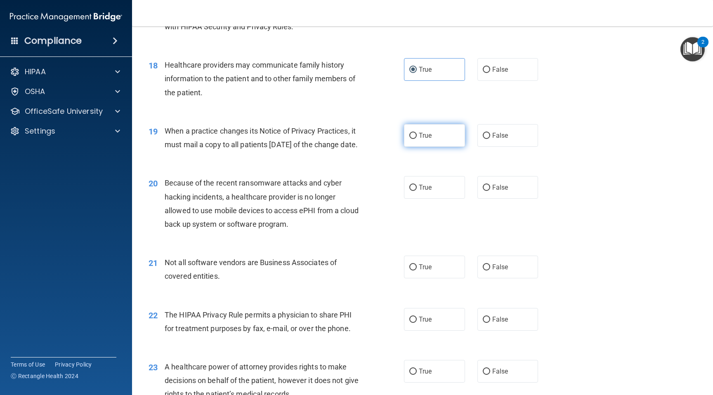
click at [428, 128] on label "True" at bounding box center [434, 135] width 61 height 23
click at [417, 133] on input "True" at bounding box center [412, 136] width 7 height 6
radio input "true"
click at [428, 197] on label "True" at bounding box center [434, 187] width 61 height 23
click at [417, 191] on input "True" at bounding box center [412, 188] width 7 height 6
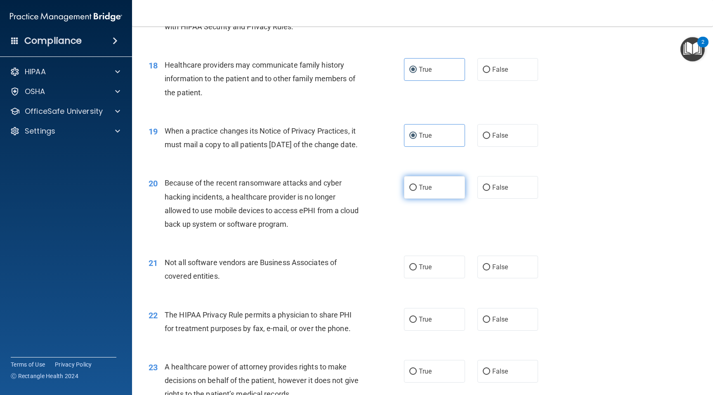
radio input "true"
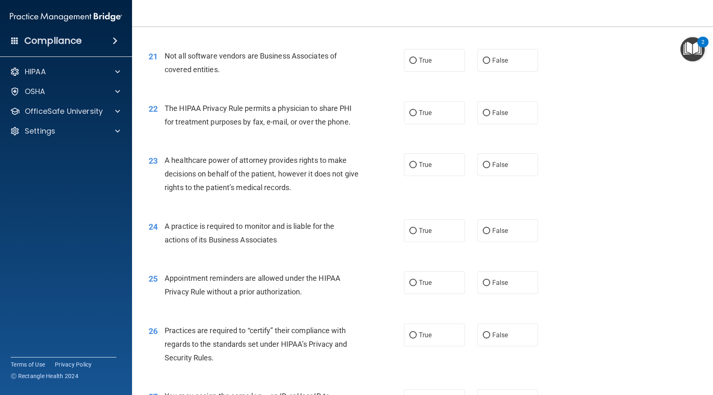
scroll to position [1379, 0]
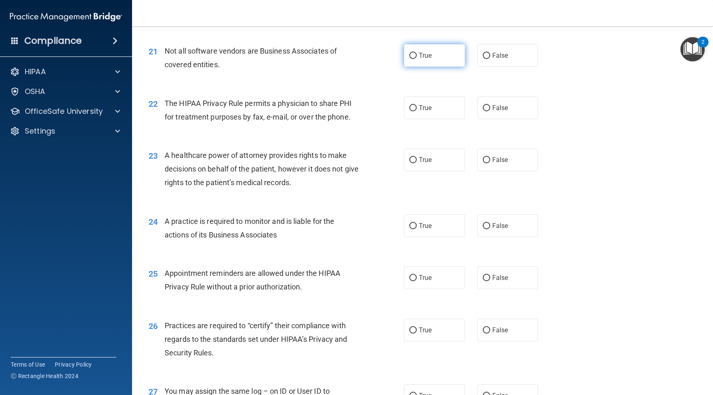
click at [435, 67] on label "True" at bounding box center [434, 55] width 61 height 23
click at [417, 59] on input "True" at bounding box center [412, 56] width 7 height 6
radio input "true"
click at [435, 119] on label "True" at bounding box center [434, 107] width 61 height 23
click at [417, 111] on input "True" at bounding box center [412, 108] width 7 height 6
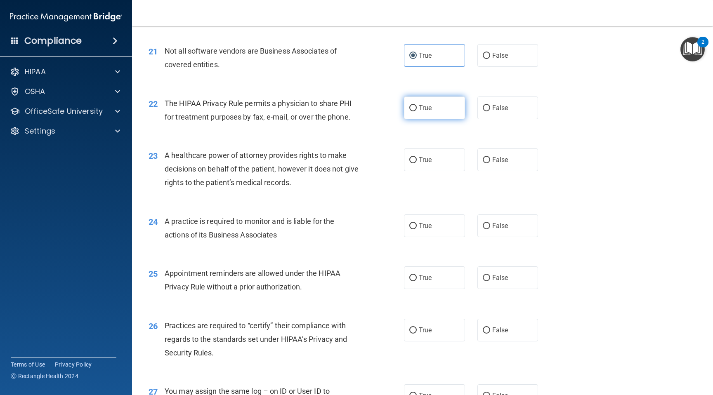
radio input "true"
click at [440, 195] on div "23 A healthcare power of attorney provides rights to make decisions on behalf o…" at bounding box center [422, 171] width 560 height 66
click at [438, 171] on label "True" at bounding box center [434, 159] width 61 height 23
click at [417, 163] on input "True" at bounding box center [412, 160] width 7 height 6
radio input "true"
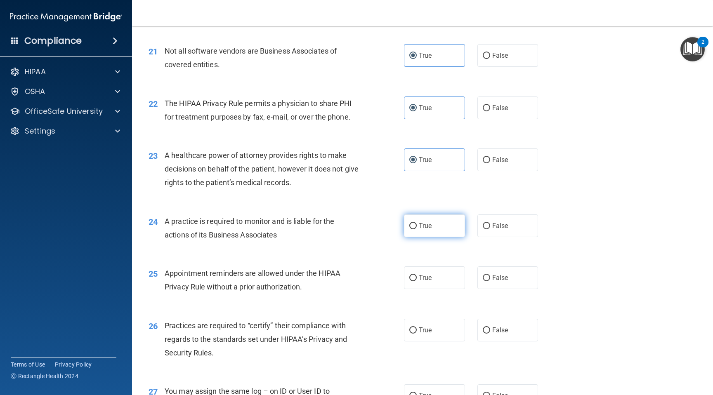
click at [435, 237] on label "True" at bounding box center [434, 225] width 61 height 23
click at [417, 229] on input "True" at bounding box center [412, 226] width 7 height 6
radio input "true"
click at [431, 282] on span "True" at bounding box center [425, 278] width 13 height 8
click at [417, 281] on input "True" at bounding box center [412, 278] width 7 height 6
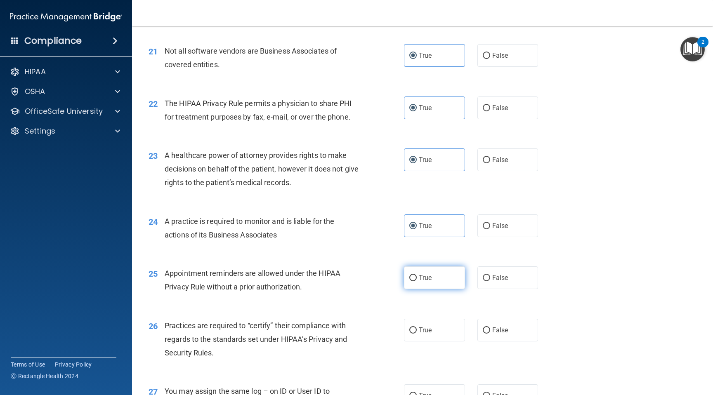
radio input "true"
click at [435, 341] on label "True" at bounding box center [434, 330] width 61 height 23
click at [417, 334] on input "True" at bounding box center [412, 330] width 7 height 6
radio input "true"
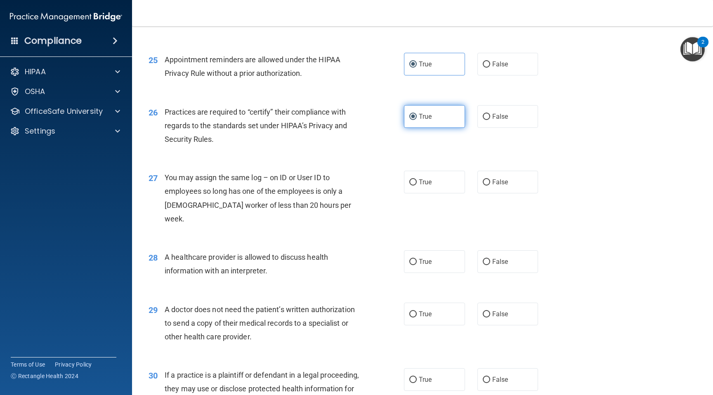
scroll to position [1675, 0]
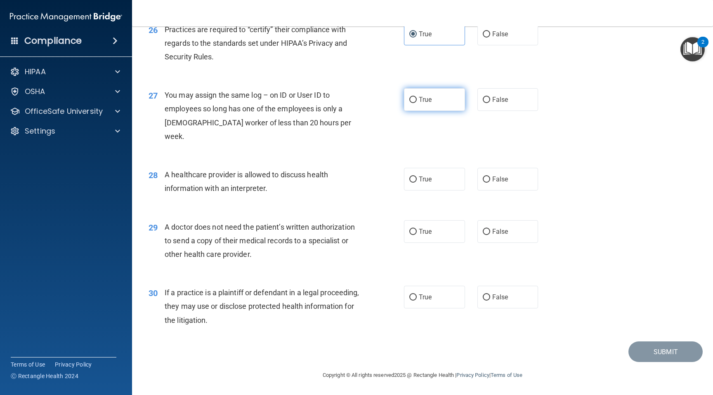
click at [409, 103] on input "True" at bounding box center [412, 100] width 7 height 6
radio input "true"
click at [424, 168] on label "True" at bounding box center [434, 179] width 61 height 23
click at [417, 176] on input "True" at bounding box center [412, 179] width 7 height 6
radio input "true"
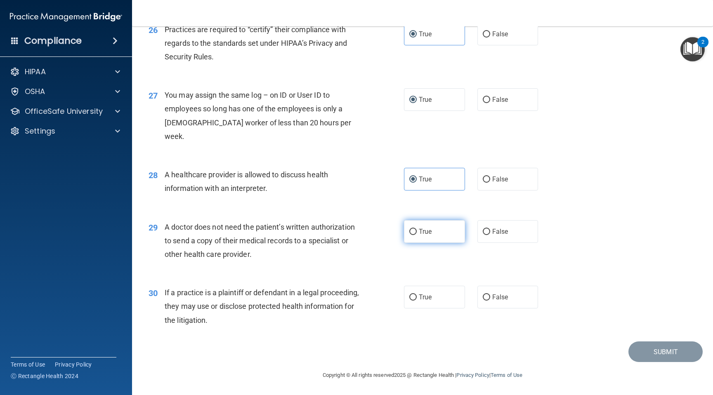
click at [439, 239] on label "True" at bounding box center [434, 231] width 61 height 23
click at [417, 235] on input "True" at bounding box center [412, 232] width 7 height 6
radio input "true"
click at [443, 295] on label "True" at bounding box center [434, 297] width 61 height 23
click at [417, 295] on input "True" at bounding box center [412, 297] width 7 height 6
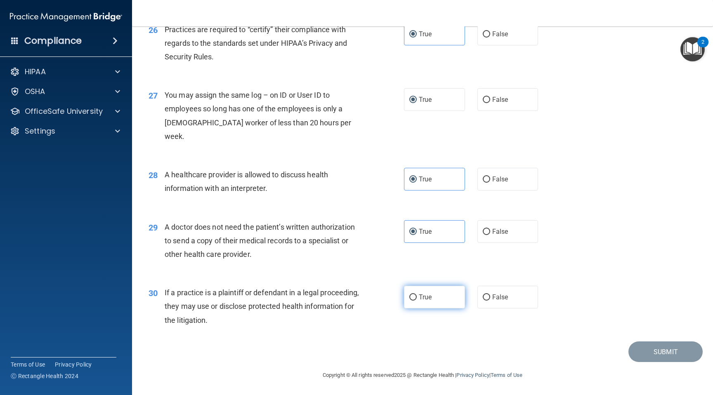
radio input "true"
click at [654, 348] on button "Submit" at bounding box center [665, 351] width 74 height 21
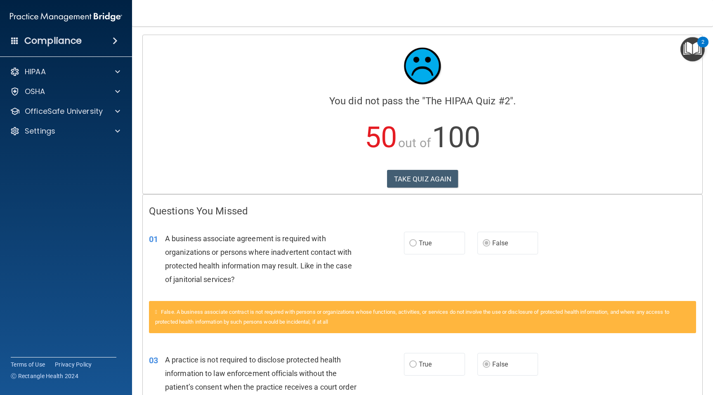
click at [426, 169] on div "Calculating your score.... You did not pass the " The HIPAA Quiz #2 ". 50 out o…" at bounding box center [422, 114] width 559 height 159
click at [425, 178] on button "TAKE QUIZ AGAIN" at bounding box center [422, 179] width 71 height 18
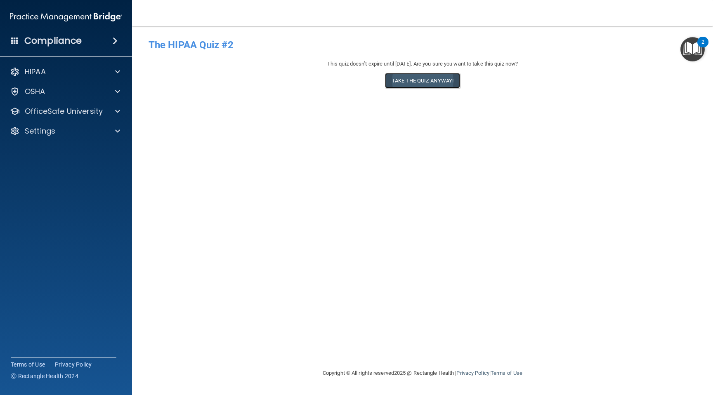
click at [432, 79] on button "Take the quiz anyway!" at bounding box center [422, 80] width 75 height 15
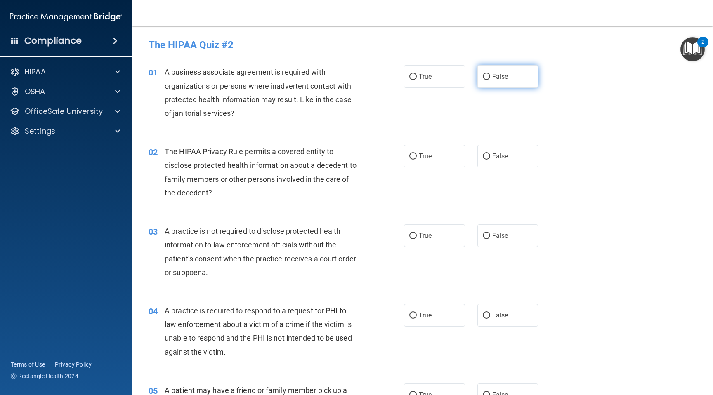
click at [491, 79] on label "False" at bounding box center [507, 76] width 61 height 23
click at [490, 79] on input "False" at bounding box center [485, 77] width 7 height 6
radio input "true"
click at [438, 152] on label "True" at bounding box center [434, 156] width 61 height 23
click at [417, 153] on input "True" at bounding box center [412, 156] width 7 height 6
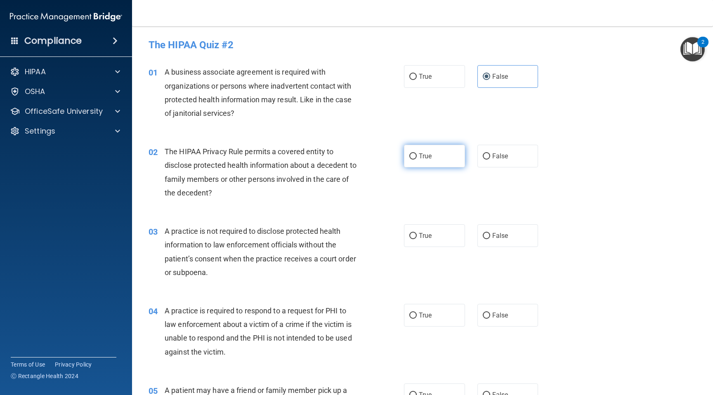
radio input "true"
click at [505, 240] on label "False" at bounding box center [507, 235] width 61 height 23
click at [490, 239] on input "False" at bounding box center [485, 236] width 7 height 6
radio input "true"
click at [430, 245] on label "True" at bounding box center [434, 235] width 61 height 23
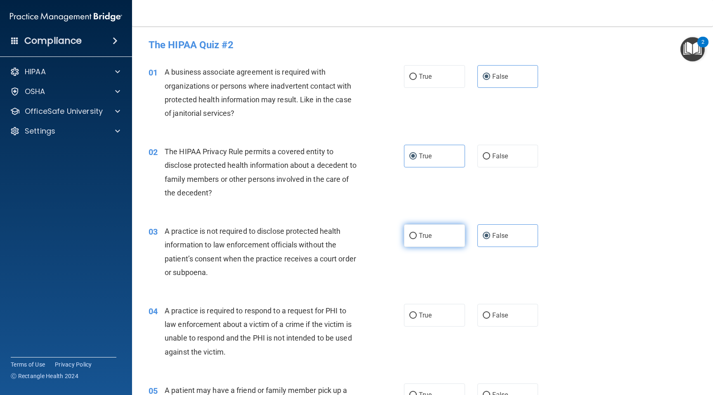
click at [417, 239] on input "True" at bounding box center [412, 236] width 7 height 6
radio input "true"
click at [494, 237] on span "False" at bounding box center [500, 236] width 16 height 8
click at [490, 237] on input "False" at bounding box center [485, 236] width 7 height 6
radio input "true"
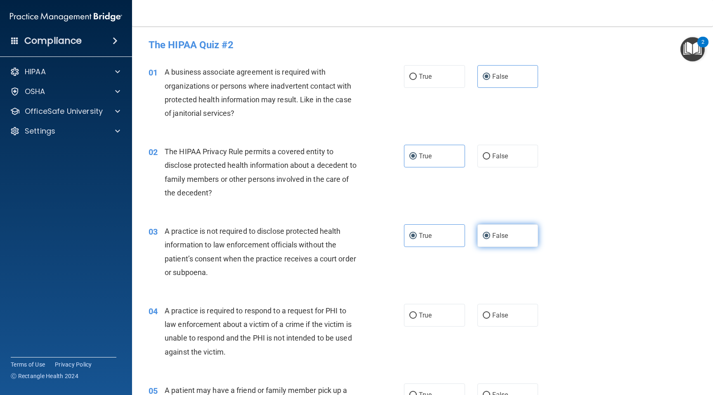
radio input "false"
click at [445, 295] on div "04 A practice is required to respond to a request for PHI to law enforcement ab…" at bounding box center [422, 334] width 560 height 80
click at [445, 306] on label "True" at bounding box center [434, 315] width 61 height 23
click at [417, 313] on input "True" at bounding box center [412, 316] width 7 height 6
radio input "true"
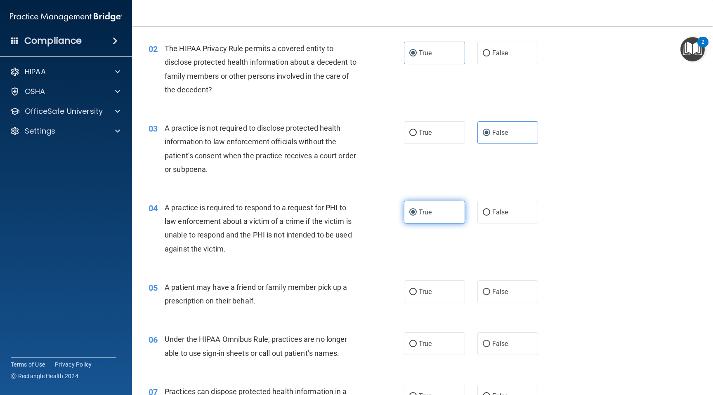
scroll to position [105, 0]
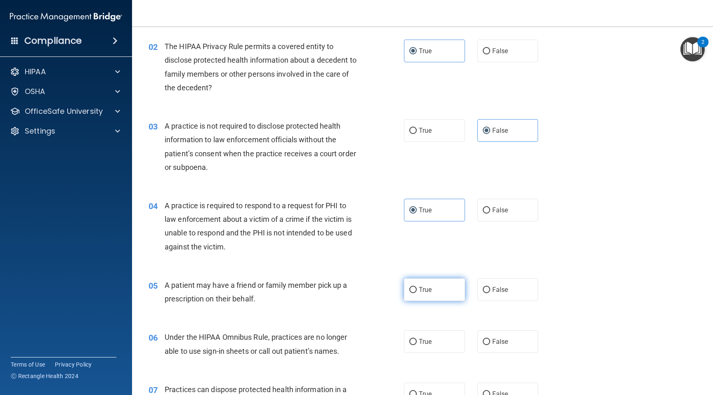
click at [437, 281] on label "True" at bounding box center [434, 289] width 61 height 23
click at [417, 287] on input "True" at bounding box center [412, 290] width 7 height 6
radio input "true"
click at [496, 333] on label "False" at bounding box center [507, 341] width 61 height 23
click at [490, 339] on input "False" at bounding box center [485, 342] width 7 height 6
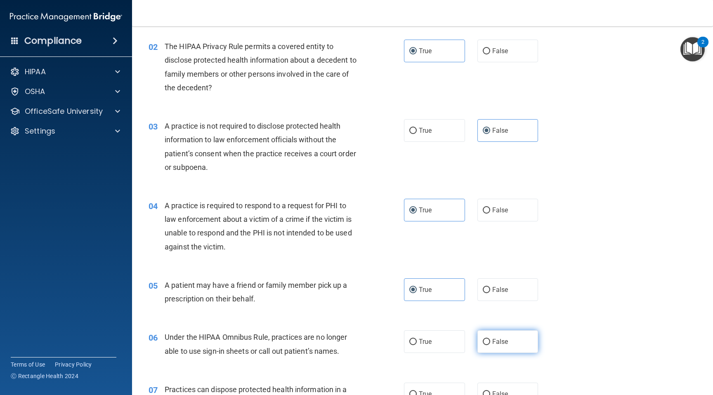
radio input "true"
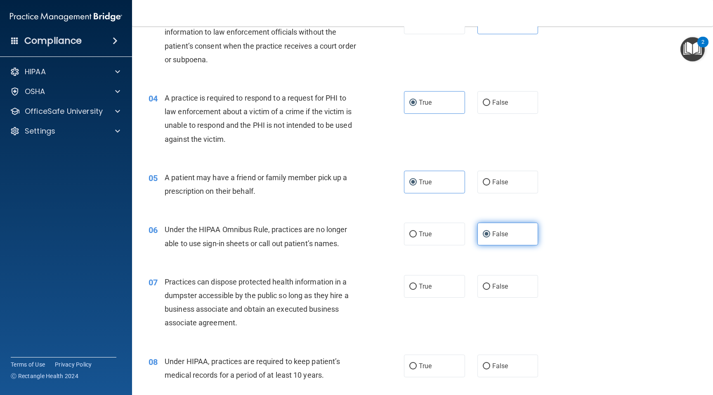
scroll to position [226, 0]
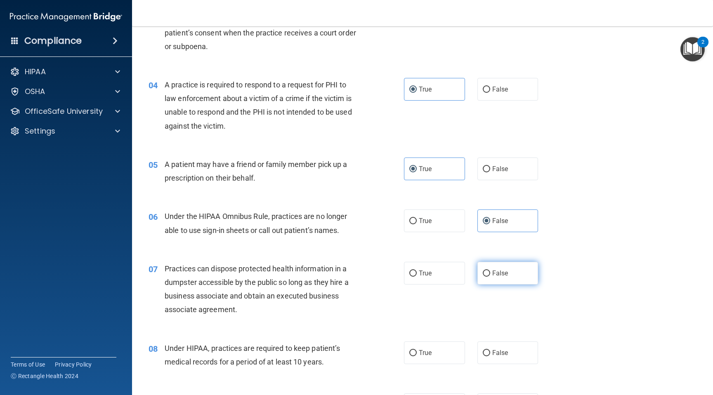
click at [495, 282] on label "False" at bounding box center [507, 273] width 61 height 23
click at [490, 277] on input "False" at bounding box center [485, 274] width 7 height 6
radio input "true"
click at [496, 349] on span "False" at bounding box center [500, 353] width 16 height 8
click at [490, 350] on input "False" at bounding box center [485, 353] width 7 height 6
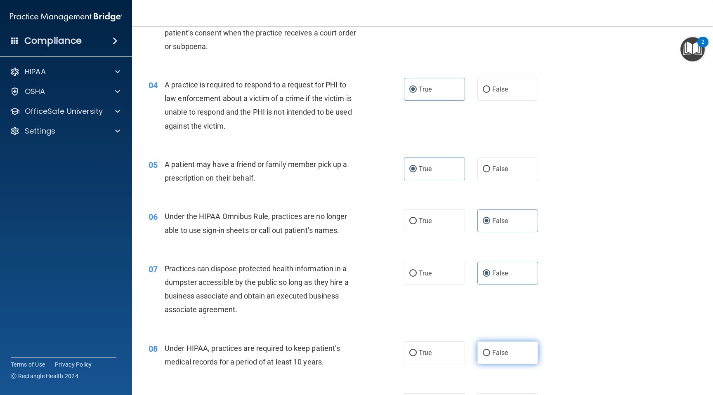
radio input "true"
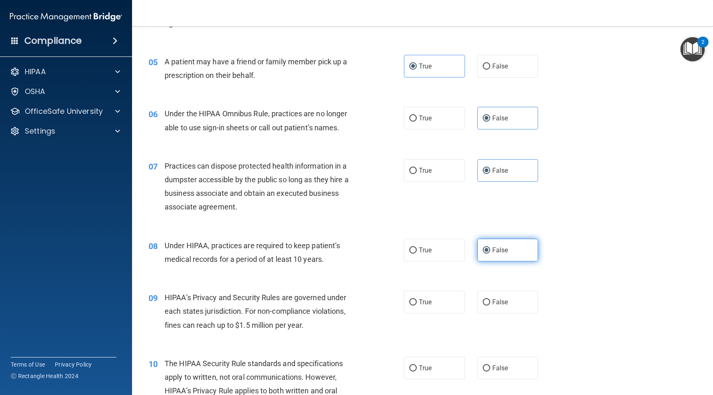
scroll to position [330, 0]
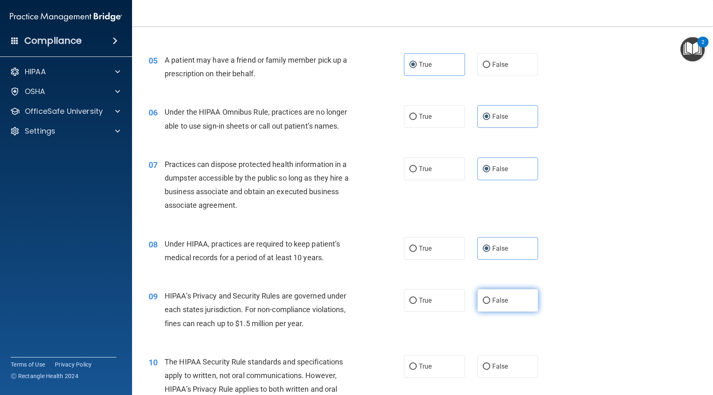
click at [482, 296] on label "False" at bounding box center [507, 300] width 61 height 23
click at [482, 298] on input "False" at bounding box center [485, 301] width 7 height 6
radio input "true"
click at [431, 368] on span "True" at bounding box center [425, 366] width 13 height 8
click at [417, 368] on input "True" at bounding box center [412, 367] width 7 height 6
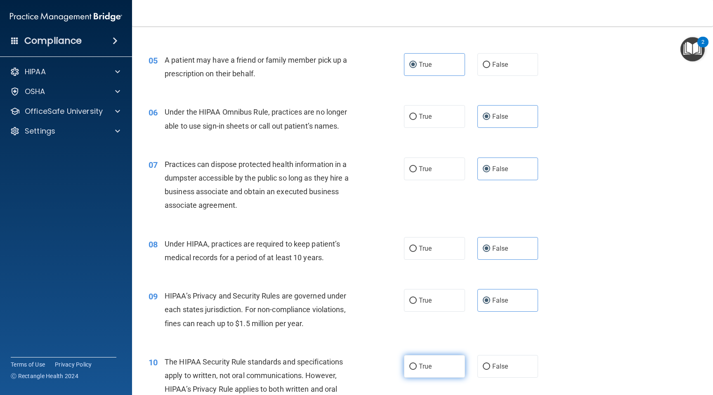
radio input "true"
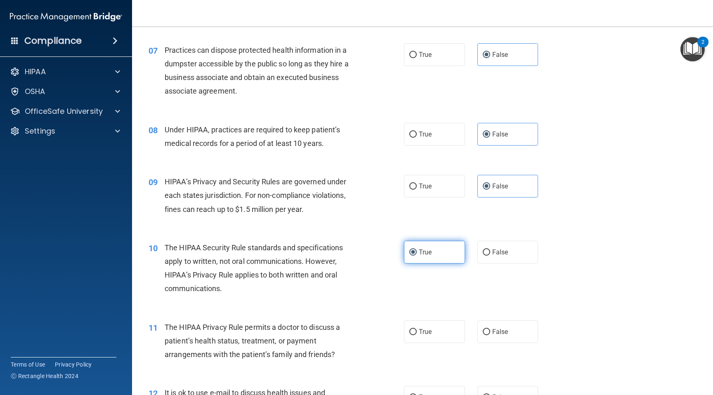
scroll to position [459, 0]
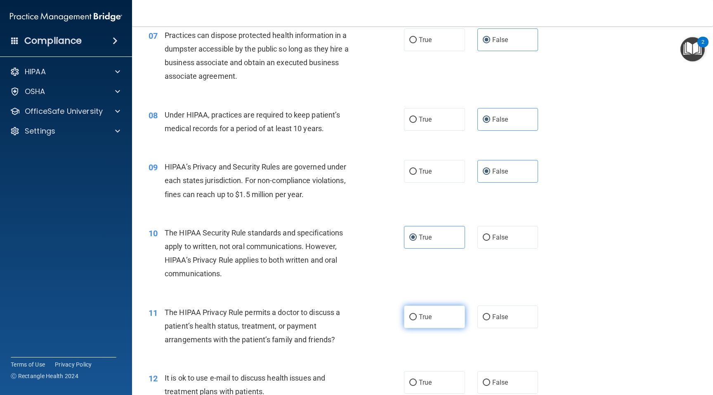
click at [434, 313] on label "True" at bounding box center [434, 317] width 61 height 23
click at [417, 314] on input "True" at bounding box center [412, 317] width 7 height 6
radio input "true"
click at [435, 381] on label "True" at bounding box center [434, 382] width 61 height 23
click at [417, 381] on input "True" at bounding box center [412, 383] width 7 height 6
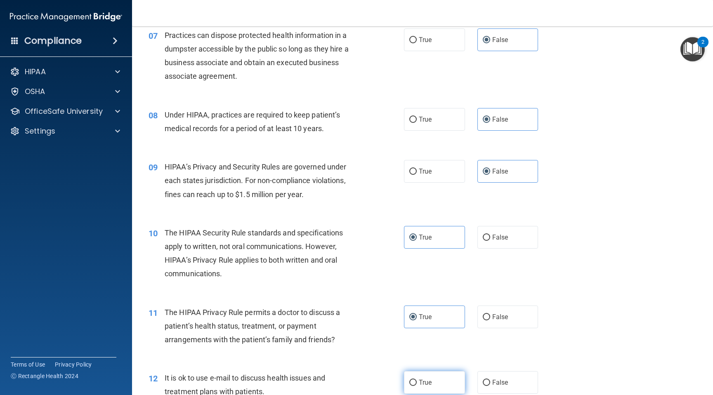
radio input "true"
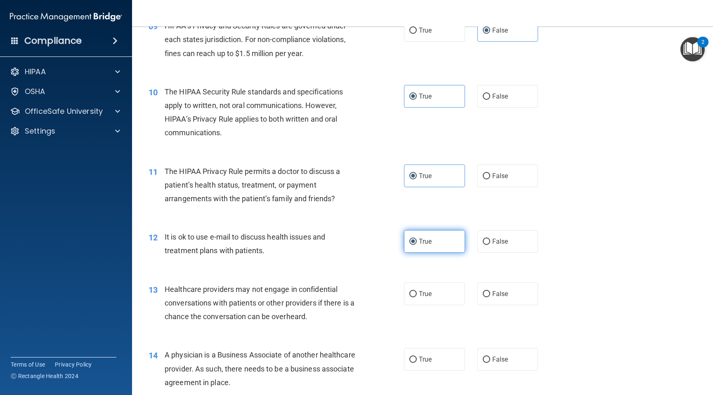
scroll to position [617, 0]
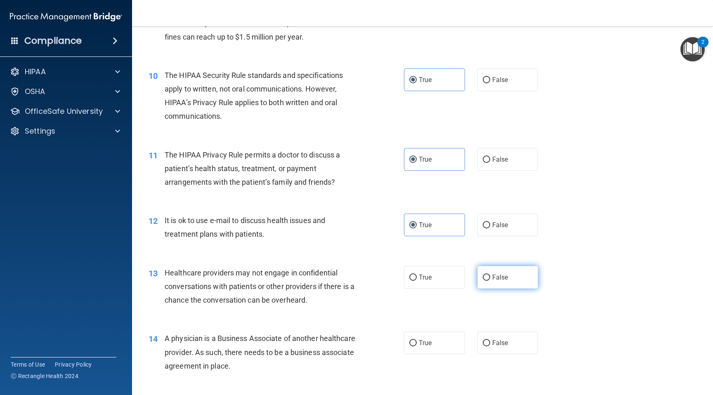
click at [491, 284] on label "False" at bounding box center [507, 277] width 61 height 23
click at [490, 281] on input "False" at bounding box center [485, 278] width 7 height 6
radio input "true"
click at [494, 346] on span "False" at bounding box center [500, 343] width 16 height 8
click at [490, 346] on input "False" at bounding box center [485, 343] width 7 height 6
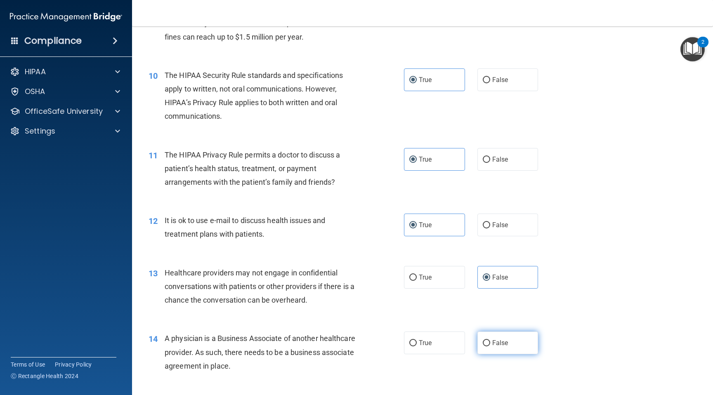
radio input "true"
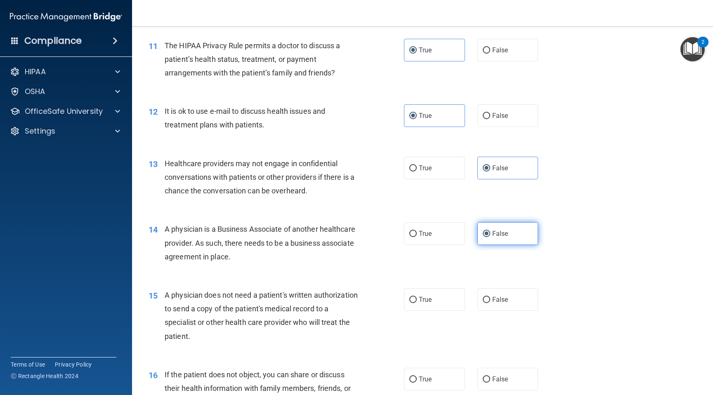
scroll to position [755, 0]
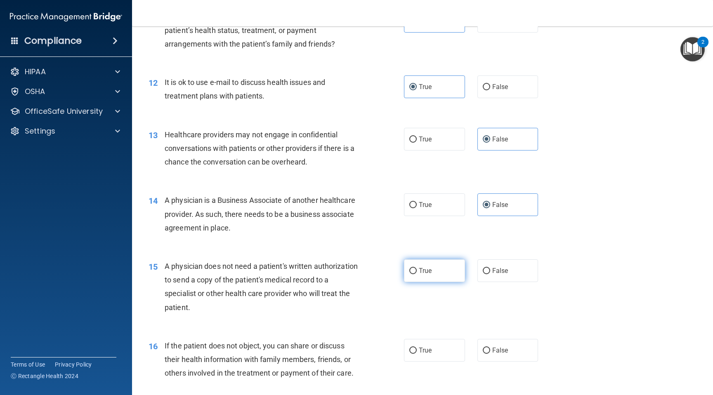
click at [426, 272] on span "True" at bounding box center [425, 271] width 13 height 8
click at [417, 272] on input "True" at bounding box center [412, 271] width 7 height 6
radio input "true"
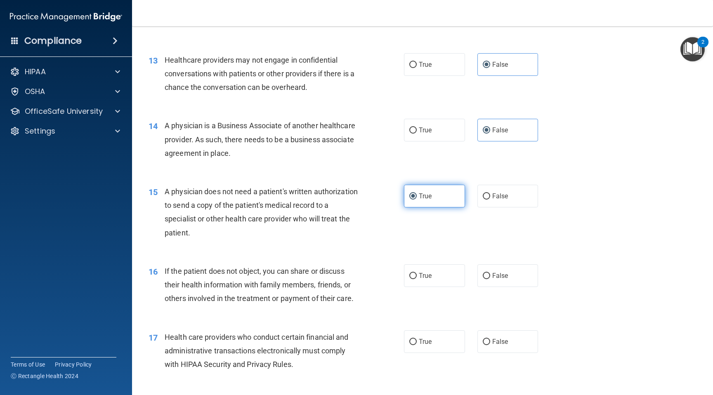
scroll to position [857, 0]
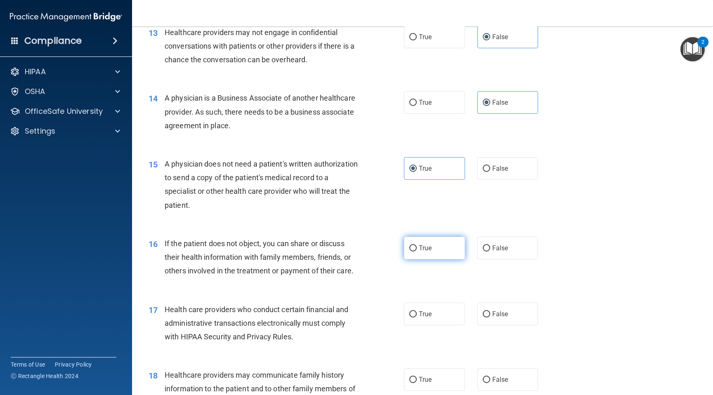
click at [420, 245] on span "True" at bounding box center [425, 248] width 13 height 8
click at [417, 245] on input "True" at bounding box center [412, 248] width 7 height 6
radio input "true"
click at [428, 302] on div "17 Health care providers who conduct certain financial and administrative trans…" at bounding box center [422, 325] width 560 height 66
click at [428, 316] on span "True" at bounding box center [425, 314] width 13 height 8
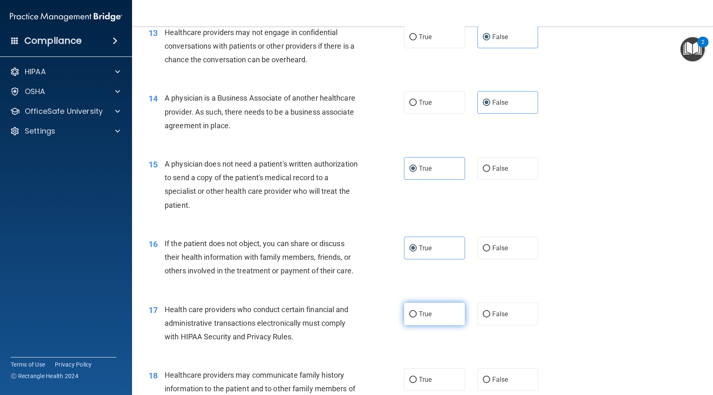
click at [417, 316] on input "True" at bounding box center [412, 314] width 7 height 6
radio input "true"
click at [495, 383] on span "False" at bounding box center [500, 380] width 16 height 8
click at [490, 383] on input "False" at bounding box center [485, 380] width 7 height 6
radio input "true"
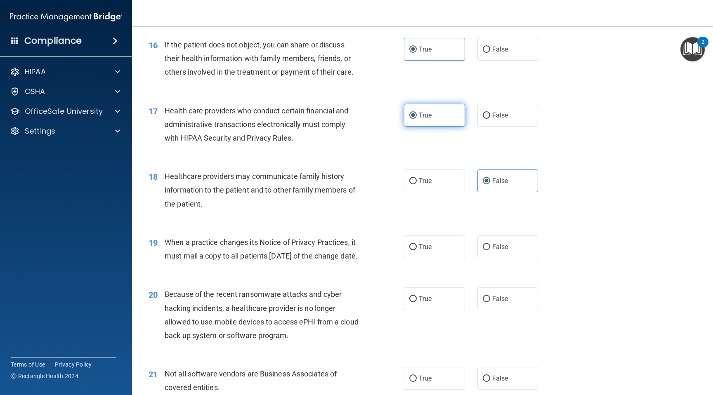
scroll to position [1066, 0]
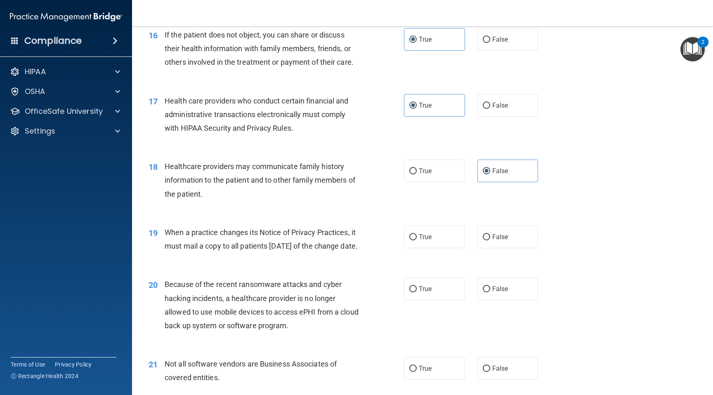
click at [493, 250] on div "19 When a practice changes its Notice of Privacy Practices, it must mail a copy…" at bounding box center [422, 241] width 560 height 52
click at [492, 248] on label "False" at bounding box center [507, 237] width 61 height 23
click at [490, 240] on input "False" at bounding box center [485, 237] width 7 height 6
radio input "true"
click at [494, 293] on span "False" at bounding box center [500, 289] width 16 height 8
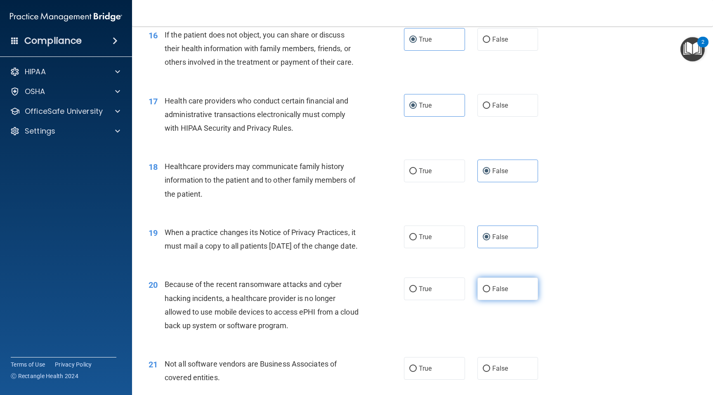
click at [490, 292] on input "False" at bounding box center [485, 289] width 7 height 6
radio input "true"
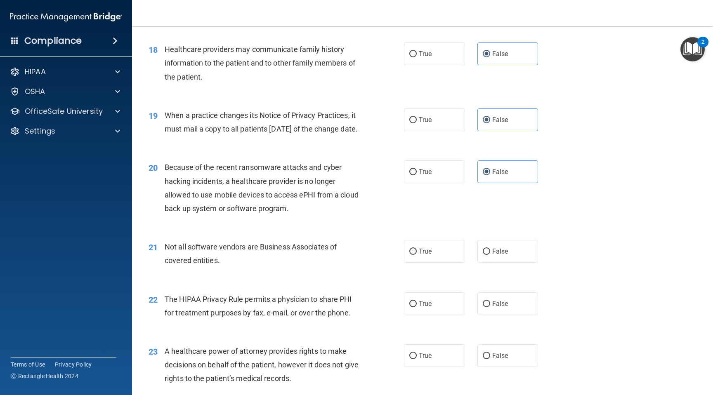
scroll to position [1184, 0]
click at [422, 255] on span "True" at bounding box center [425, 251] width 13 height 8
click at [417, 254] on input "True" at bounding box center [412, 251] width 7 height 6
radio input "true"
click at [427, 315] on label "True" at bounding box center [434, 303] width 61 height 23
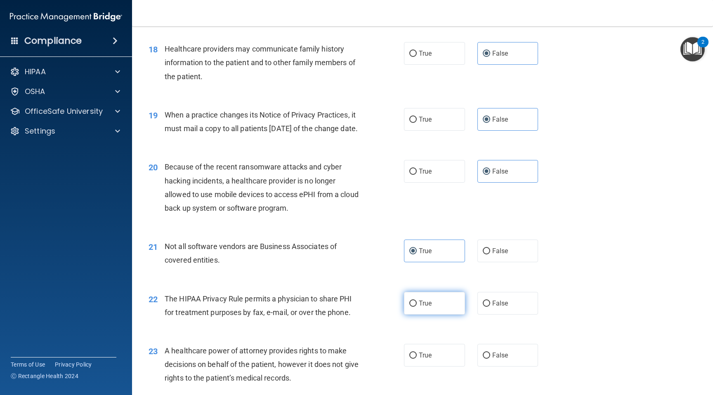
click at [417, 307] on input "True" at bounding box center [412, 304] width 7 height 6
radio input "true"
click at [512, 367] on label "False" at bounding box center [507, 355] width 61 height 23
click at [490, 359] on input "False" at bounding box center [485, 356] width 7 height 6
radio input "true"
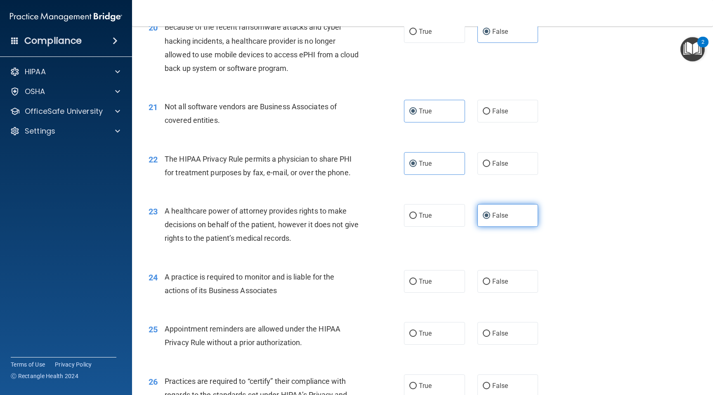
scroll to position [1343, 0]
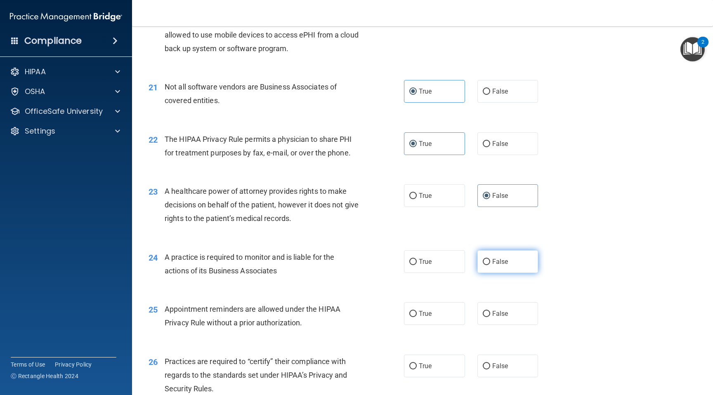
click at [490, 273] on label "False" at bounding box center [507, 261] width 61 height 23
click at [490, 265] on input "False" at bounding box center [485, 262] width 7 height 6
radio input "true"
click at [423, 318] on span "True" at bounding box center [425, 314] width 13 height 8
click at [417, 317] on input "True" at bounding box center [412, 314] width 7 height 6
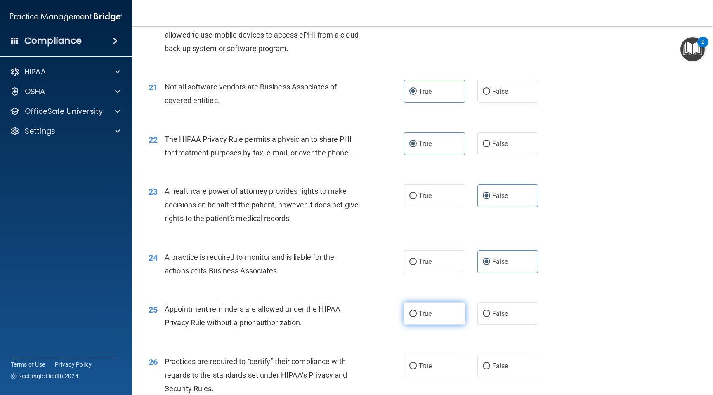
radio input "true"
click at [497, 372] on label "False" at bounding box center [507, 366] width 61 height 23
click at [490, 369] on input "False" at bounding box center [485, 366] width 7 height 6
radio input "true"
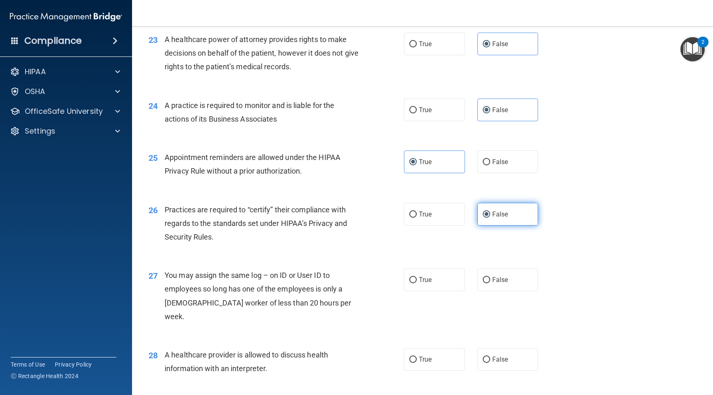
scroll to position [1504, 0]
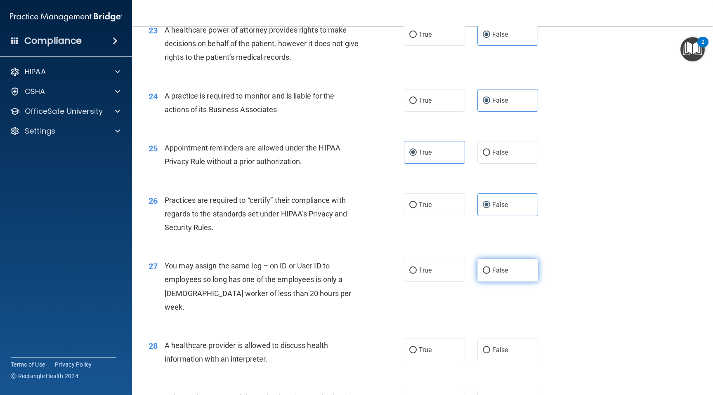
click at [499, 274] on span "False" at bounding box center [500, 270] width 16 height 8
click at [490, 274] on input "False" at bounding box center [485, 271] width 7 height 6
radio input "true"
click at [444, 350] on label "True" at bounding box center [434, 350] width 61 height 23
click at [417, 350] on input "True" at bounding box center [412, 350] width 7 height 6
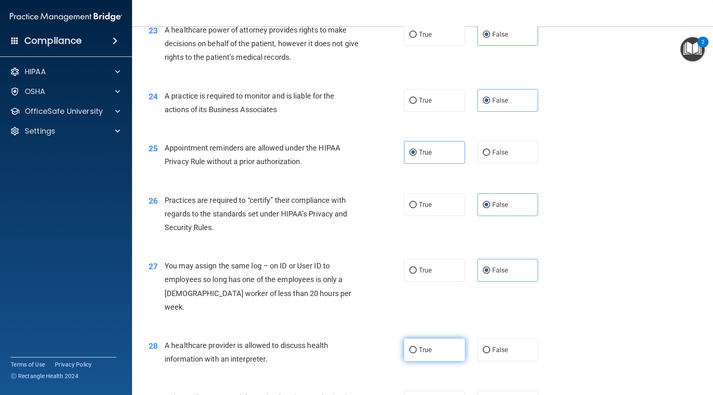
radio input "true"
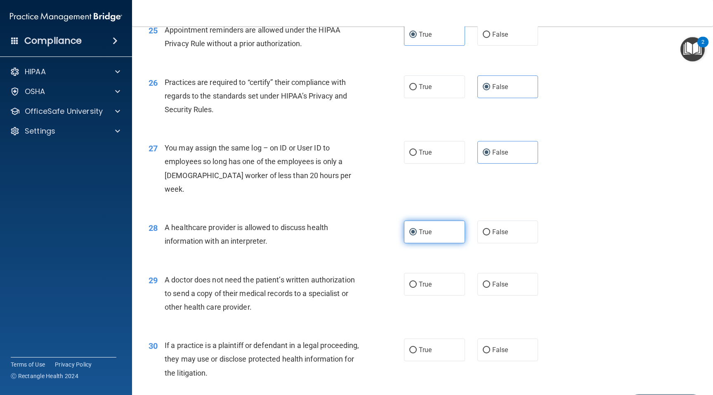
scroll to position [1663, 0]
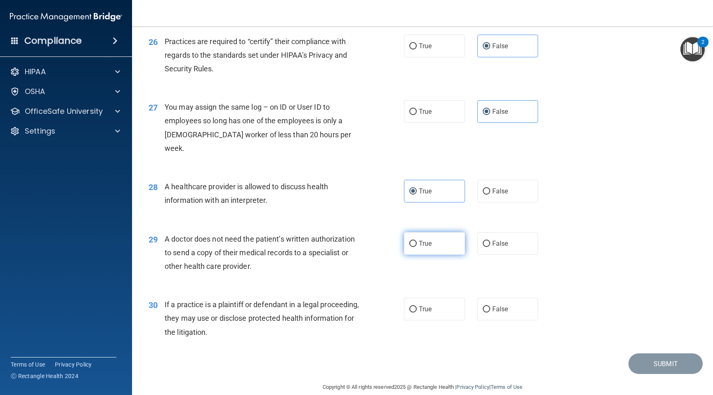
click at [424, 251] on label "True" at bounding box center [434, 243] width 61 height 23
click at [417, 247] on input "True" at bounding box center [412, 244] width 7 height 6
radio input "true"
click at [426, 306] on span "True" at bounding box center [425, 309] width 13 height 8
click at [417, 306] on input "True" at bounding box center [412, 309] width 7 height 6
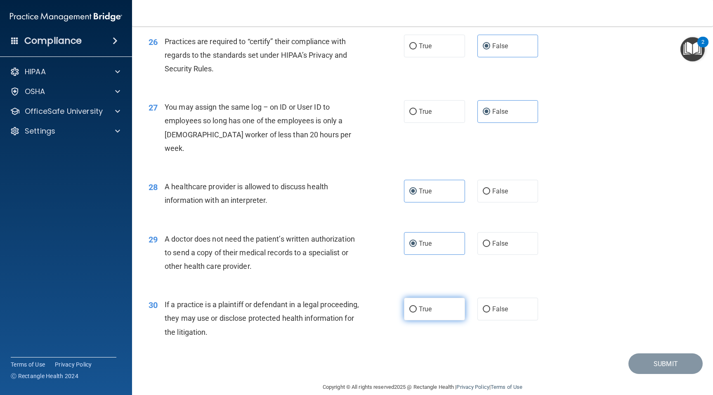
radio input "true"
click at [644, 358] on button "Submit" at bounding box center [665, 363] width 74 height 21
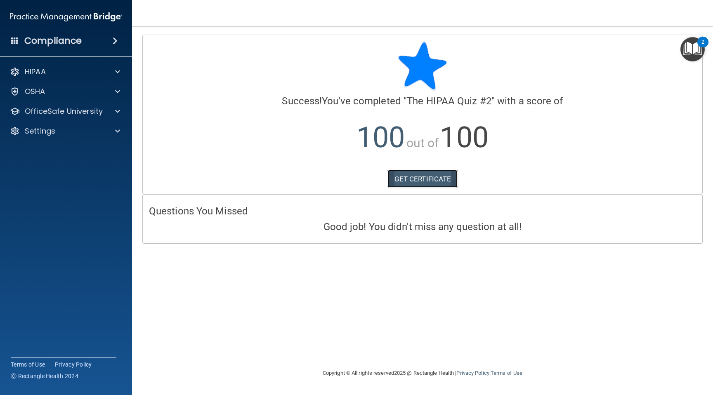
click at [433, 187] on link "GET CERTIFICATE" at bounding box center [422, 179] width 71 height 18
click at [60, 120] on div "HIPAA Documents and Policies Report an Incident Business Associates Emergency P…" at bounding box center [66, 103] width 132 height 86
click at [59, 115] on p "OfficeSafe University" at bounding box center [64, 111] width 78 height 10
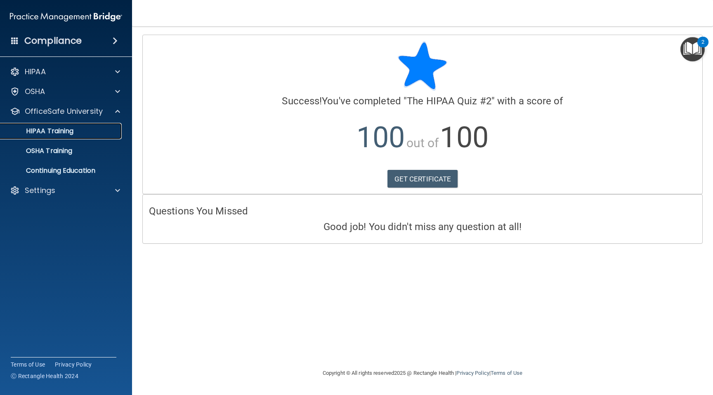
click at [61, 126] on link "HIPAA Training" at bounding box center [57, 131] width 130 height 16
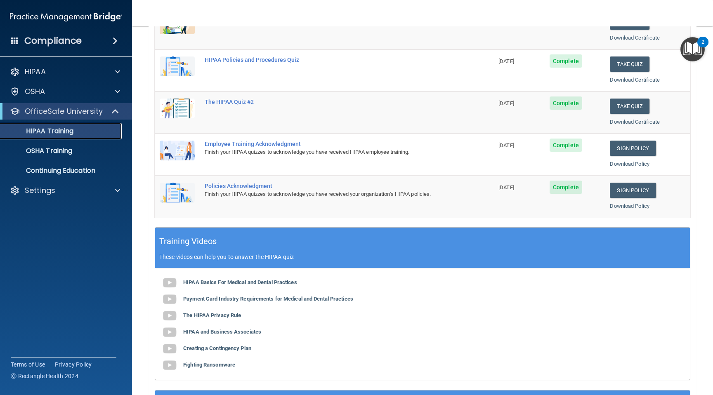
scroll to position [133, 0]
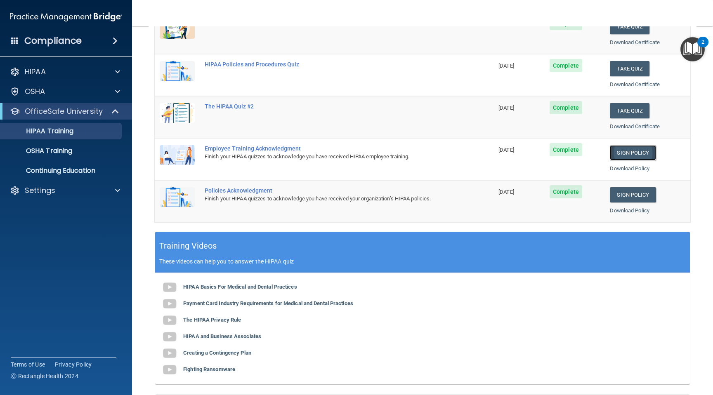
click at [628, 154] on link "Sign Policy" at bounding box center [632, 152] width 46 height 15
click at [631, 191] on link "Sign Policy" at bounding box center [632, 194] width 46 height 15
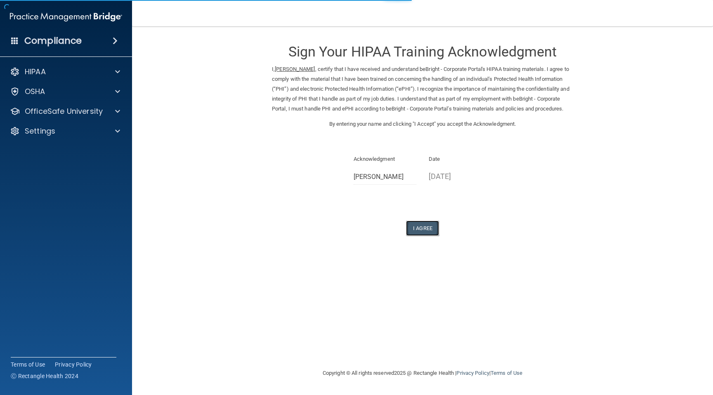
click at [411, 236] on button "I Agree" at bounding box center [422, 228] width 33 height 15
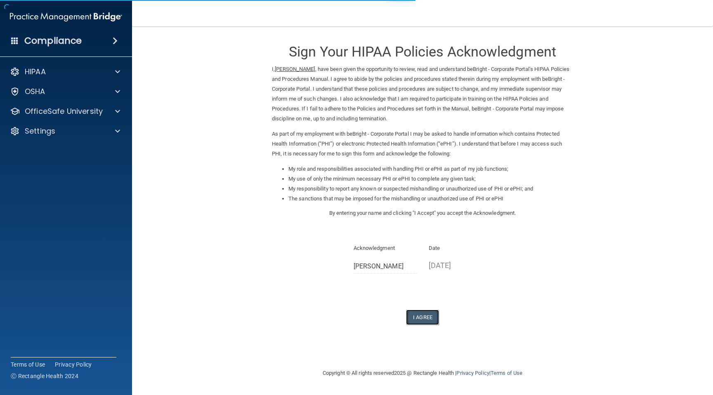
click at [414, 316] on button "I Agree" at bounding box center [422, 317] width 33 height 15
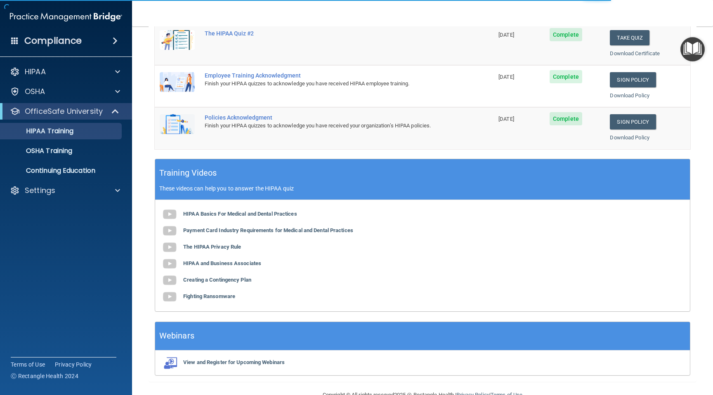
scroll to position [226, 0]
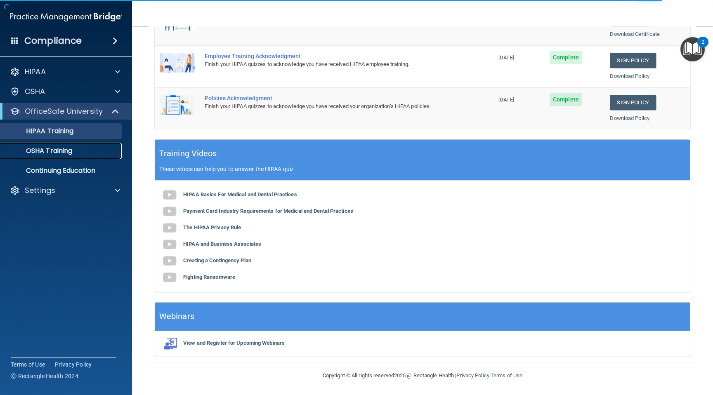
click at [49, 152] on p "OSHA Training" at bounding box center [38, 151] width 67 height 8
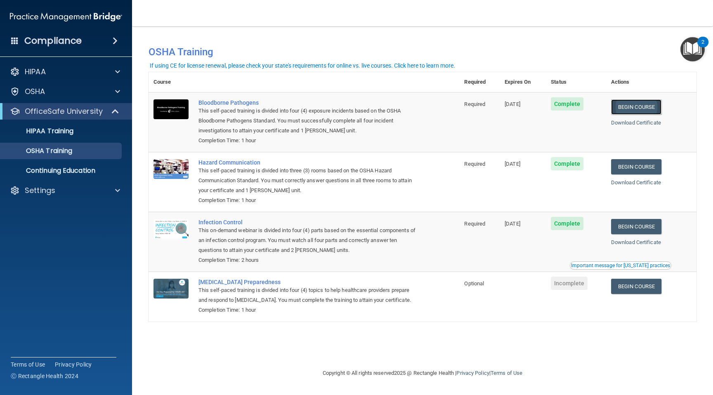
click at [632, 106] on link "Begin Course" at bounding box center [636, 106] width 50 height 15
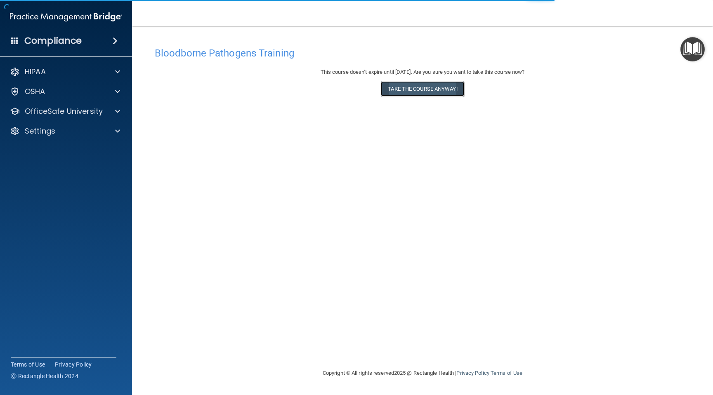
click at [410, 93] on button "Take the course anyway!" at bounding box center [422, 88] width 83 height 15
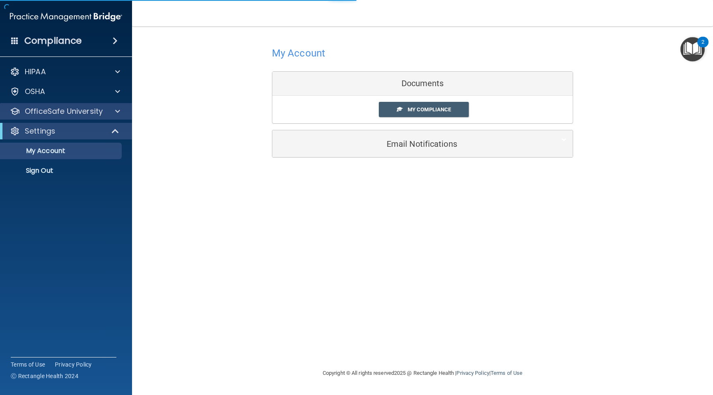
click at [42, 118] on div "OfficeSafe University" at bounding box center [66, 111] width 132 height 16
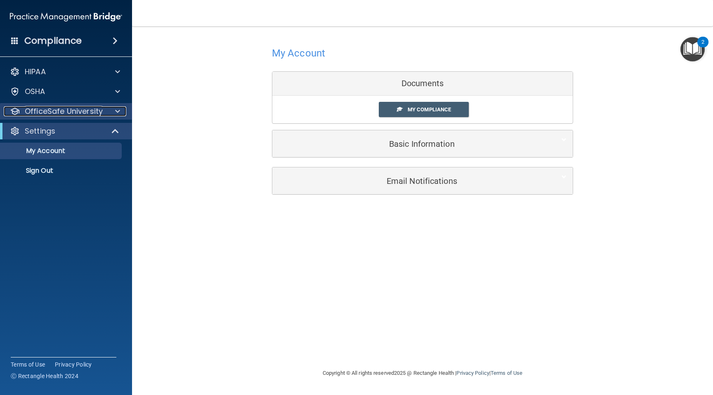
click at [57, 108] on p "OfficeSafe University" at bounding box center [64, 111] width 78 height 10
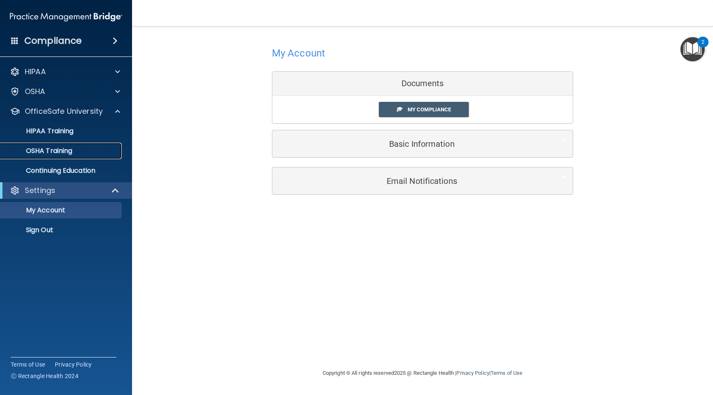
click at [53, 148] on p "OSHA Training" at bounding box center [38, 151] width 67 height 8
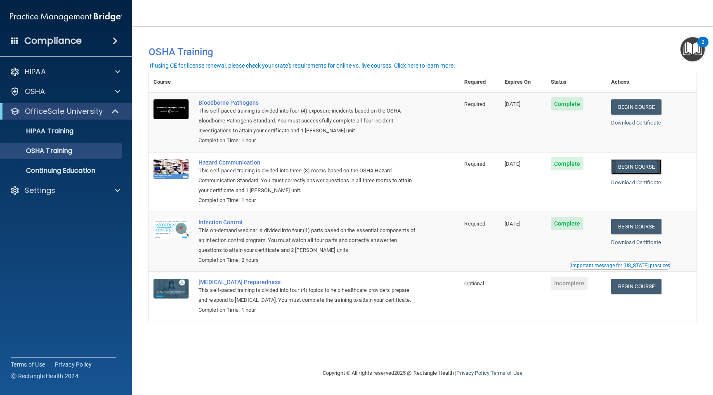
click at [622, 169] on link "Begin Course" at bounding box center [636, 166] width 50 height 15
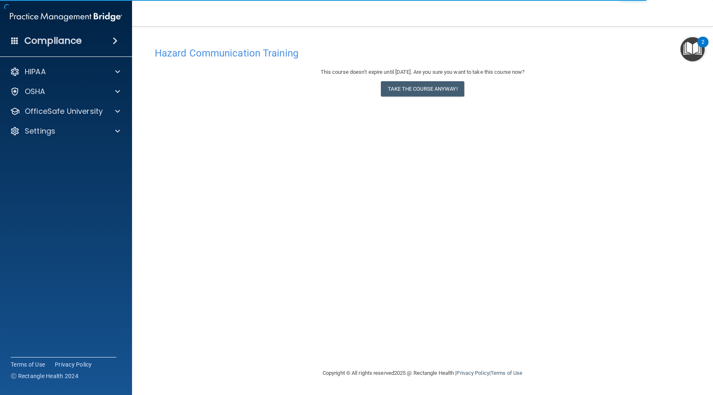
click at [435, 98] on div "This course doesn’t expire until [DATE]. Are you sure you want to take this cou…" at bounding box center [422, 83] width 535 height 33
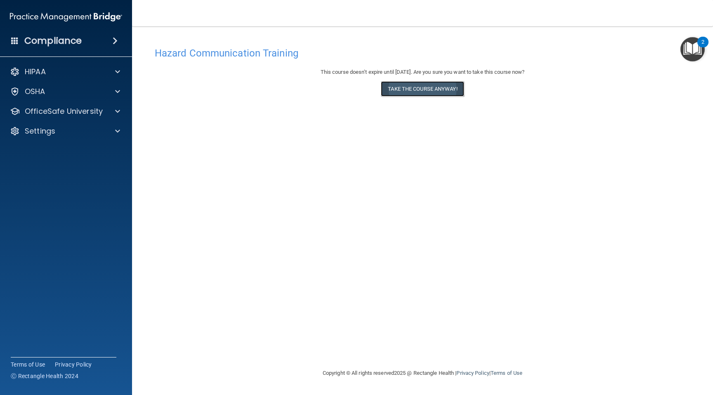
click at [409, 87] on button "Take the course anyway!" at bounding box center [422, 88] width 83 height 15
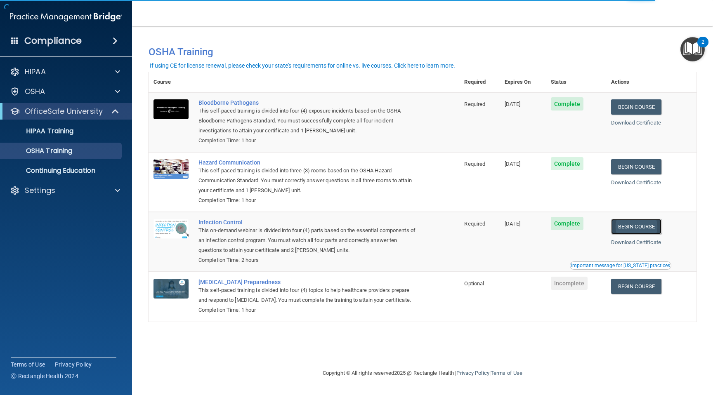
click at [629, 229] on link "Begin Course" at bounding box center [636, 226] width 50 height 15
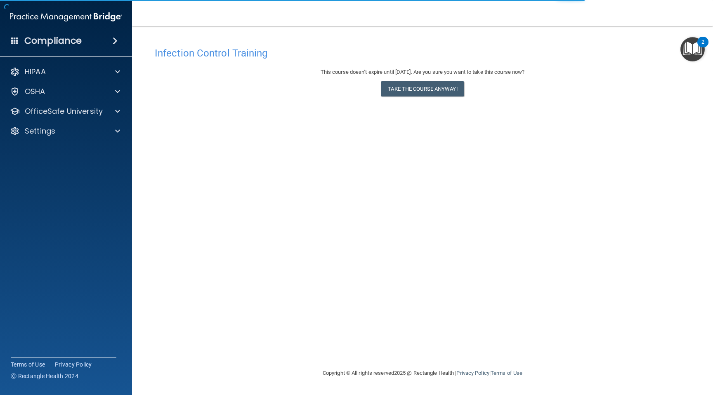
click at [405, 103] on div "Infection Control Training This course doesn’t expire until [DATE]. Are you sur…" at bounding box center [422, 205] width 548 height 325
click at [407, 89] on button "Take the course anyway!" at bounding box center [422, 88] width 83 height 15
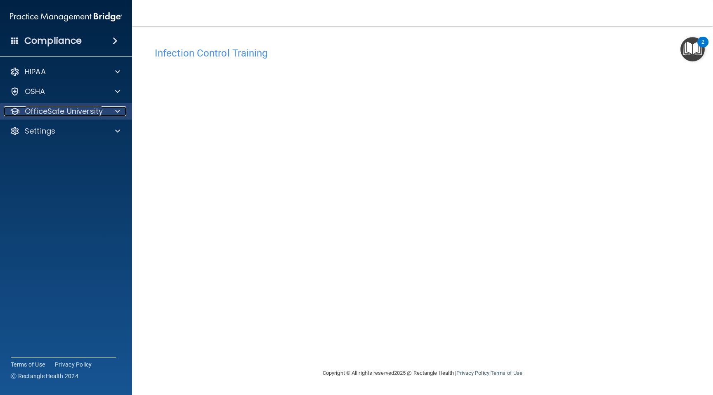
click at [61, 111] on p "OfficeSafe University" at bounding box center [64, 111] width 78 height 10
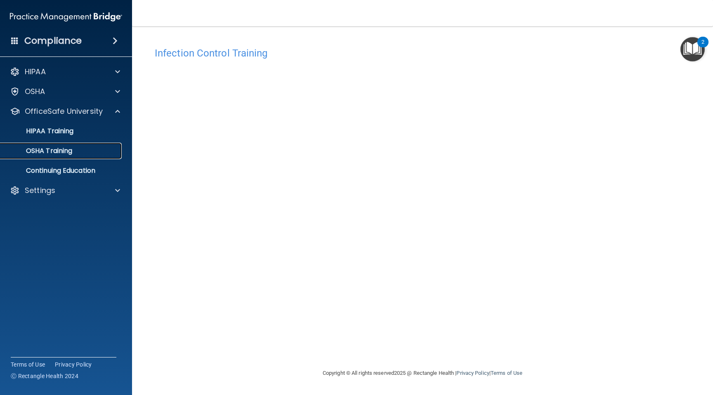
click at [66, 156] on link "OSHA Training" at bounding box center [57, 151] width 130 height 16
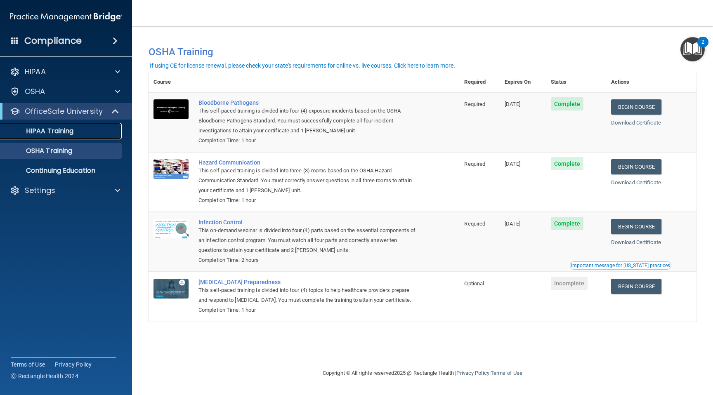
click at [49, 138] on link "HIPAA Training" at bounding box center [57, 131] width 130 height 16
